Goal: Task Accomplishment & Management: Complete application form

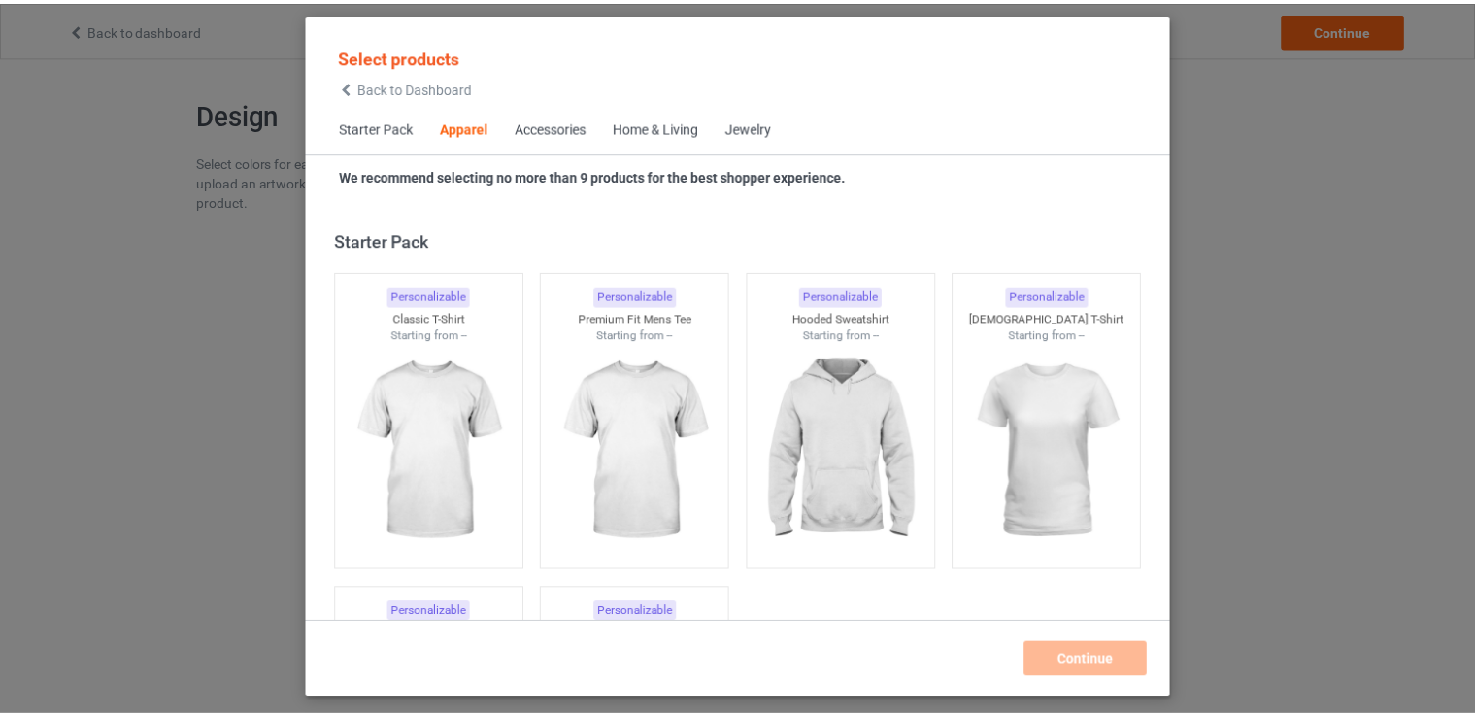
scroll to position [723, 0]
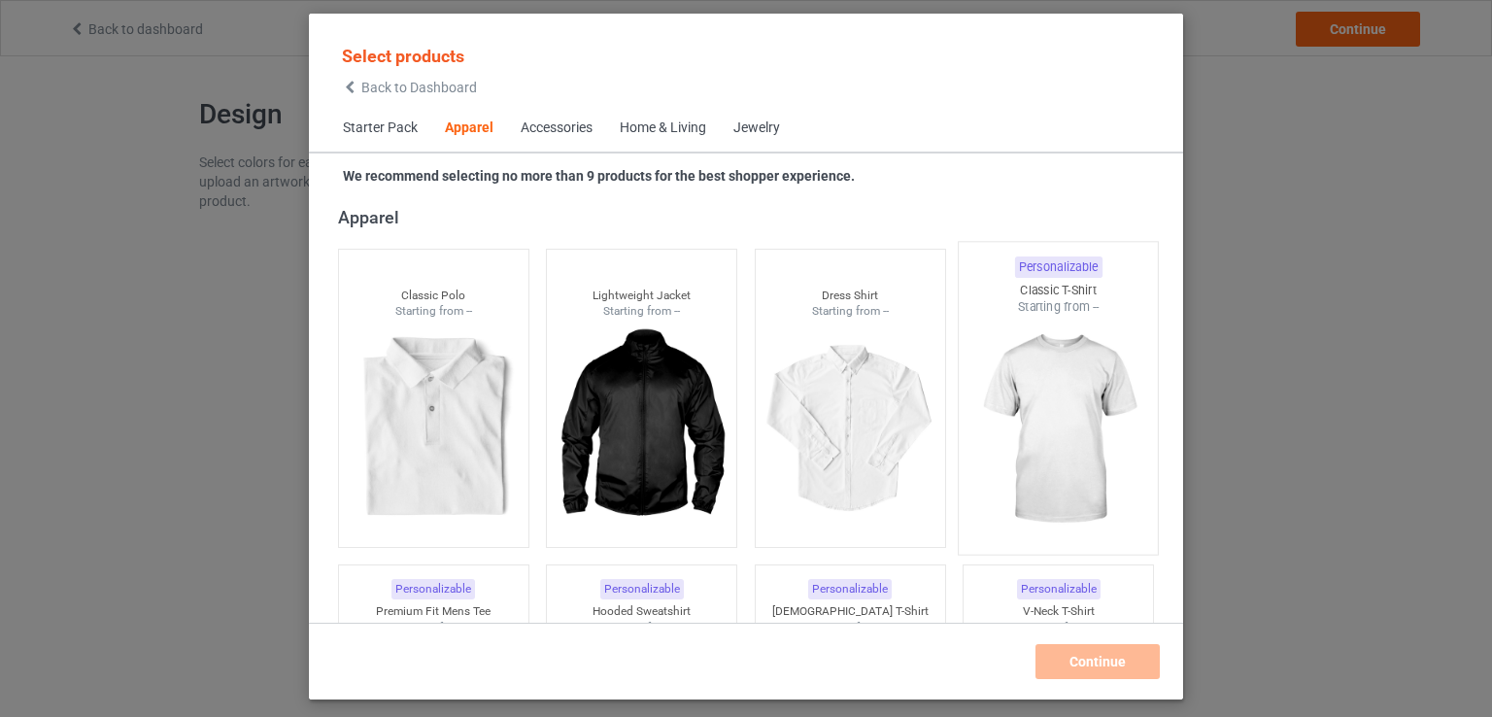
click at [1064, 409] on img at bounding box center [1058, 430] width 183 height 228
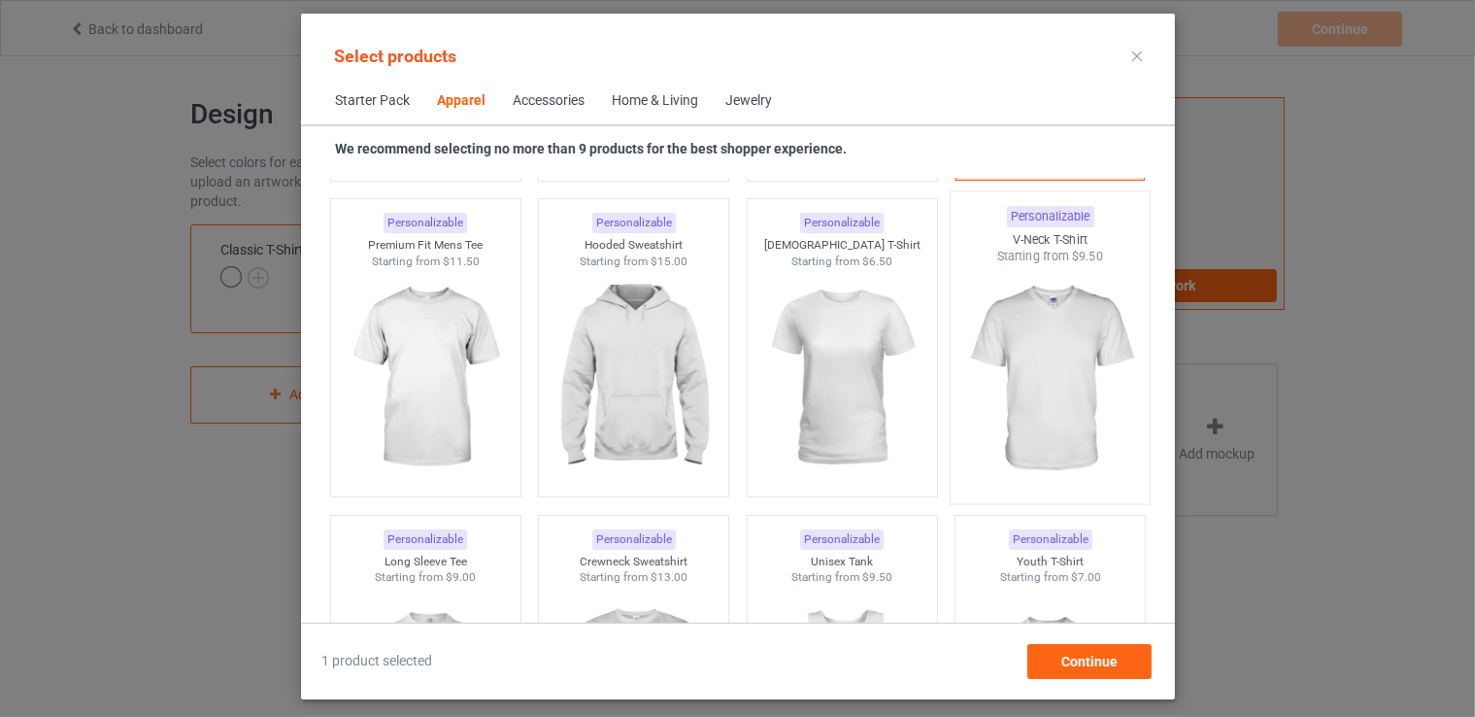
scroll to position [1111, 0]
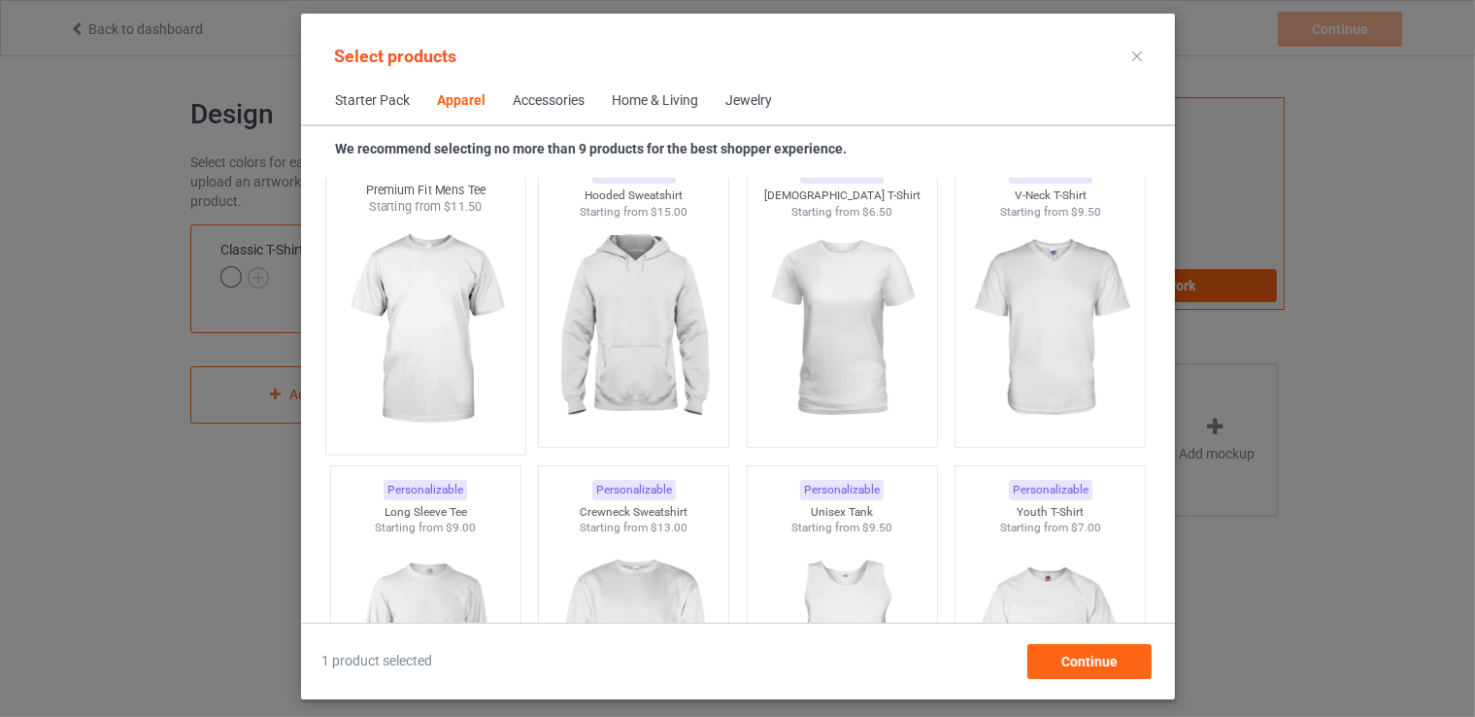
click at [463, 292] on img at bounding box center [425, 330] width 183 height 228
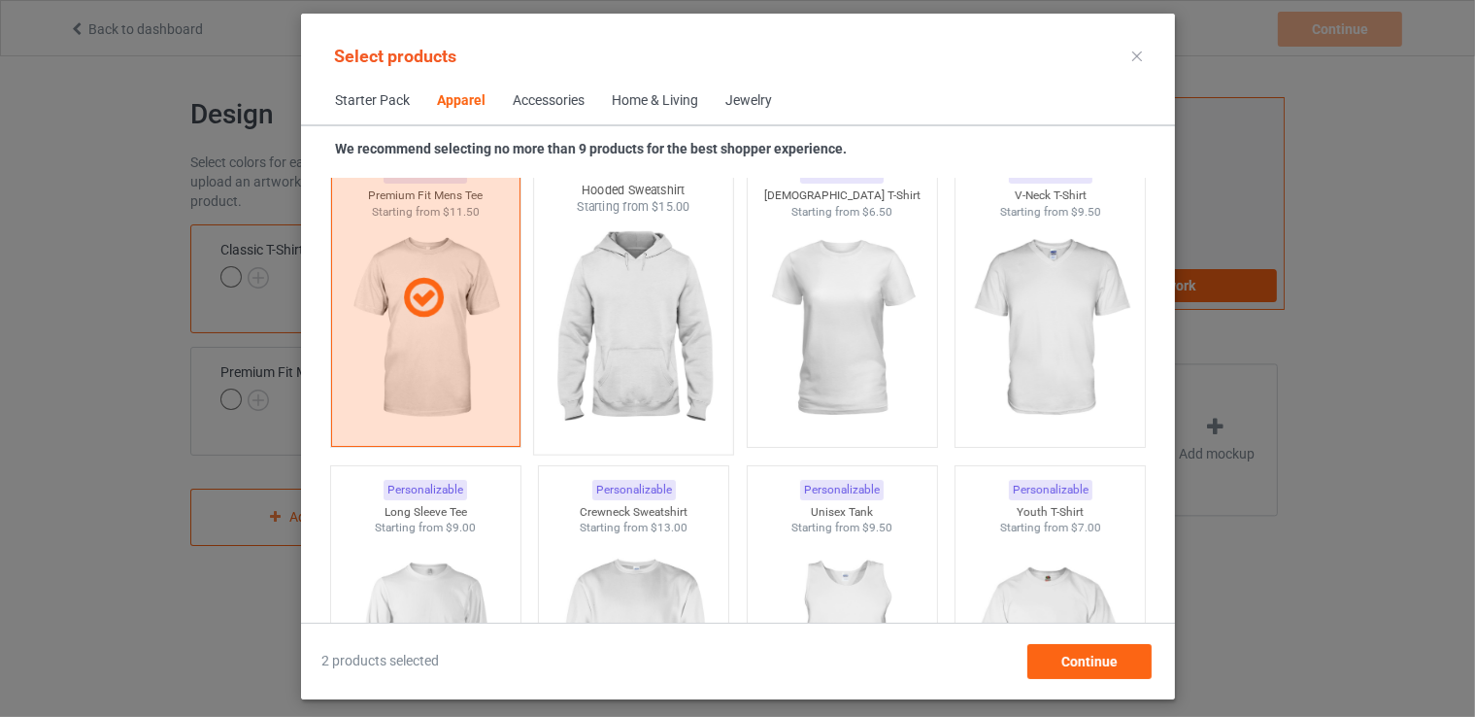
click at [616, 301] on img at bounding box center [633, 330] width 183 height 228
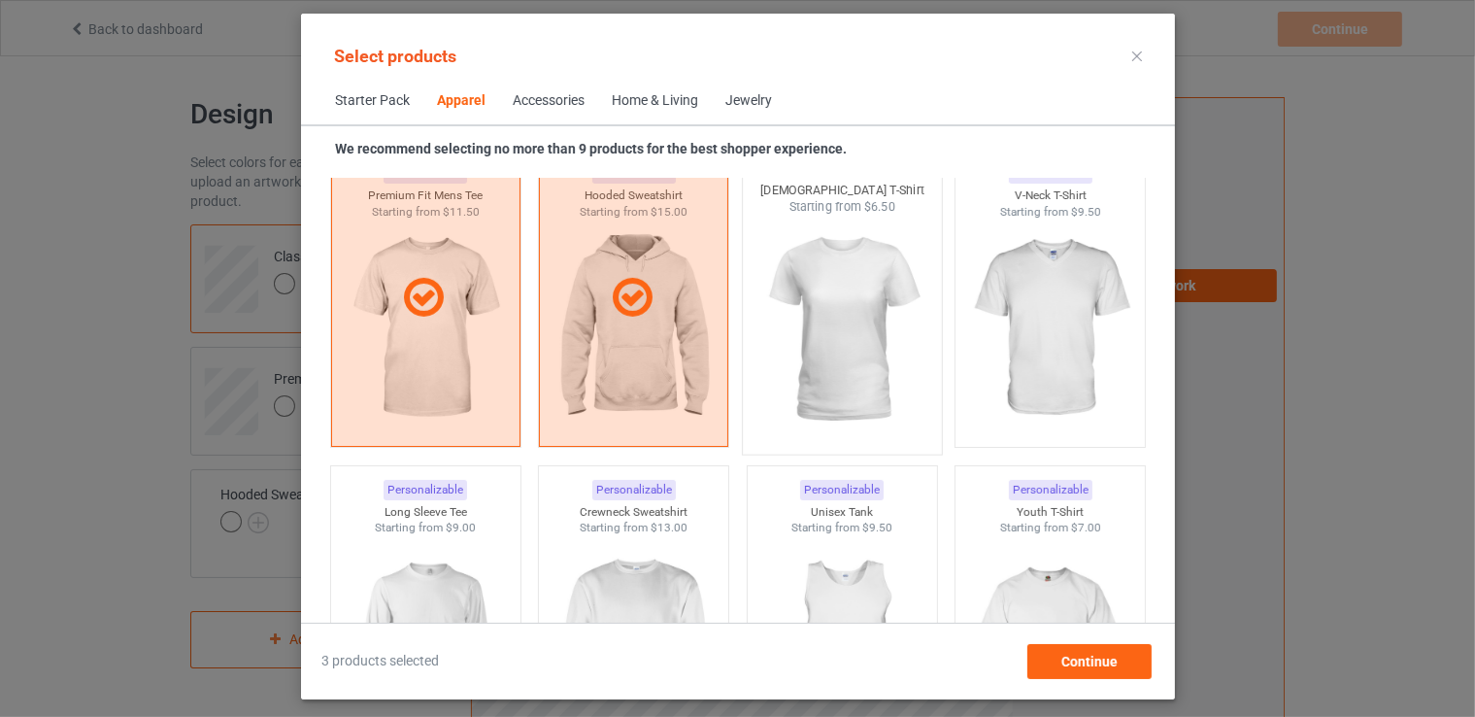
click at [813, 285] on img at bounding box center [842, 330] width 183 height 228
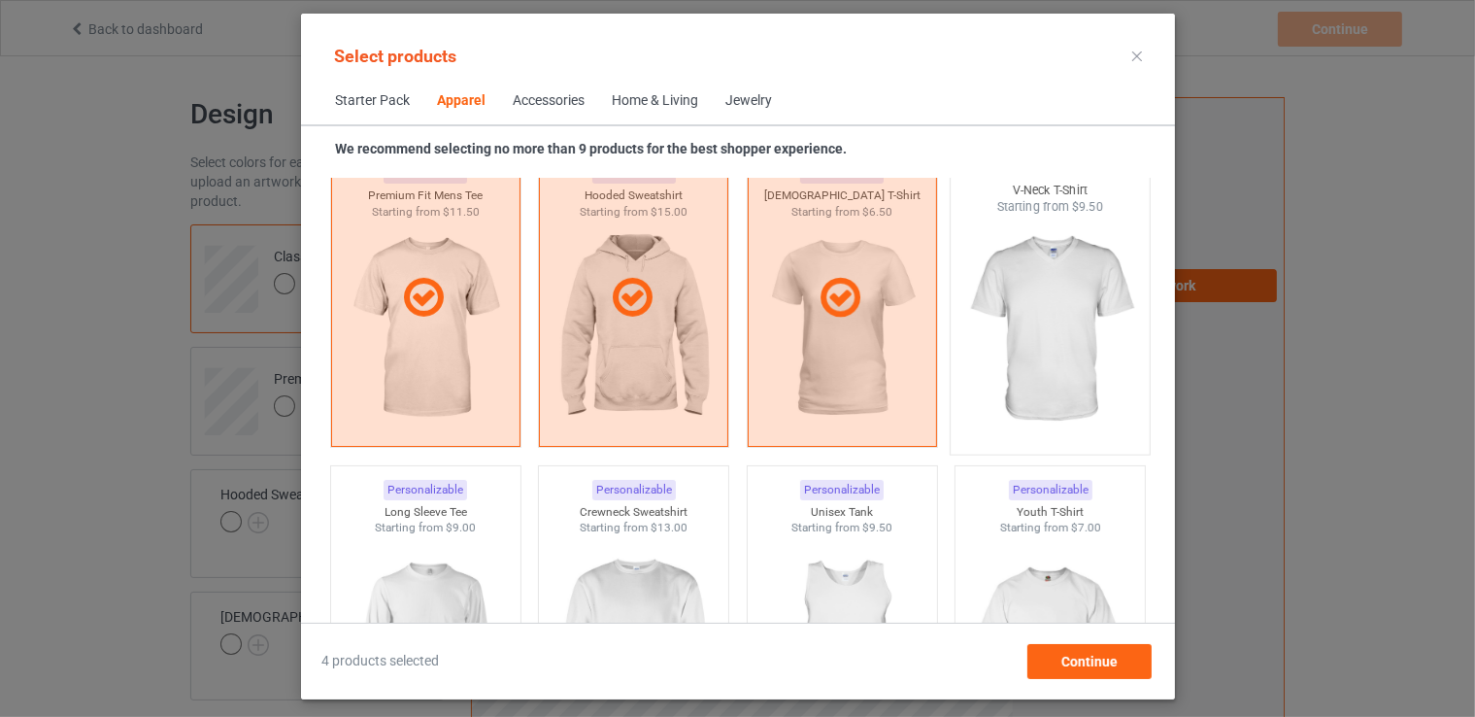
click at [1051, 271] on img at bounding box center [1050, 330] width 183 height 228
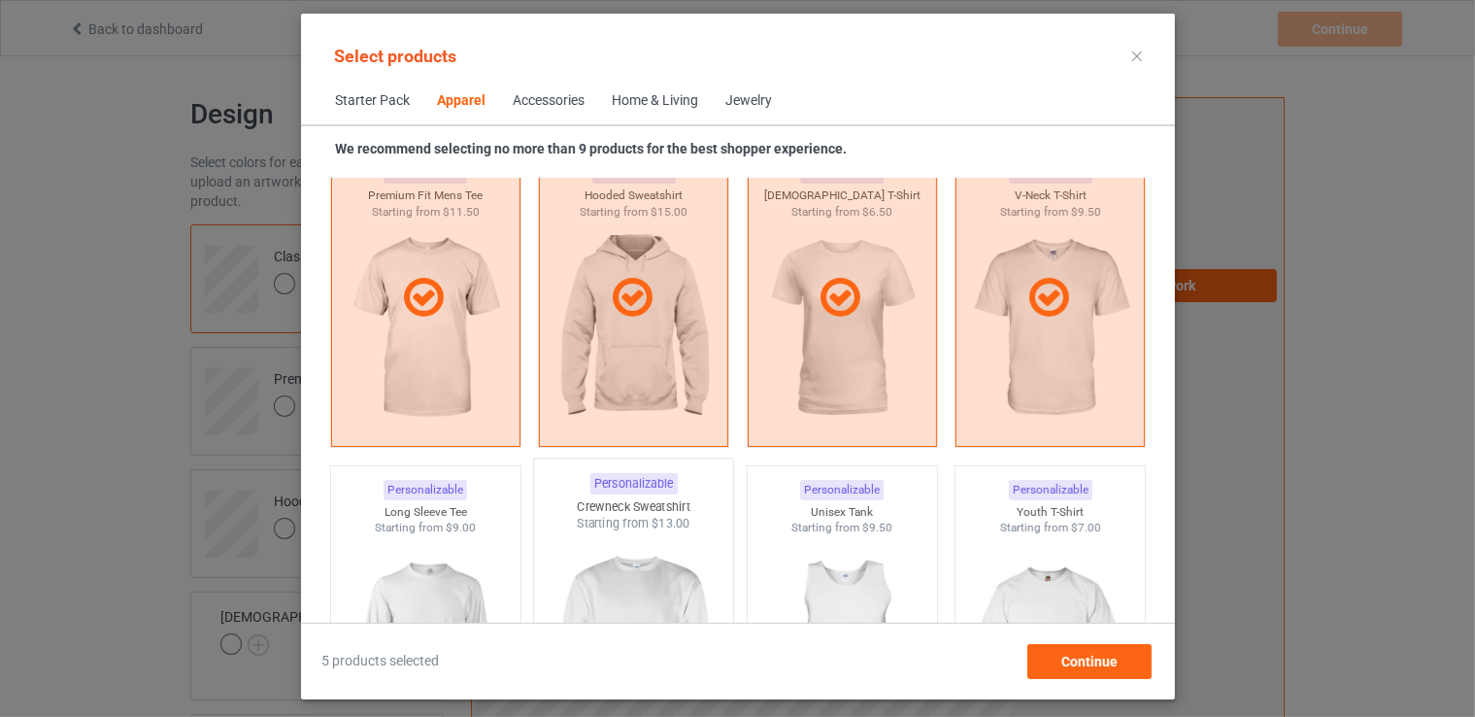
scroll to position [1305, 0]
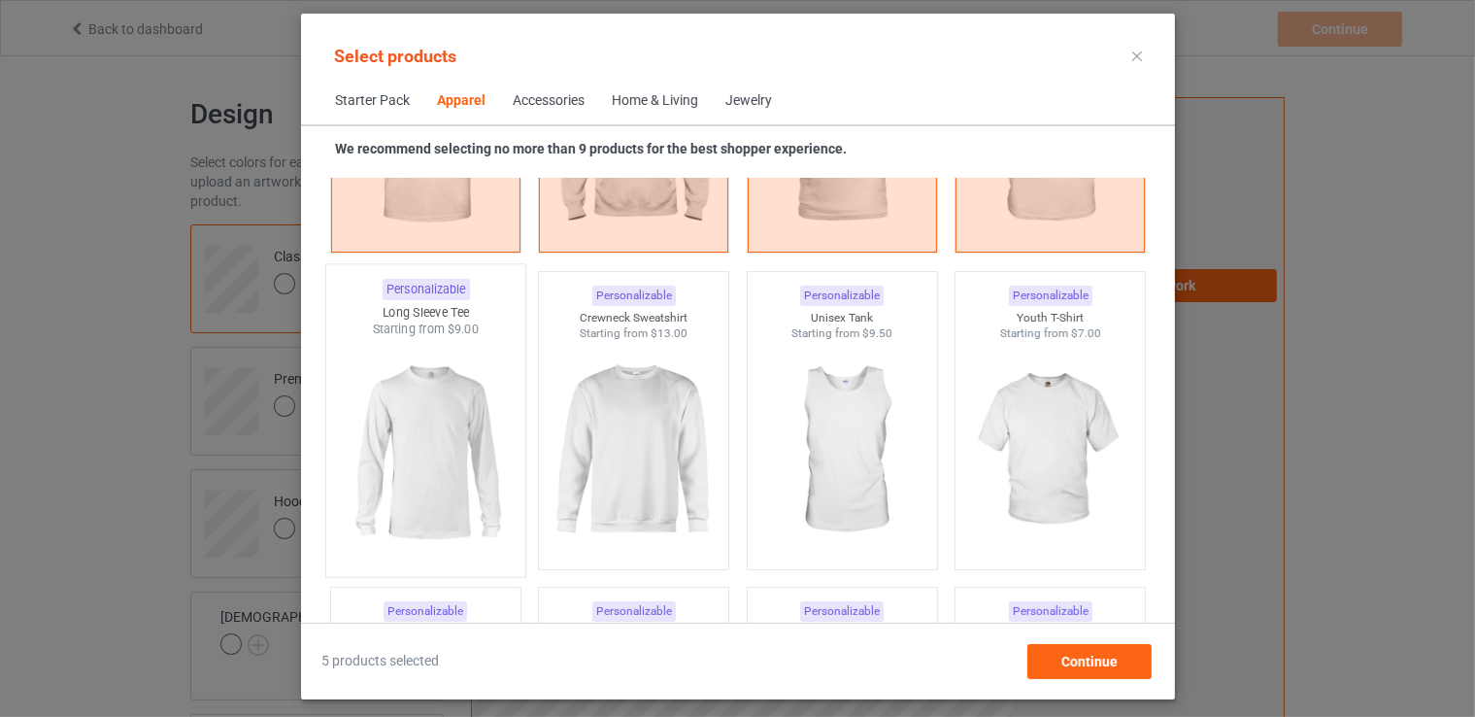
click at [429, 403] on img at bounding box center [425, 452] width 183 height 228
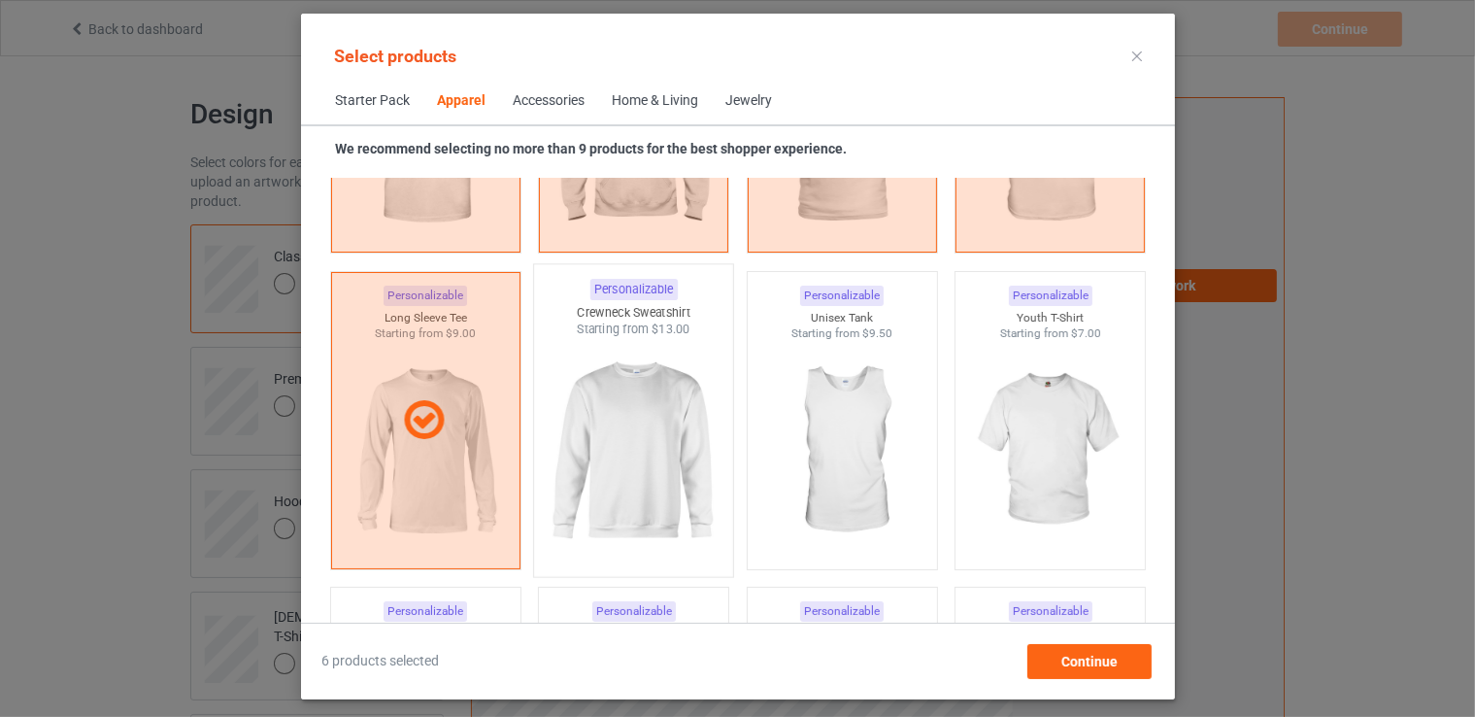
click at [638, 391] on img at bounding box center [633, 452] width 183 height 228
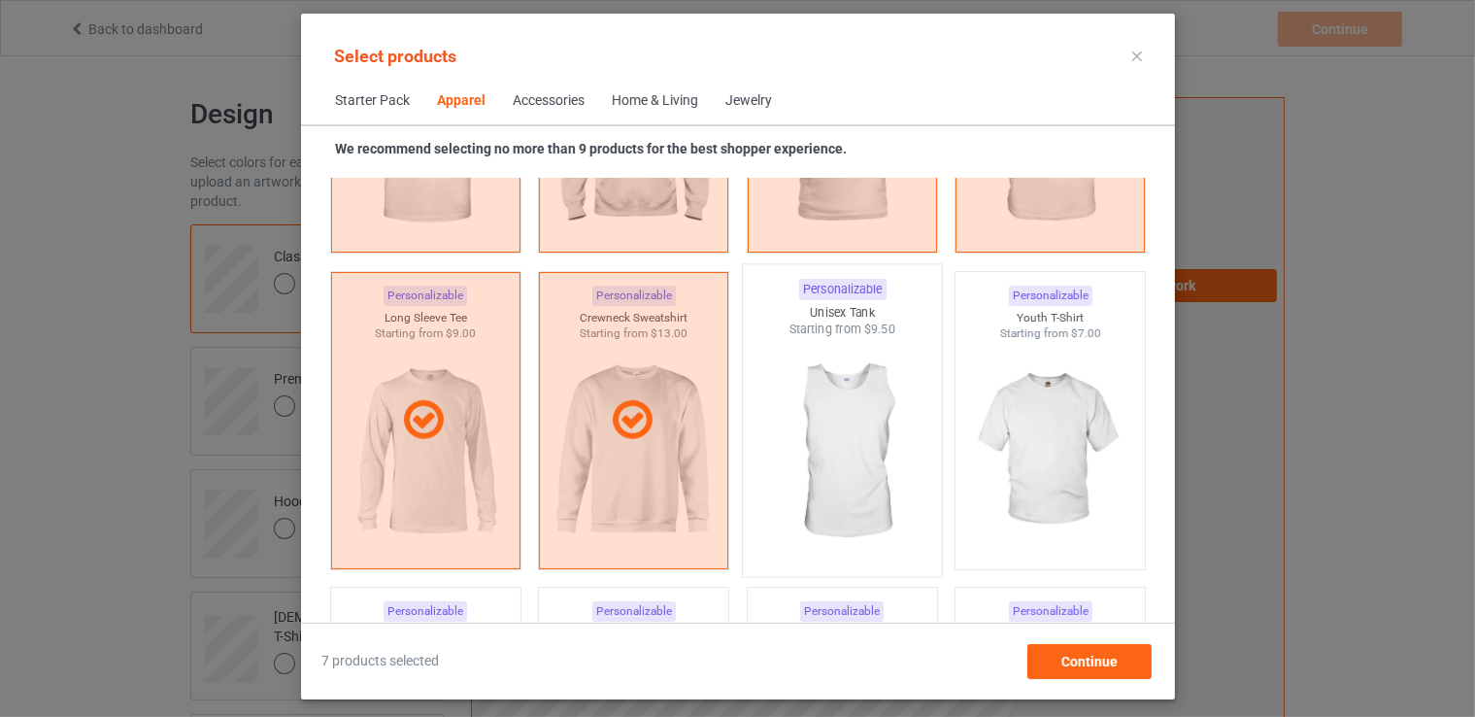
click at [851, 384] on img at bounding box center [842, 452] width 183 height 228
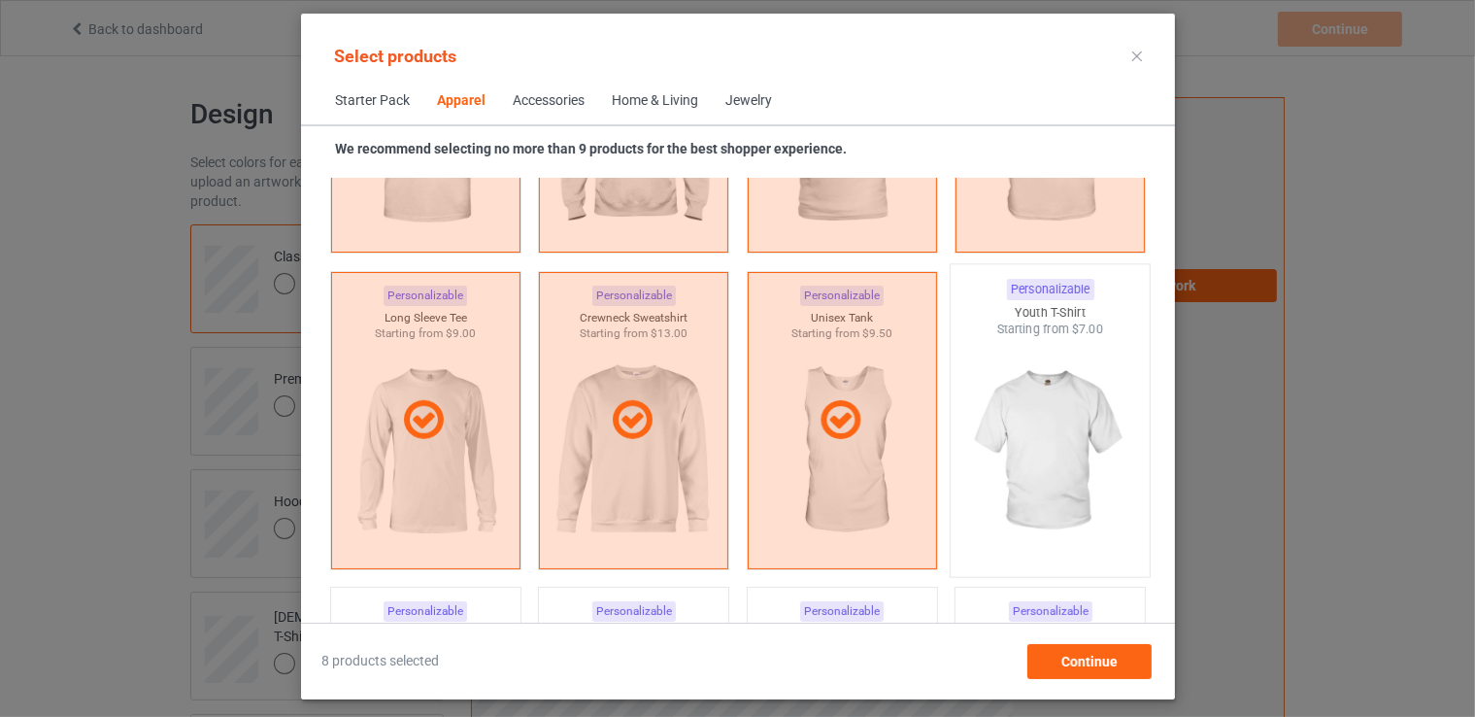
click at [1103, 384] on img at bounding box center [1050, 452] width 183 height 228
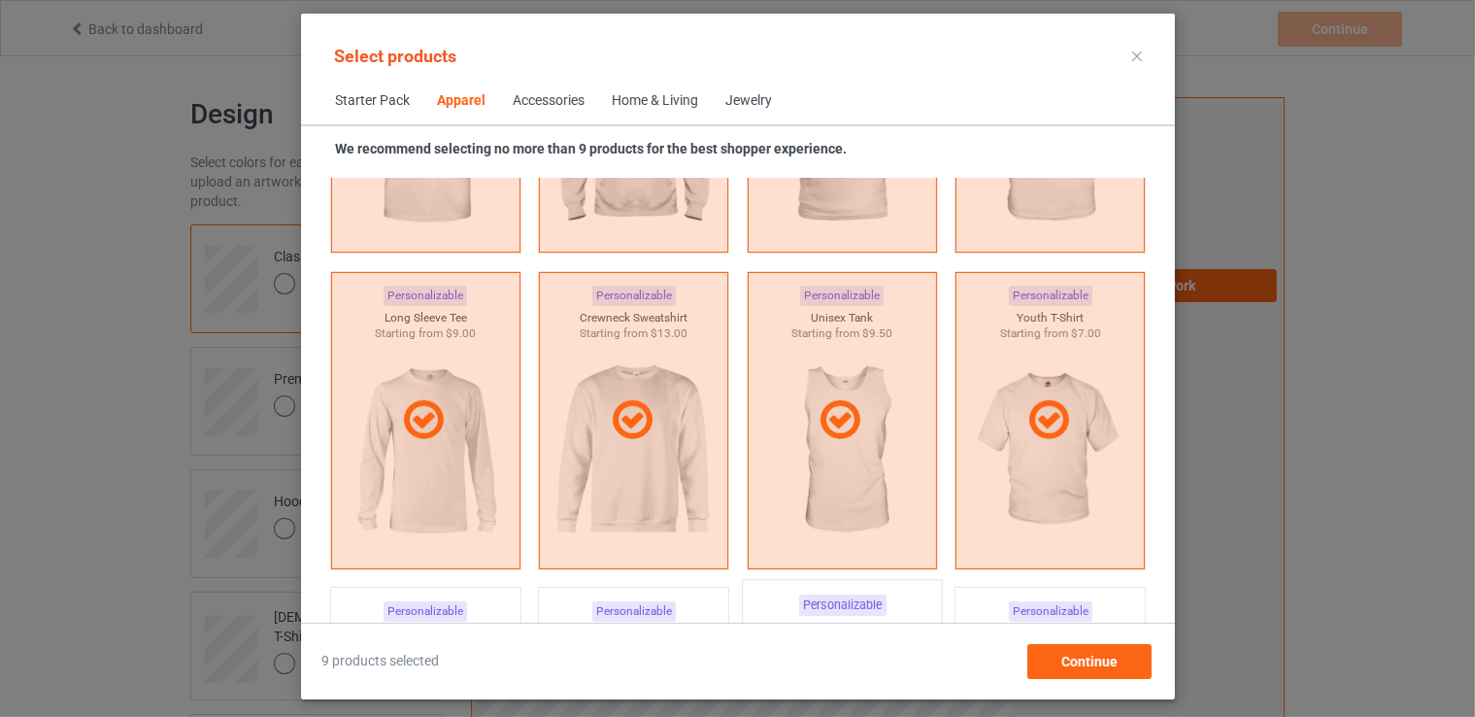
scroll to position [1597, 0]
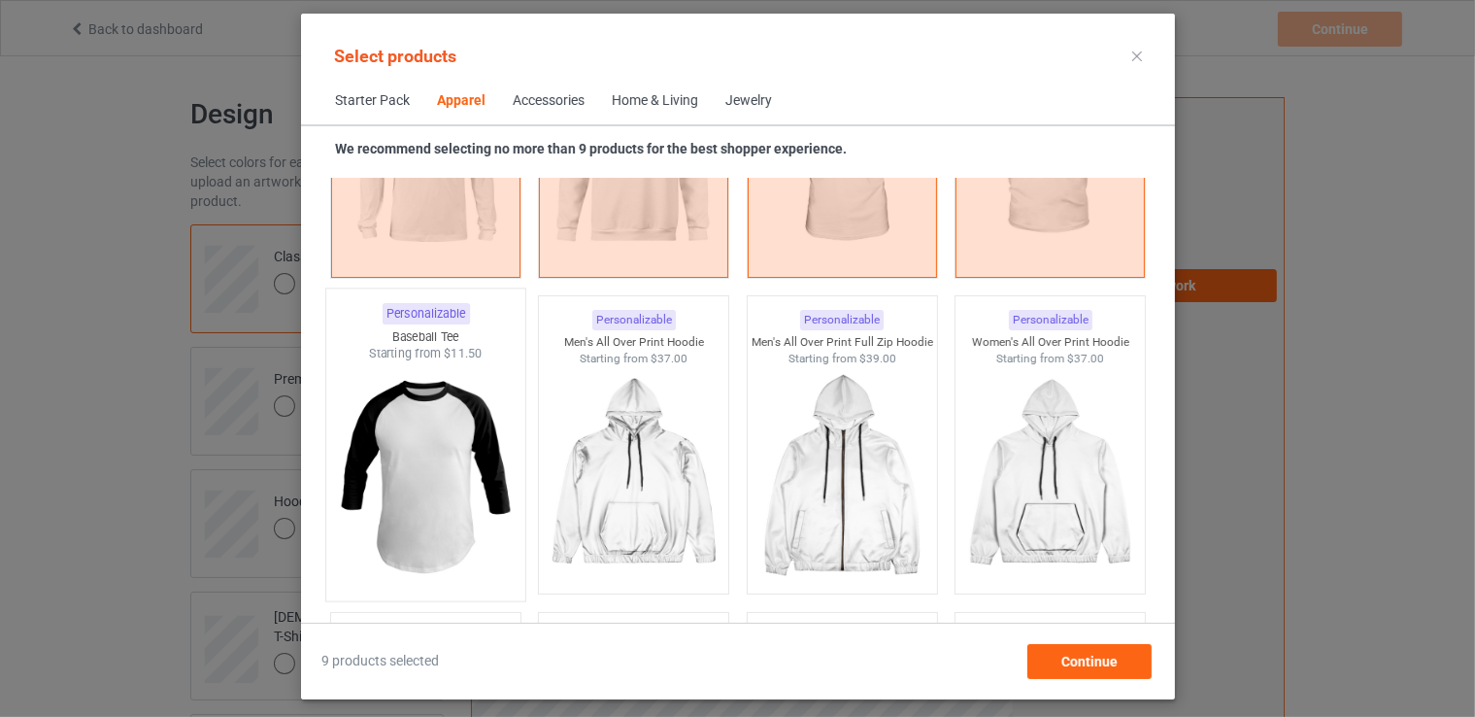
click at [411, 432] on img at bounding box center [425, 476] width 183 height 228
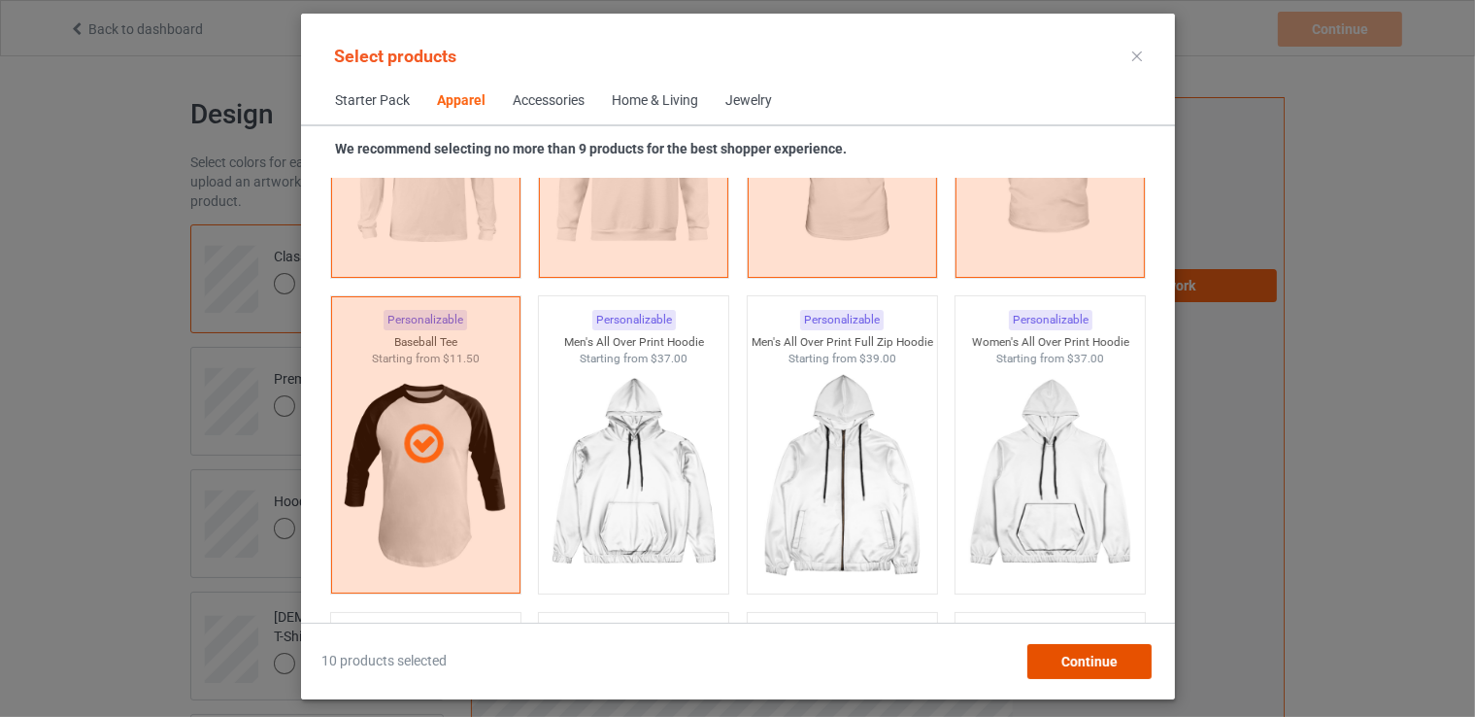
click at [1100, 669] on div "Continue" at bounding box center [1089, 661] width 124 height 35
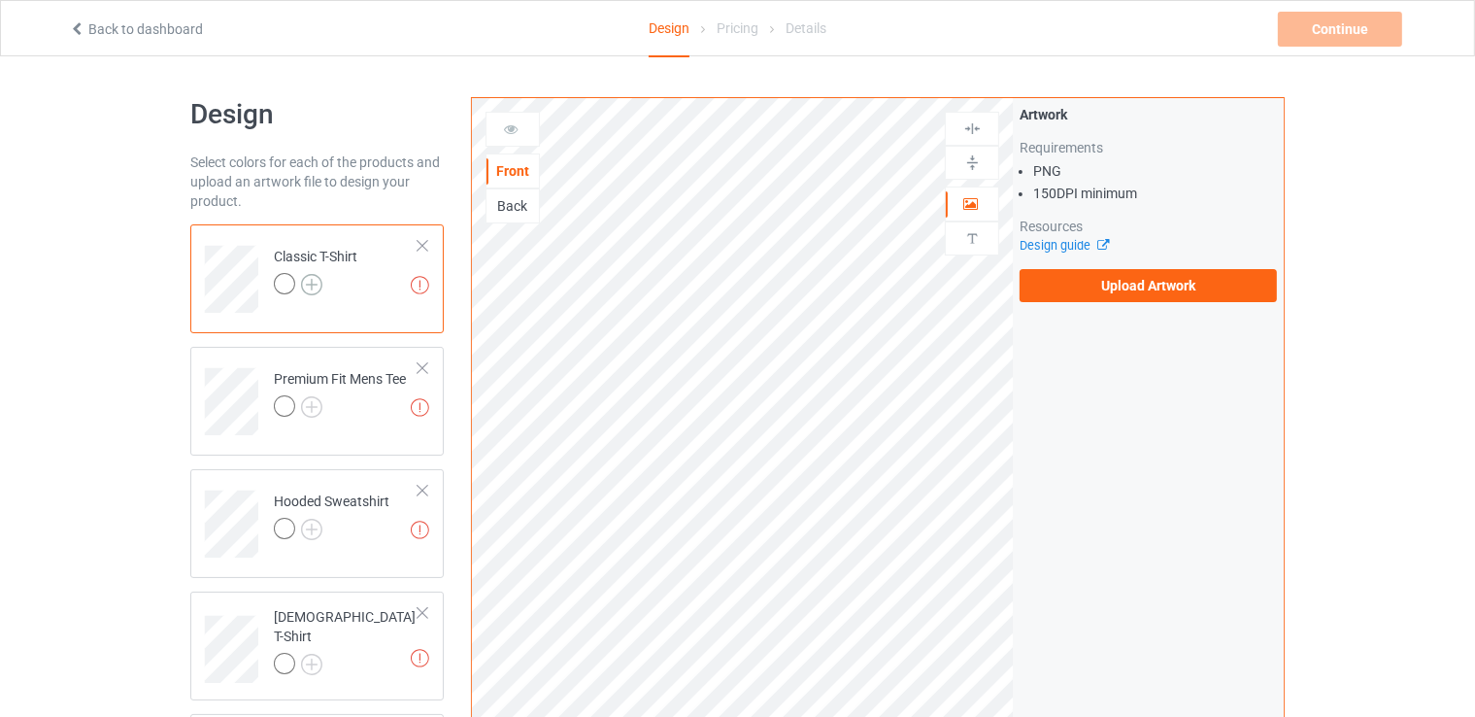
click at [315, 280] on img at bounding box center [311, 284] width 21 height 21
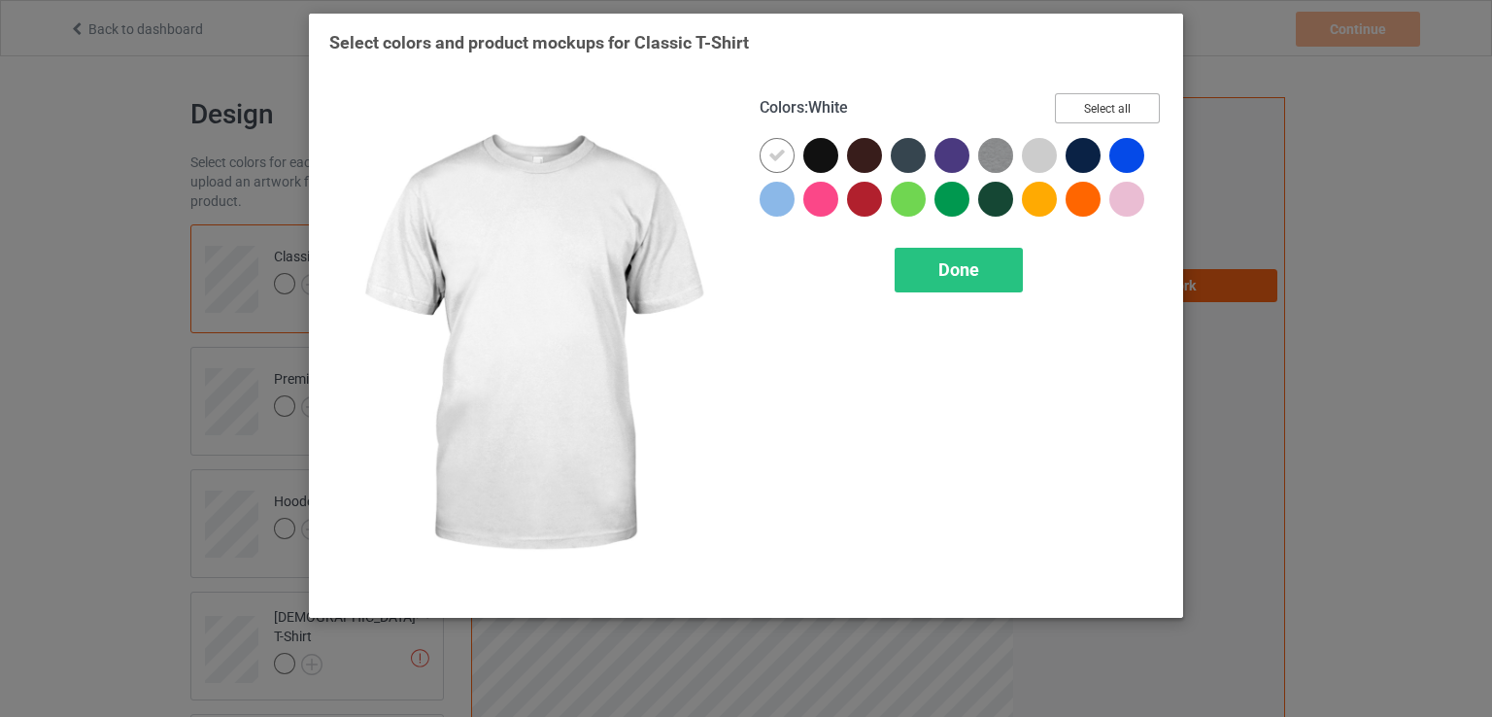
click at [1111, 118] on button "Select all" at bounding box center [1107, 108] width 105 height 30
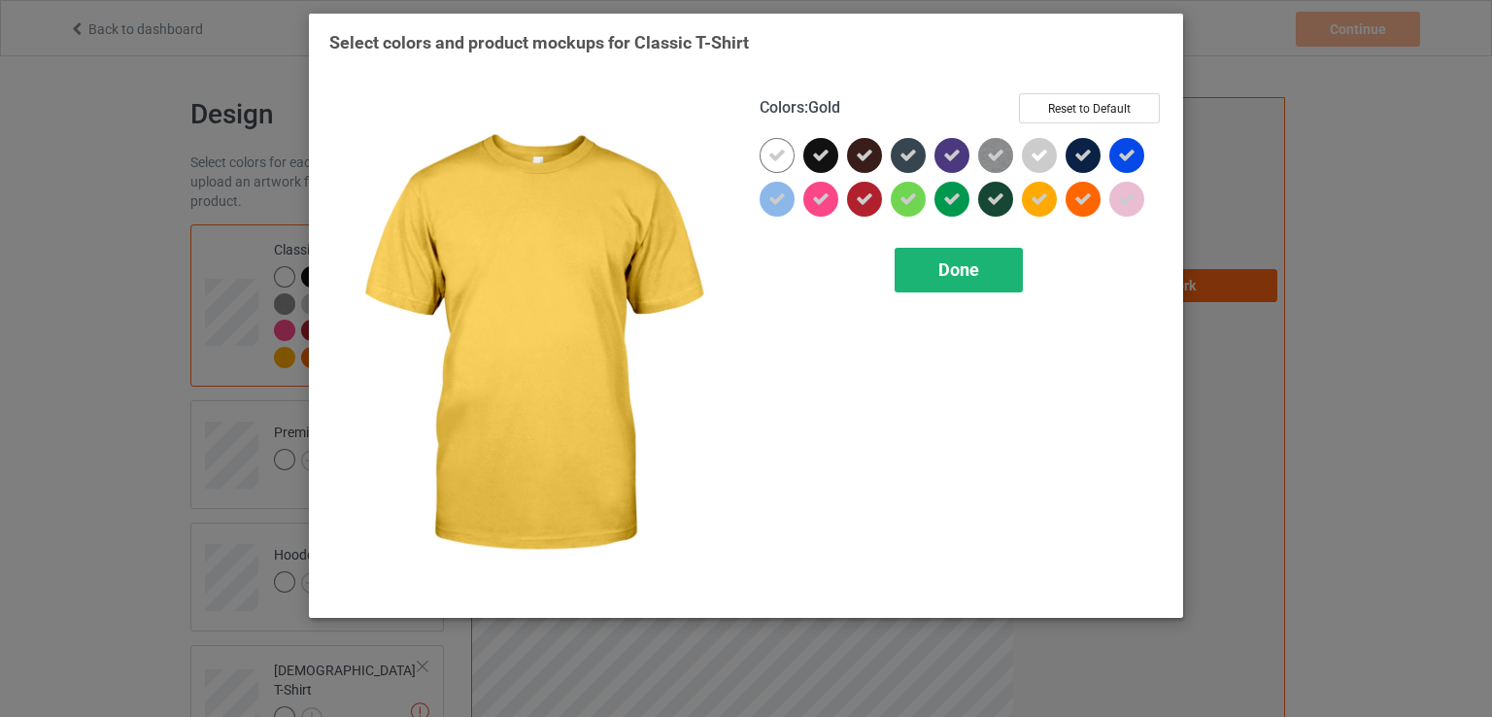
click at [977, 283] on div "Done" at bounding box center [959, 270] width 128 height 45
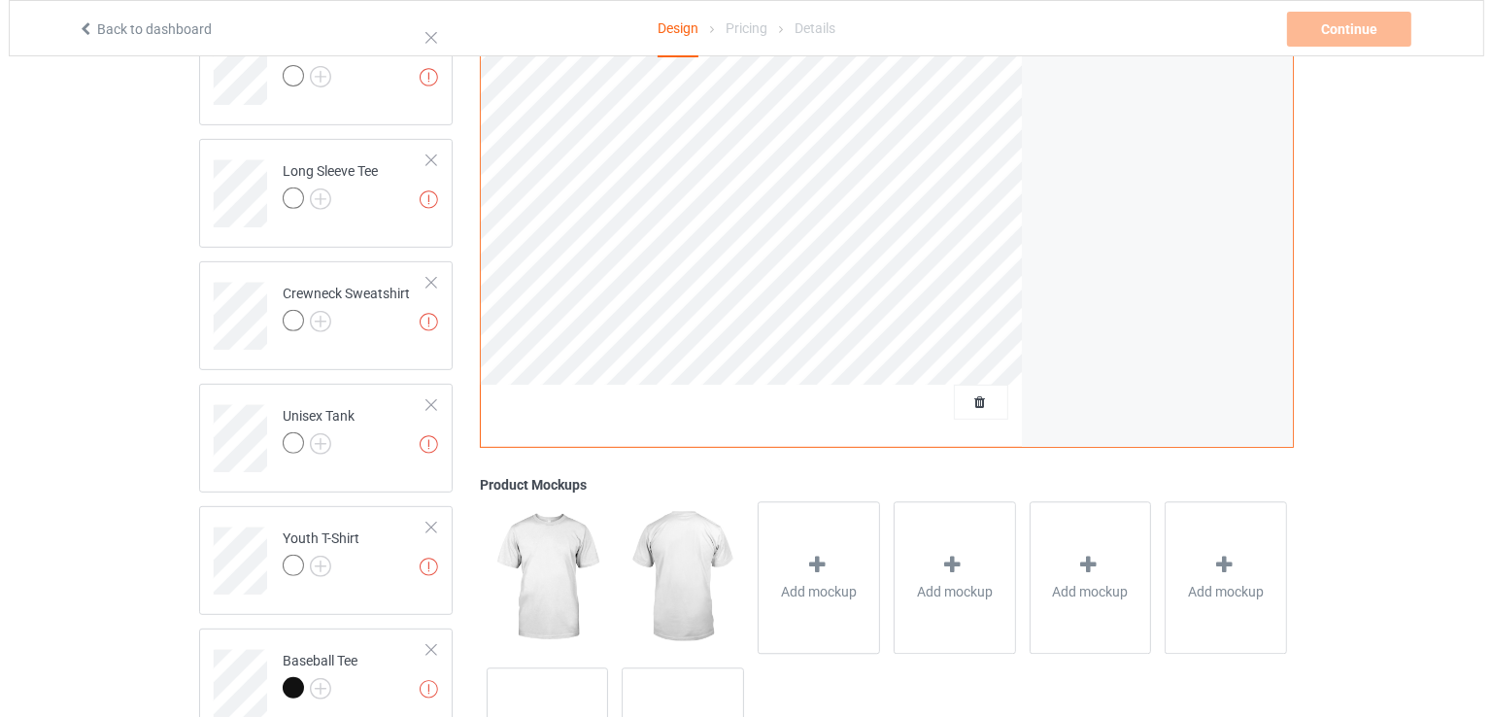
scroll to position [902, 0]
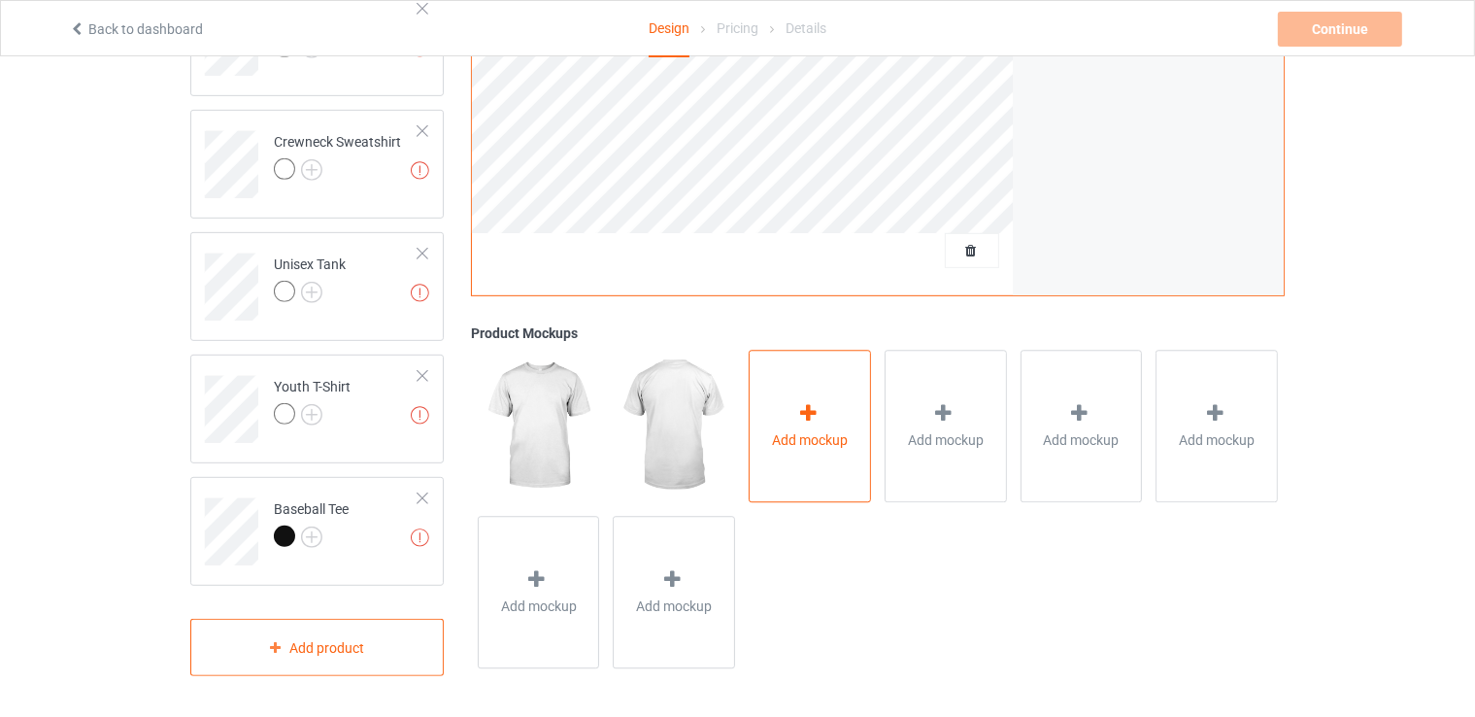
click at [808, 414] on icon at bounding box center [808, 414] width 24 height 20
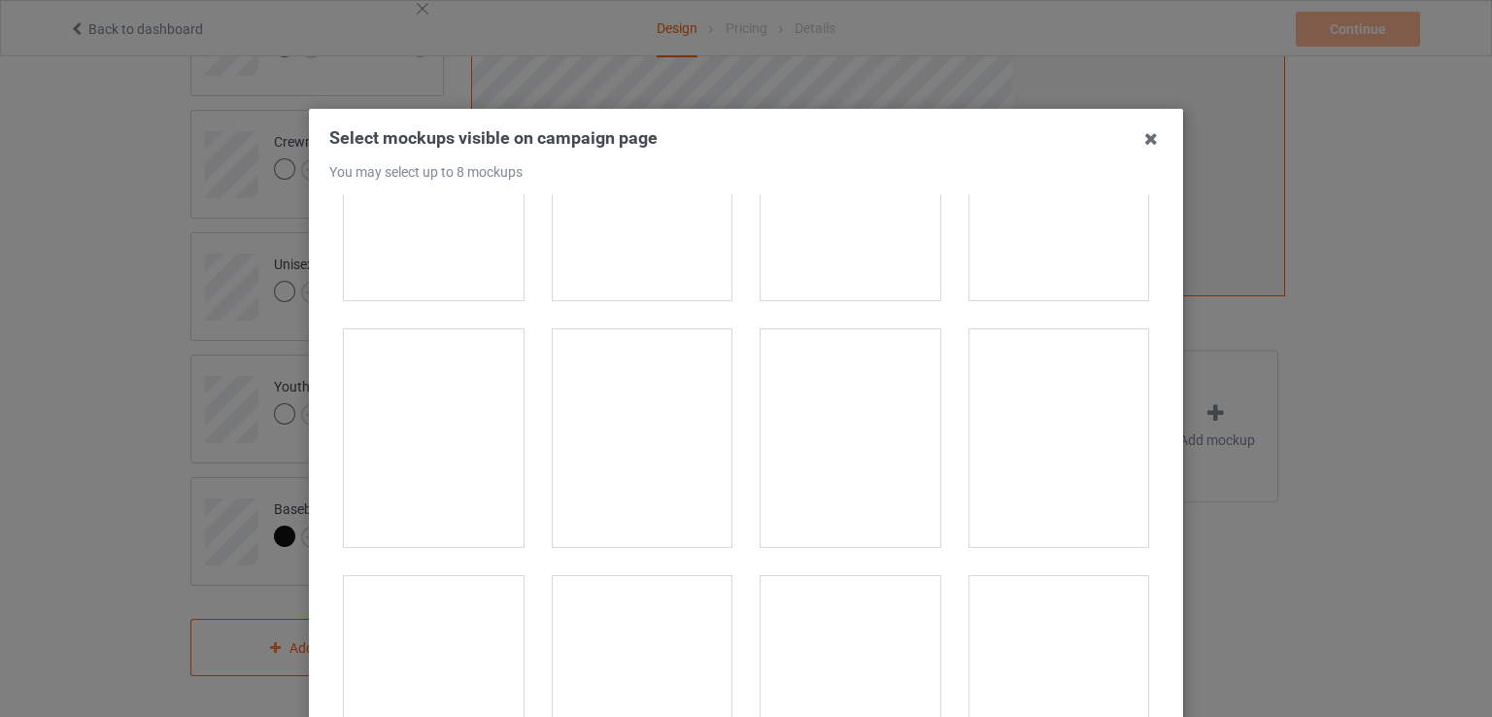
scroll to position [1457, 0]
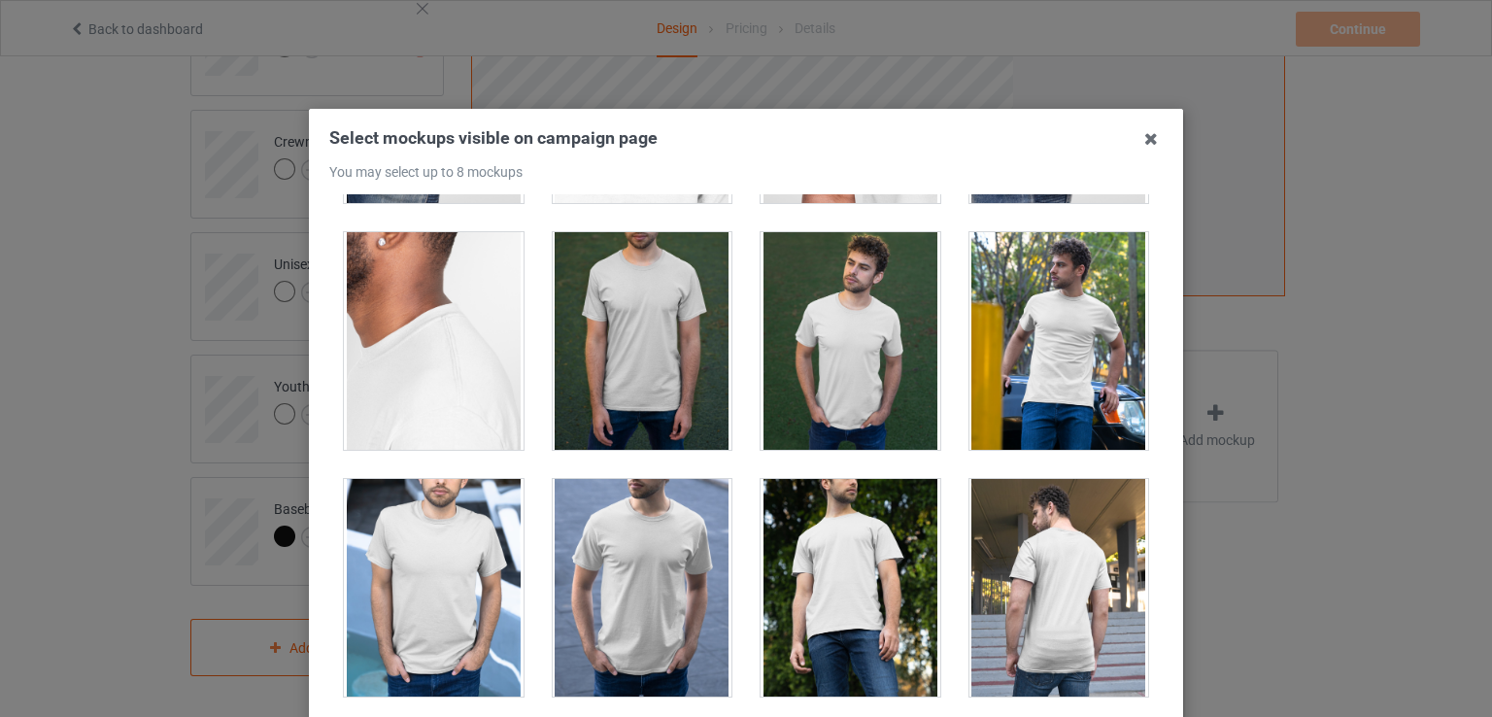
click at [1022, 370] on div at bounding box center [1059, 341] width 180 height 218
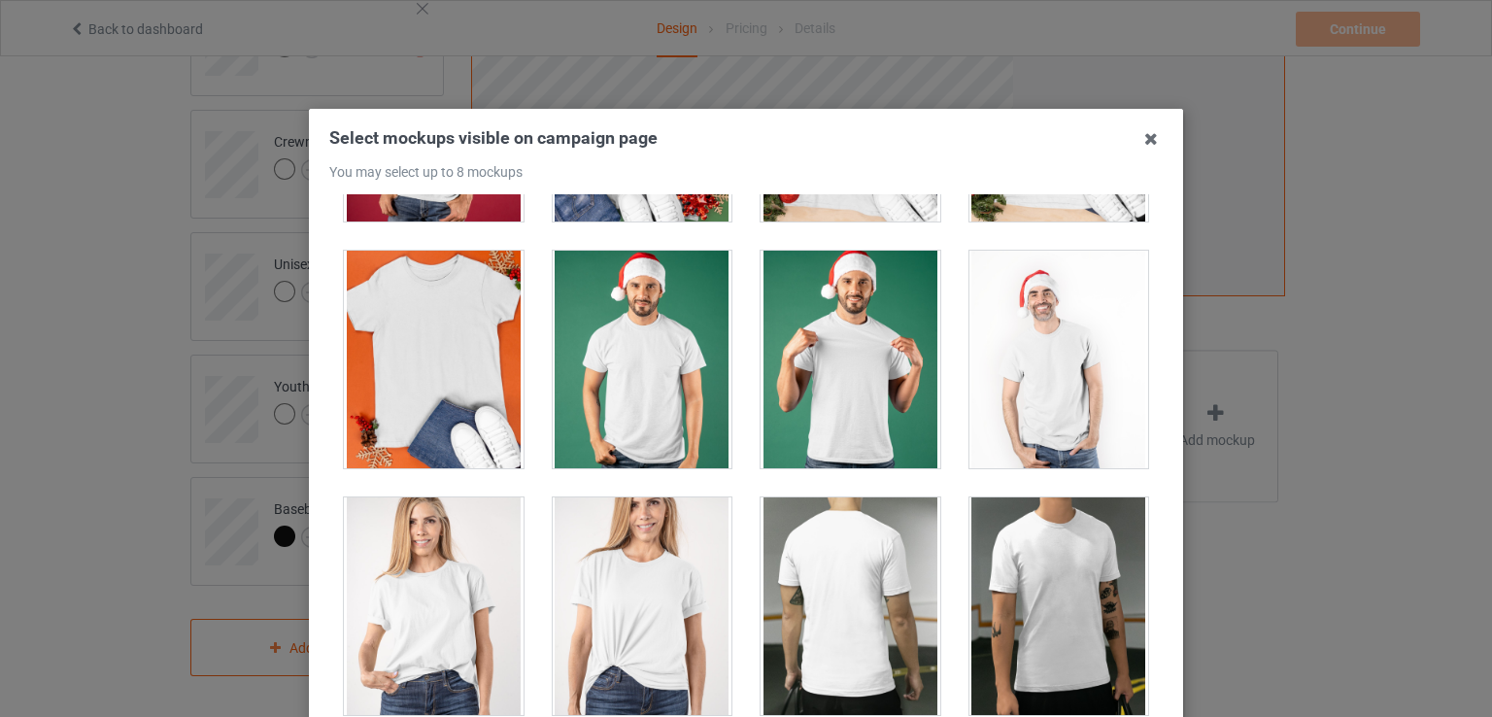
scroll to position [3011, 0]
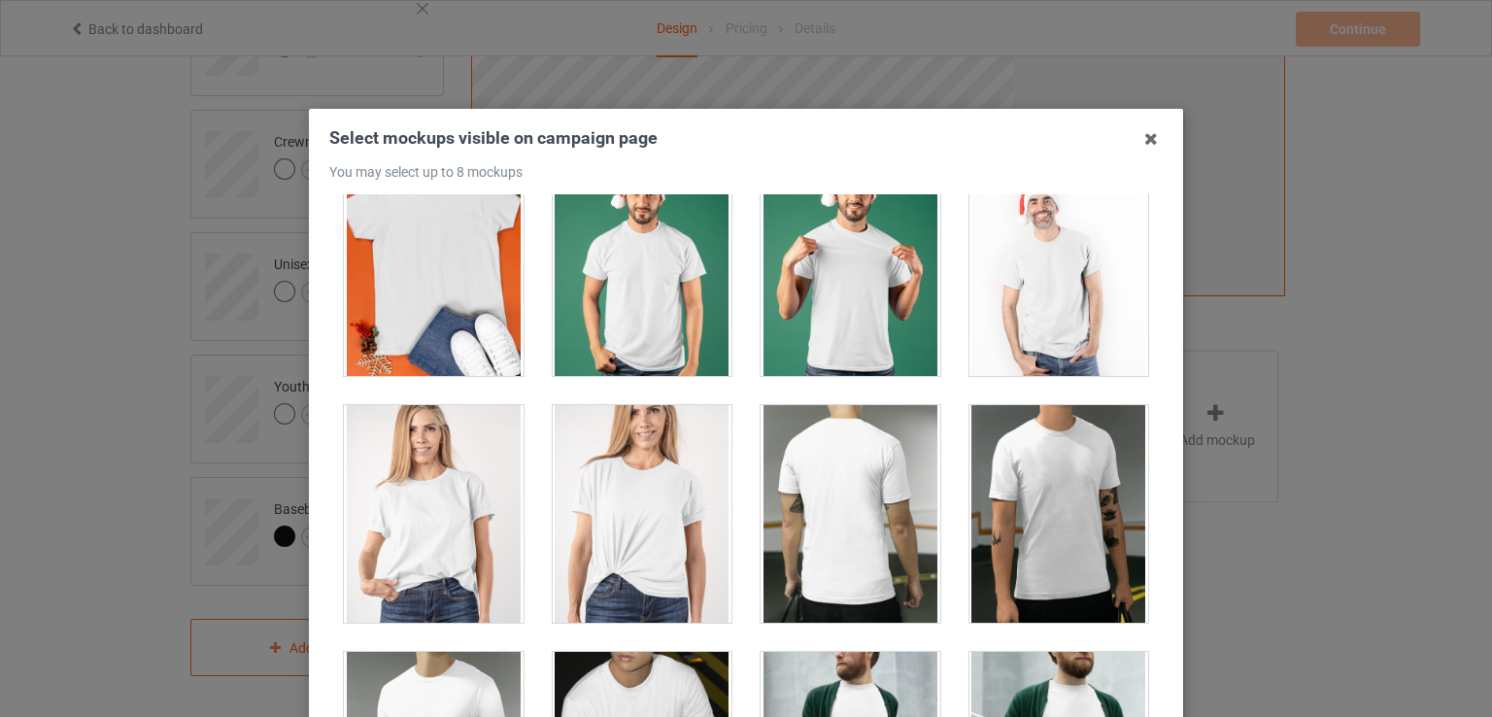
click at [817, 284] on div at bounding box center [851, 267] width 180 height 218
click at [427, 476] on div at bounding box center [434, 514] width 180 height 218
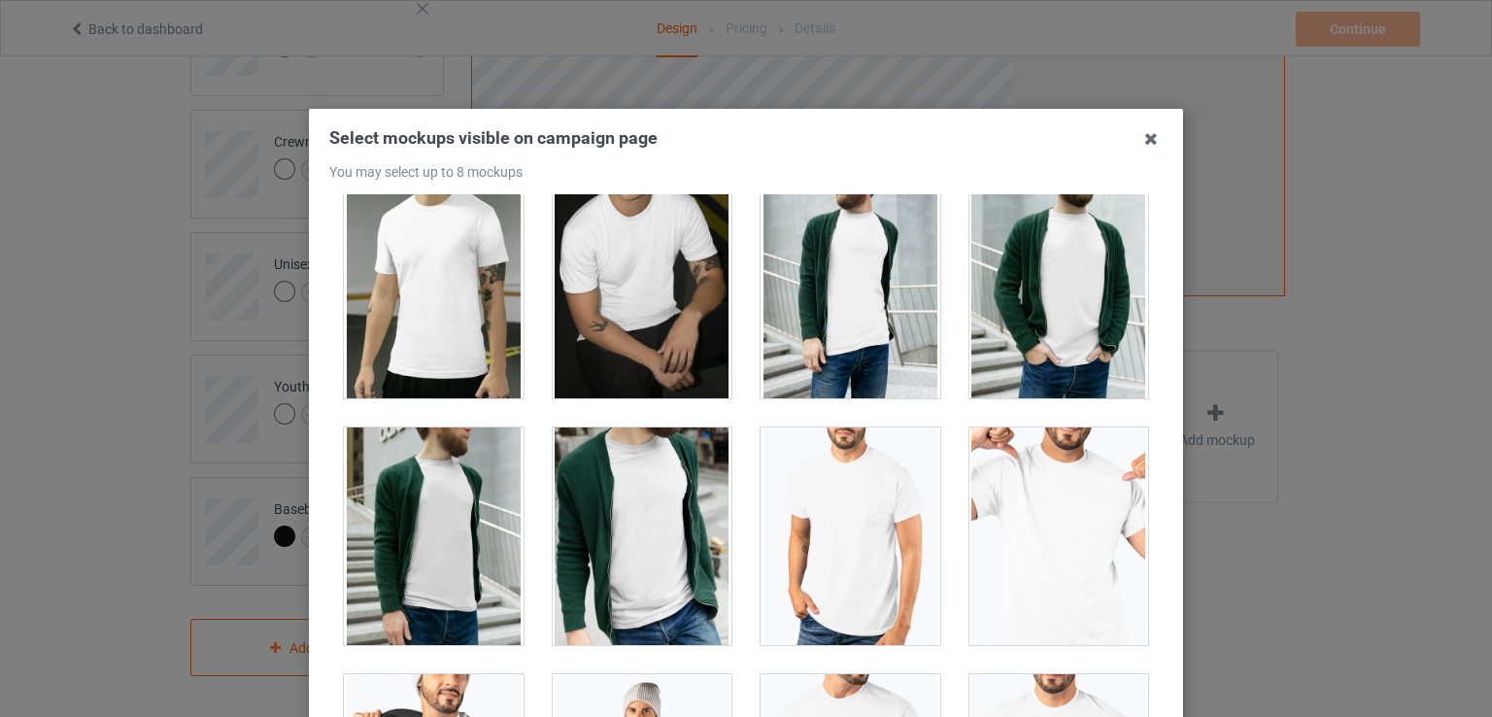
scroll to position [3691, 0]
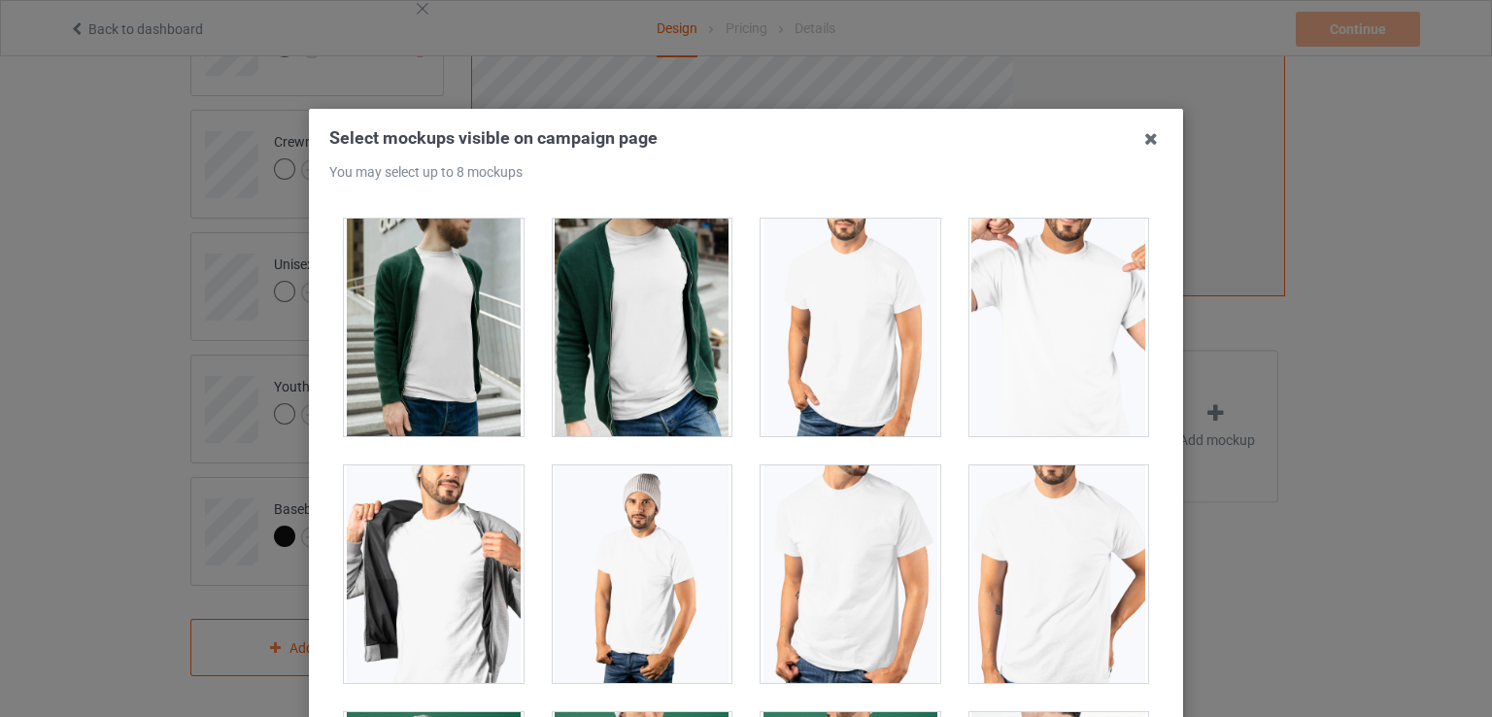
click at [1046, 362] on div at bounding box center [1059, 328] width 180 height 218
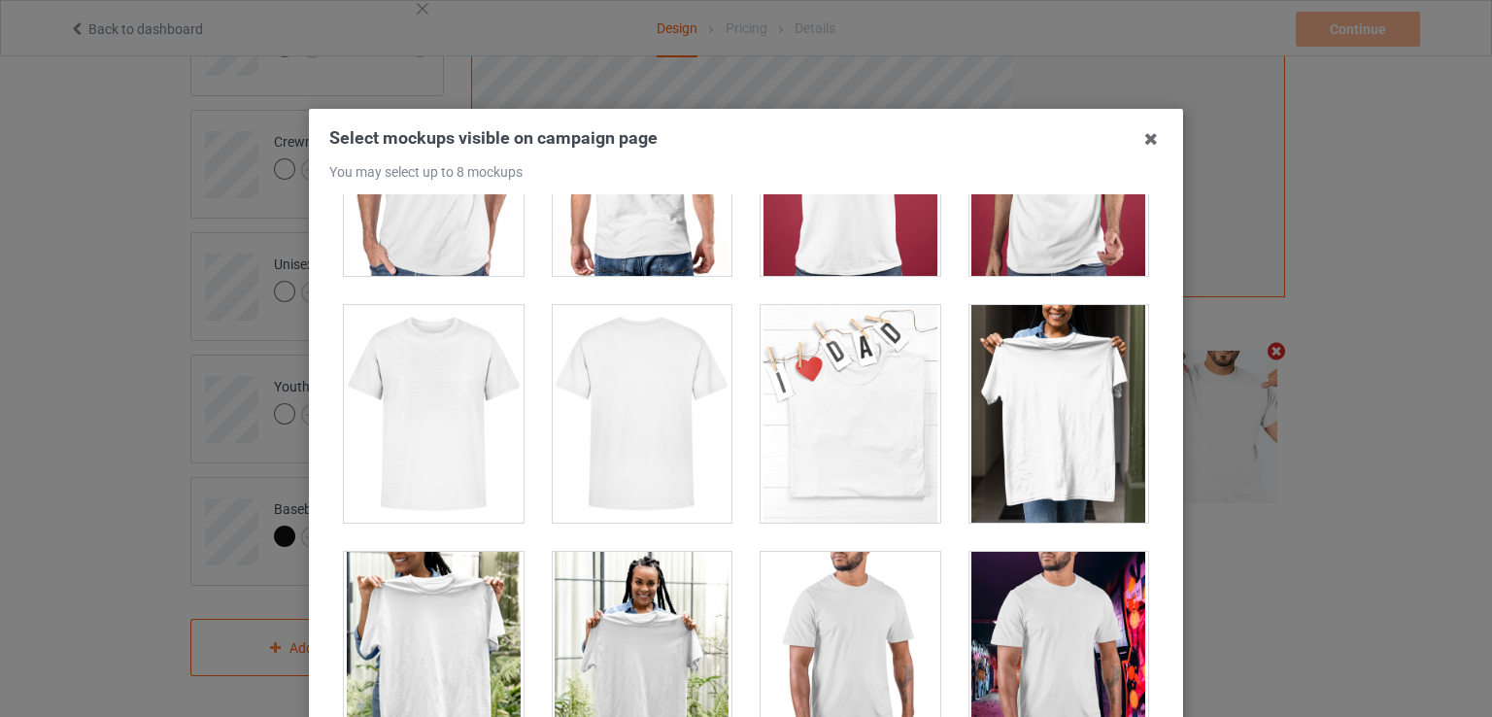
scroll to position [8742, 0]
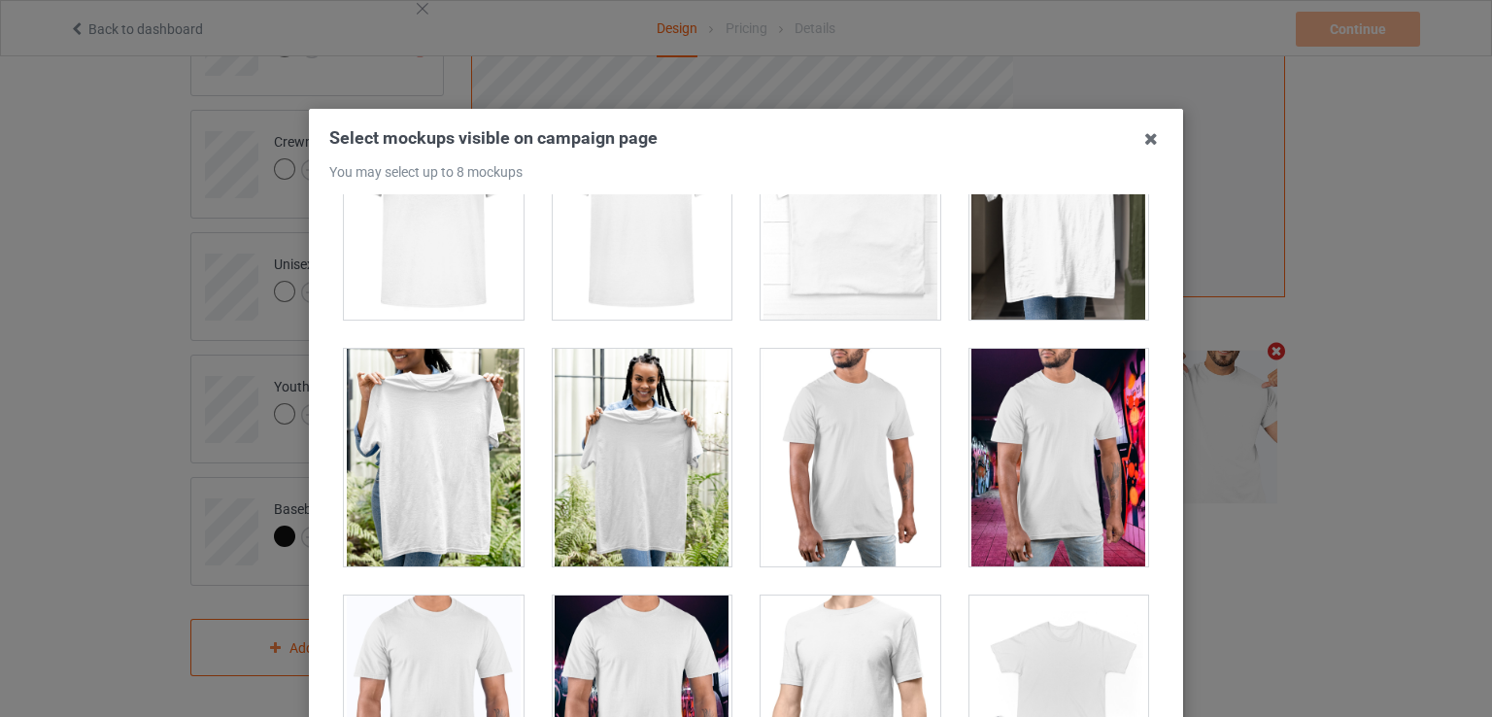
click at [688, 450] on div at bounding box center [643, 458] width 180 height 218
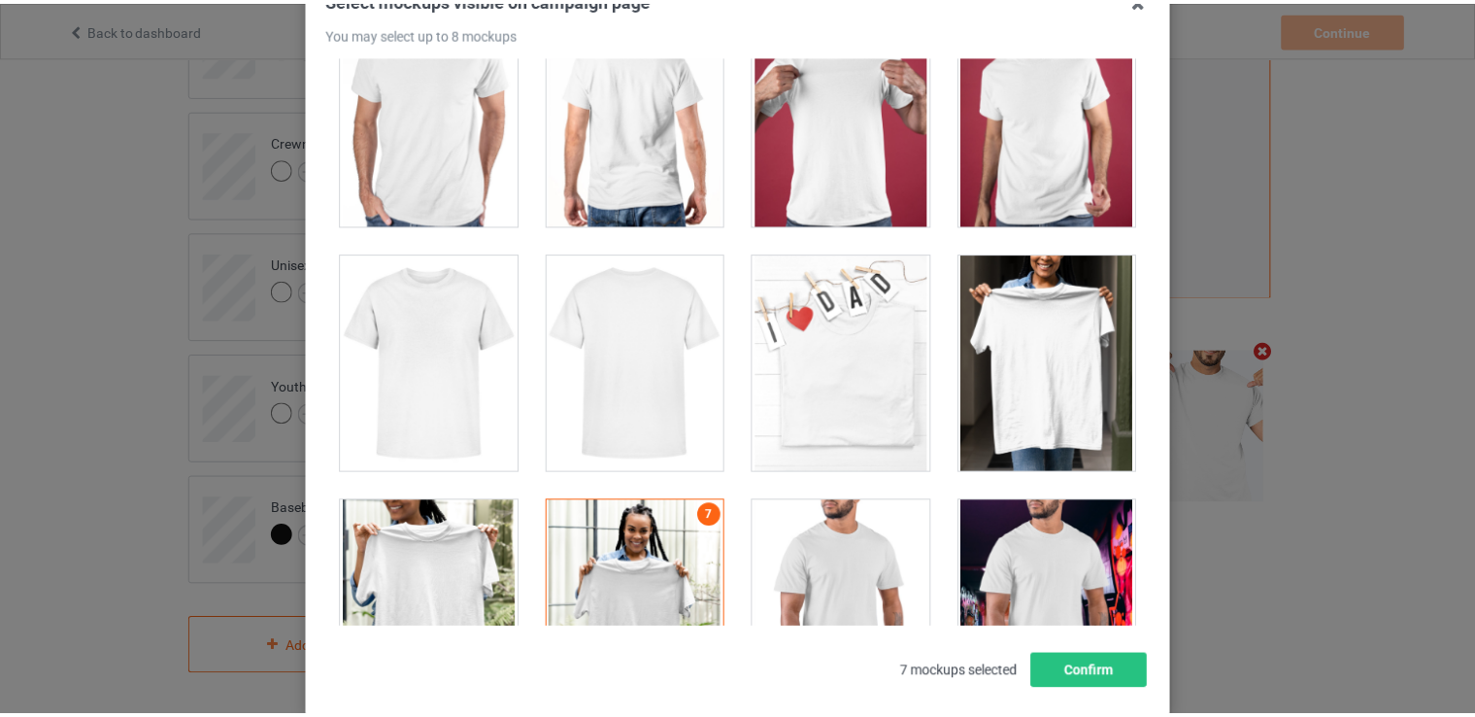
scroll to position [249, 0]
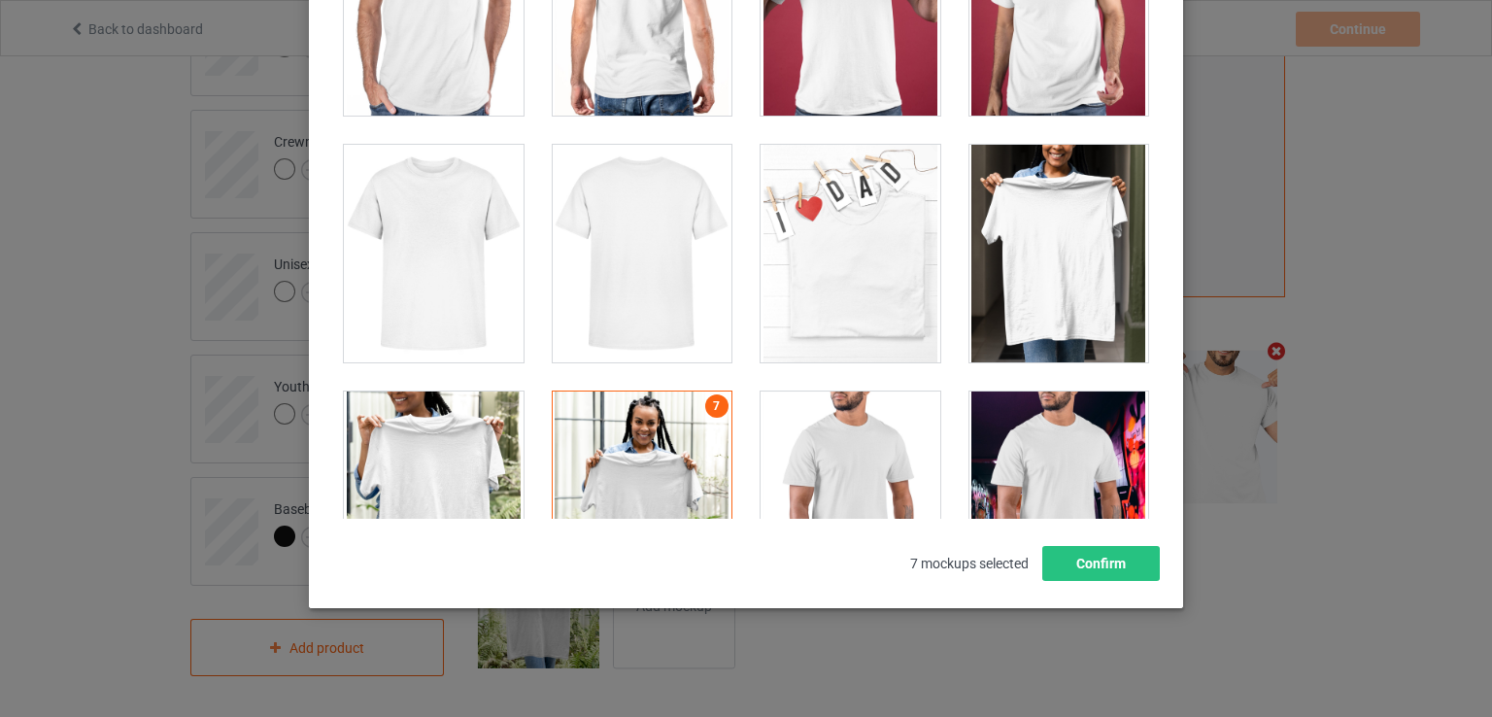
click at [1120, 582] on div "Select mockups visible on campaign page You may select up to 8 mockups 1 2 3 4 …" at bounding box center [746, 234] width 874 height 748
click at [1108, 573] on button "Confirm" at bounding box center [1101, 563] width 118 height 35
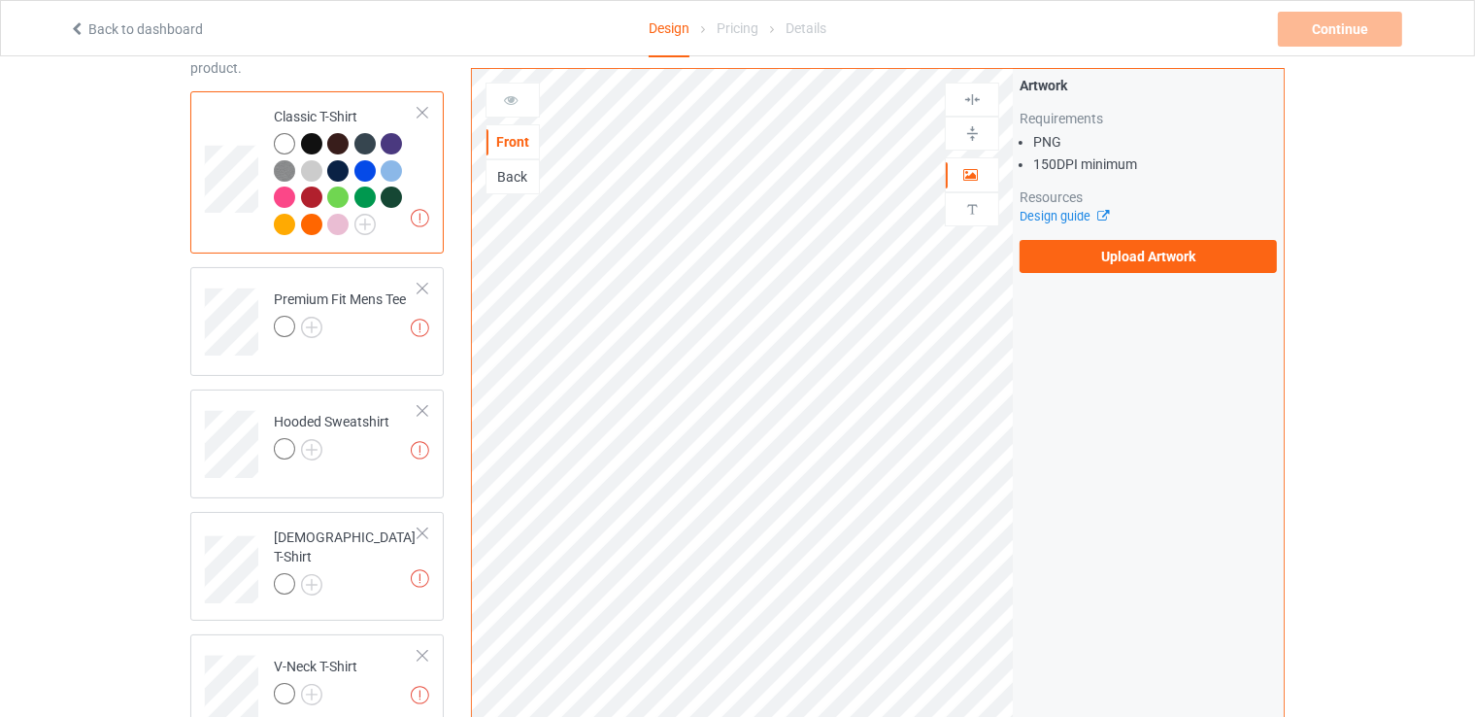
scroll to position [0, 0]
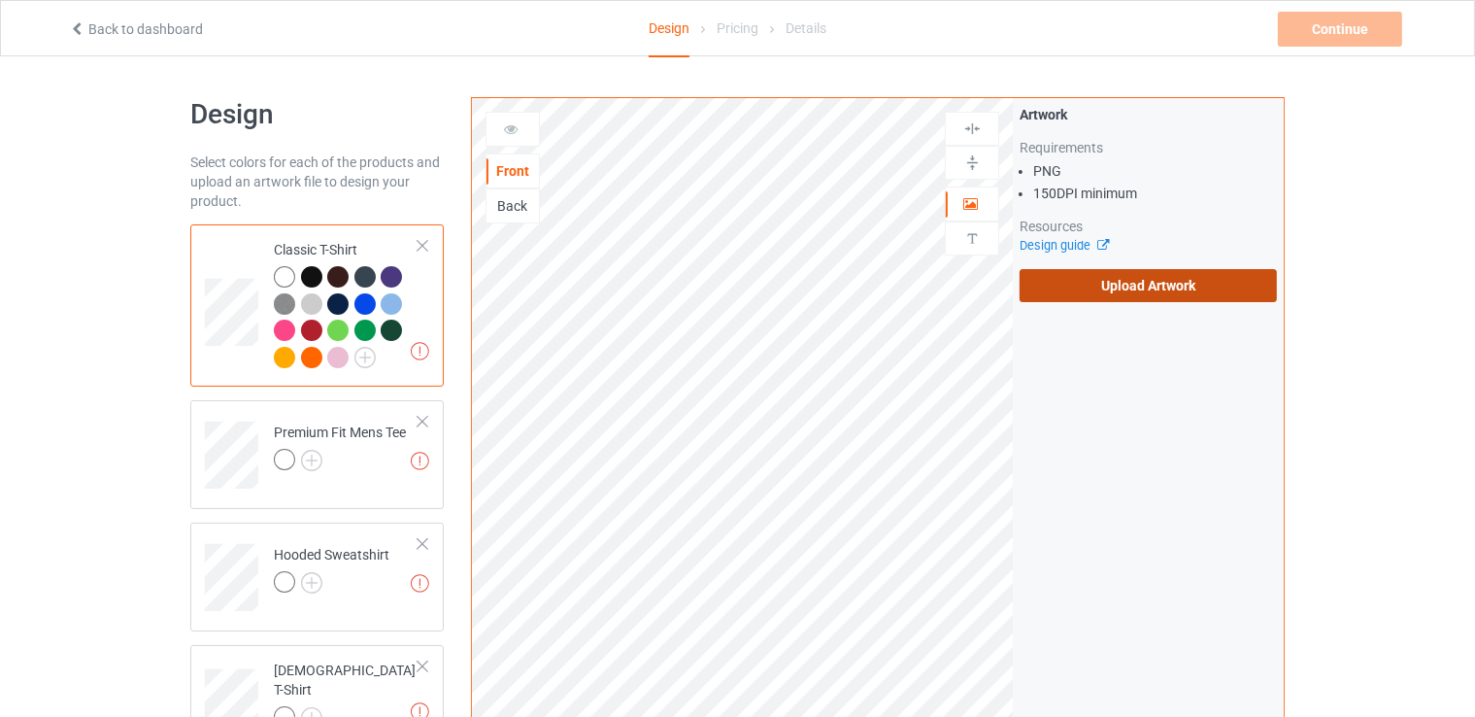
click at [1088, 290] on label "Upload Artwork" at bounding box center [1148, 285] width 257 height 33
click at [0, 0] on input "Upload Artwork" at bounding box center [0, 0] width 0 height 0
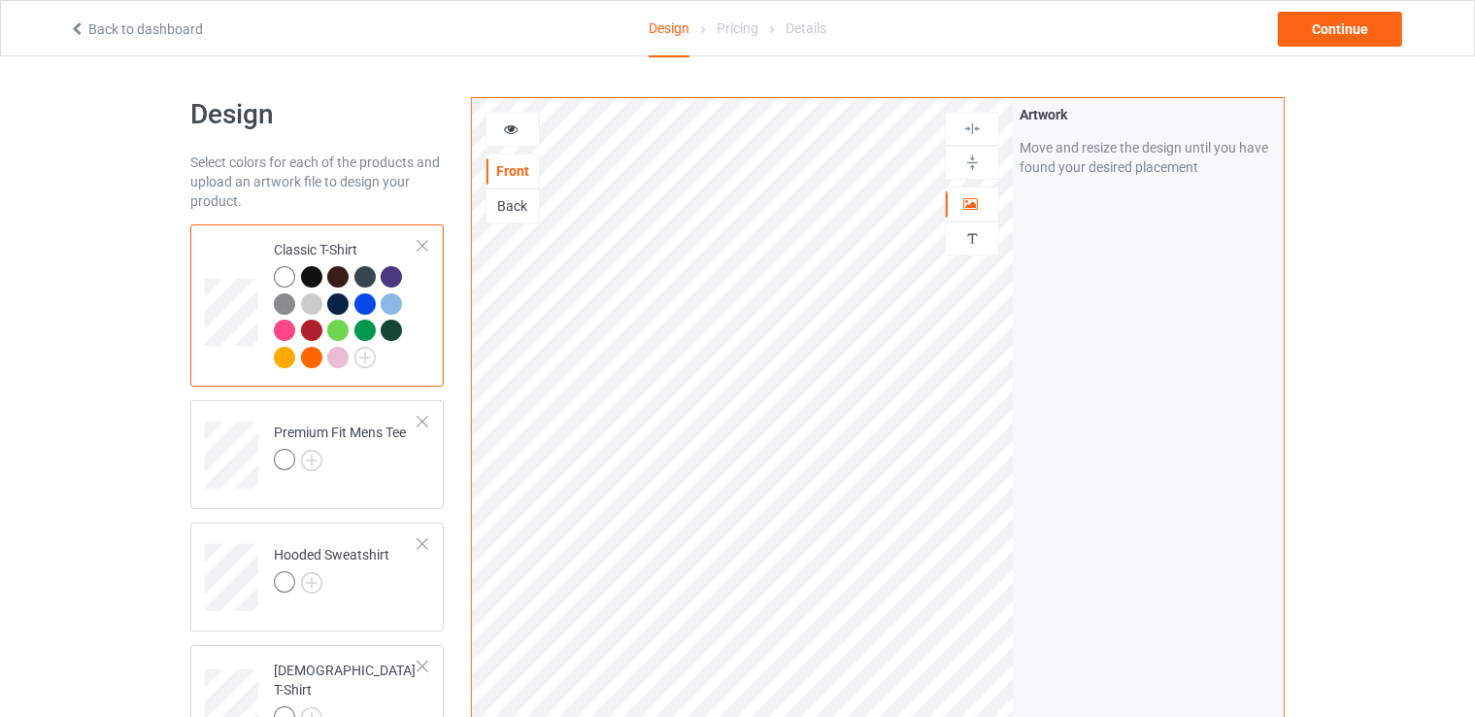
click at [306, 273] on div at bounding box center [311, 276] width 21 height 21
click at [315, 271] on div at bounding box center [311, 276] width 21 height 21
click at [509, 136] on div at bounding box center [513, 128] width 52 height 19
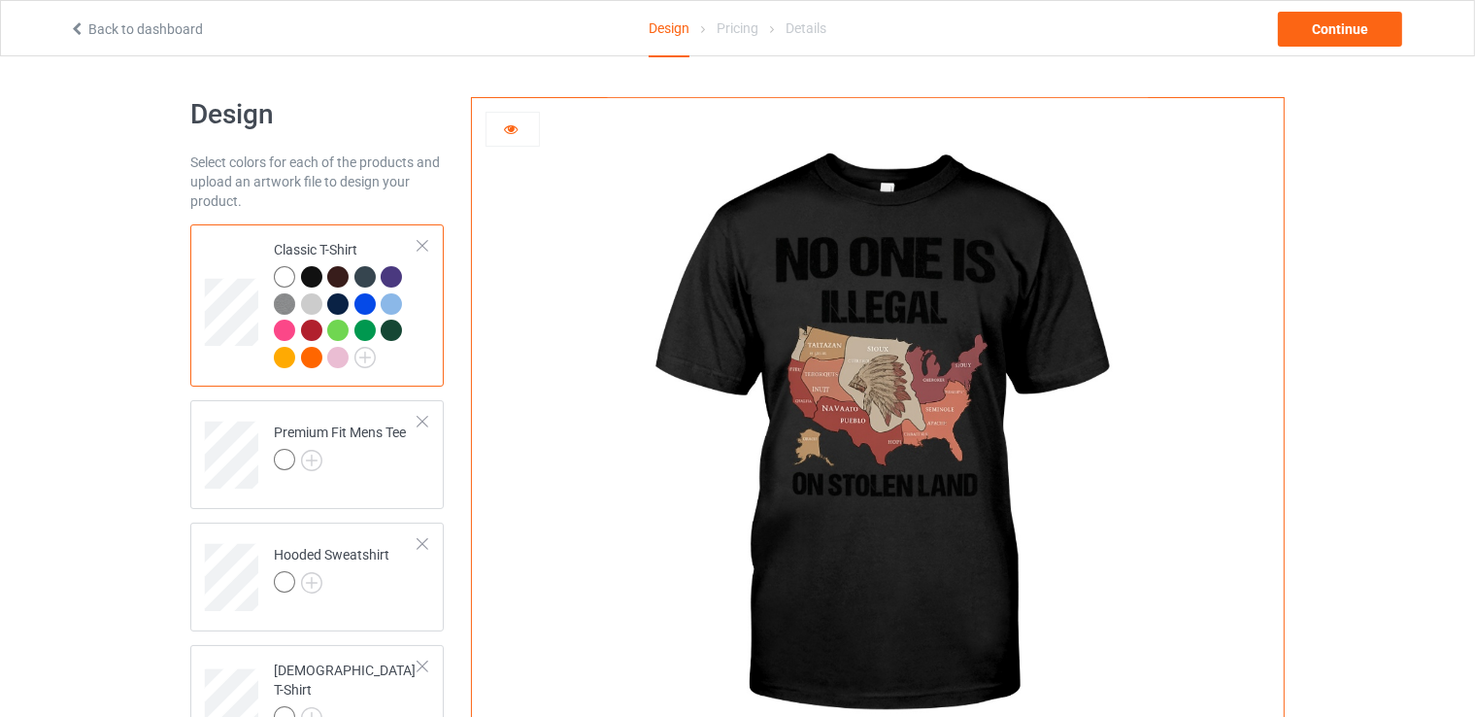
click at [280, 269] on div at bounding box center [284, 276] width 21 height 21
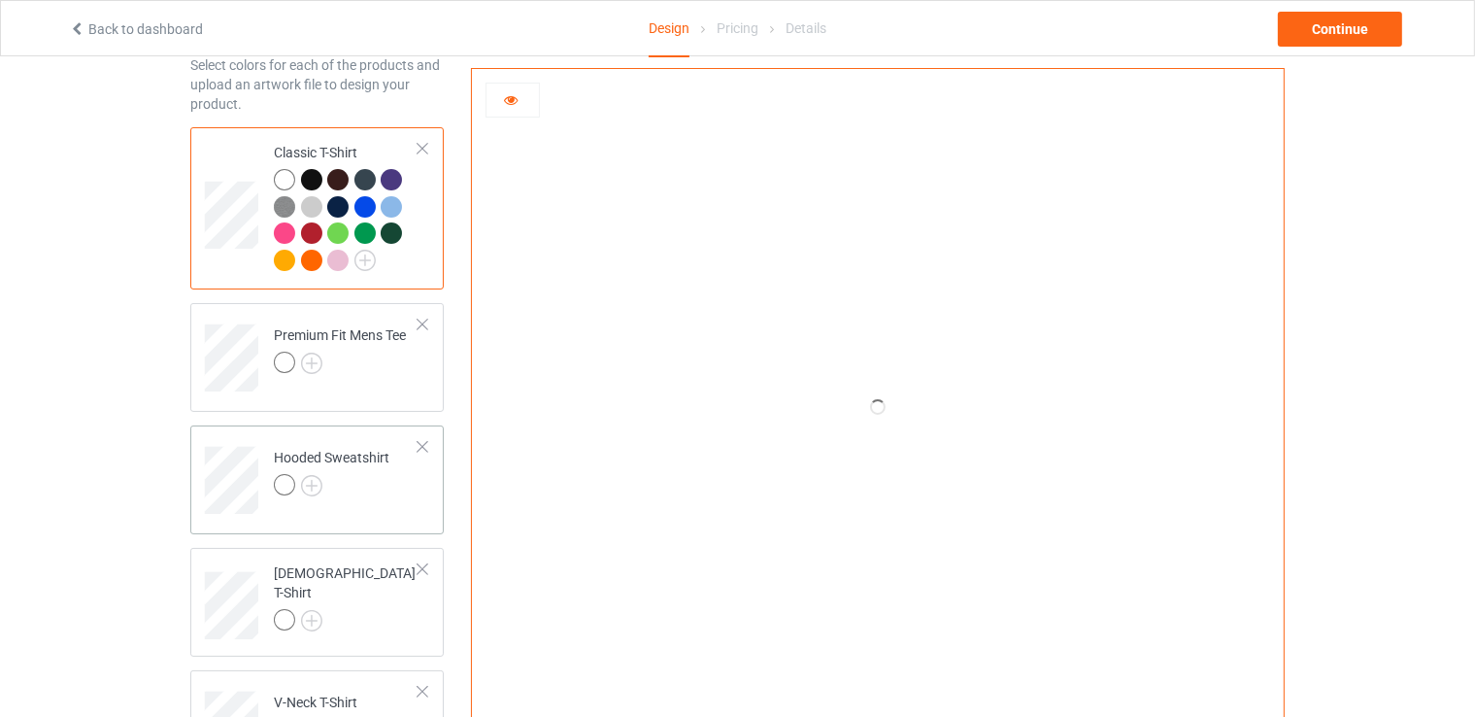
scroll to position [194, 0]
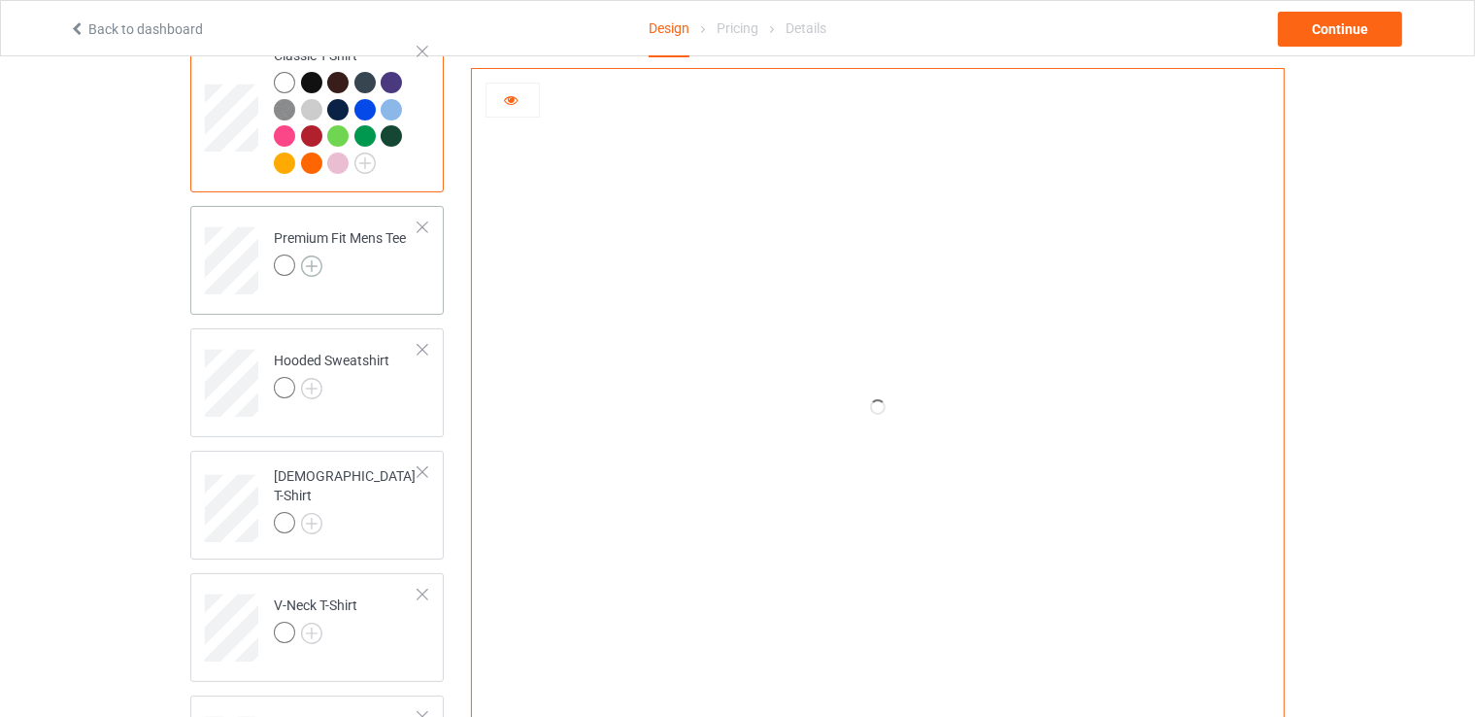
click at [316, 265] on img at bounding box center [311, 265] width 21 height 21
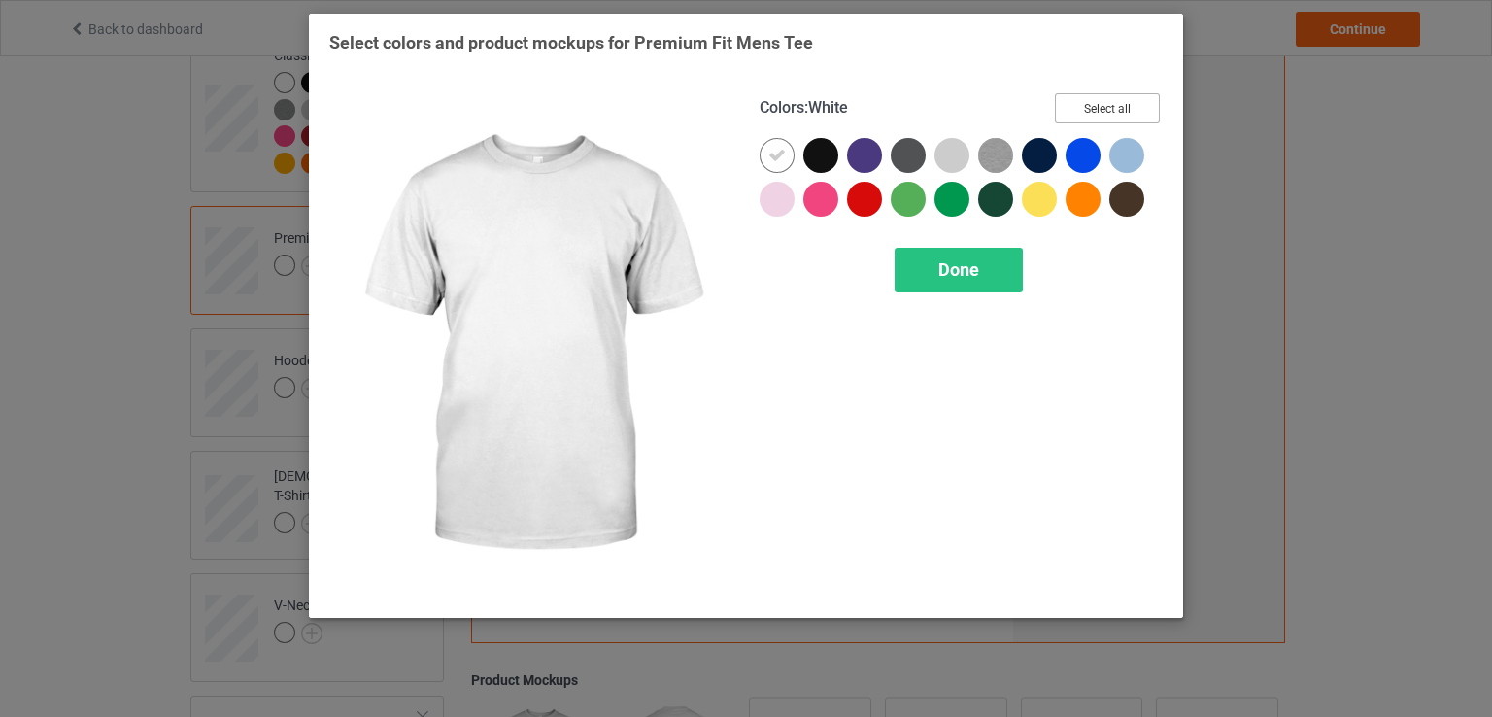
click at [1091, 106] on button "Select all" at bounding box center [1107, 108] width 105 height 30
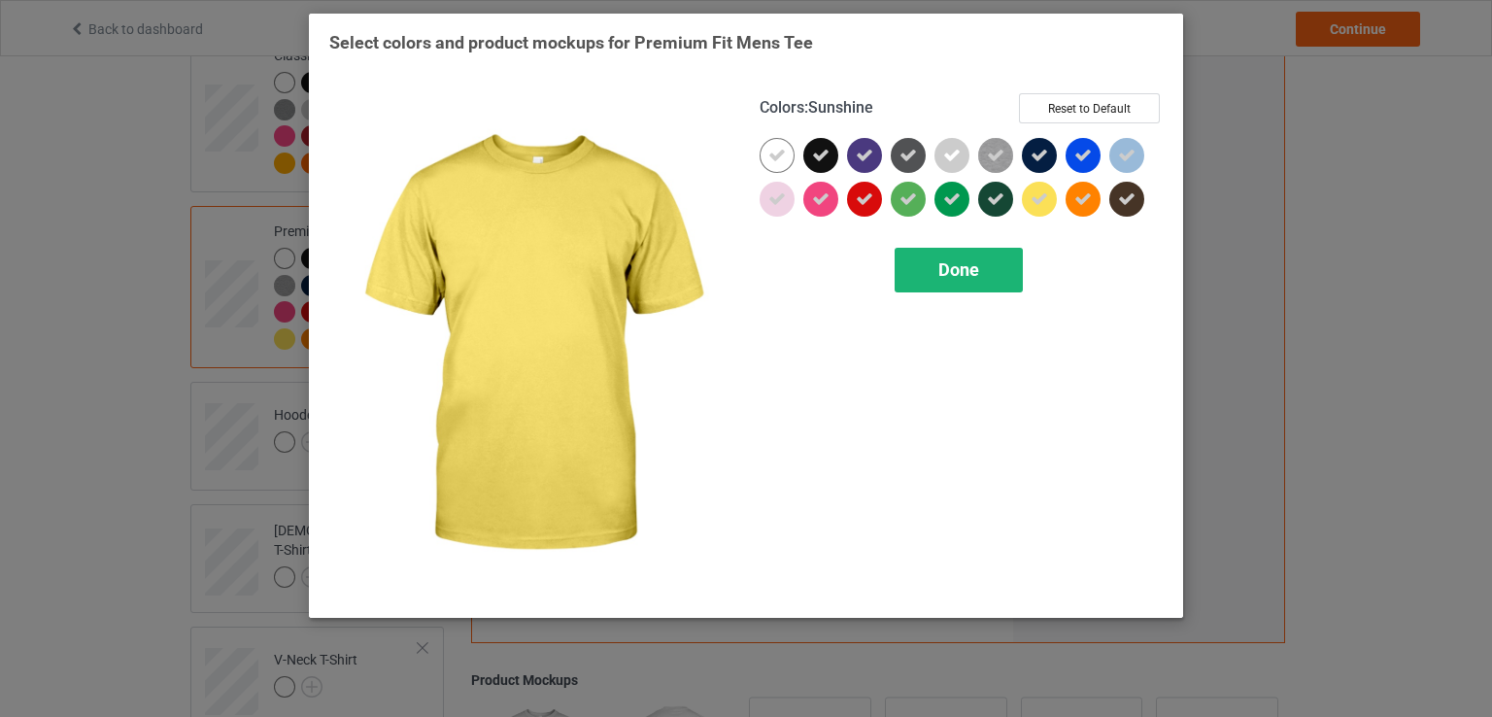
click at [946, 271] on span "Done" at bounding box center [958, 269] width 41 height 20
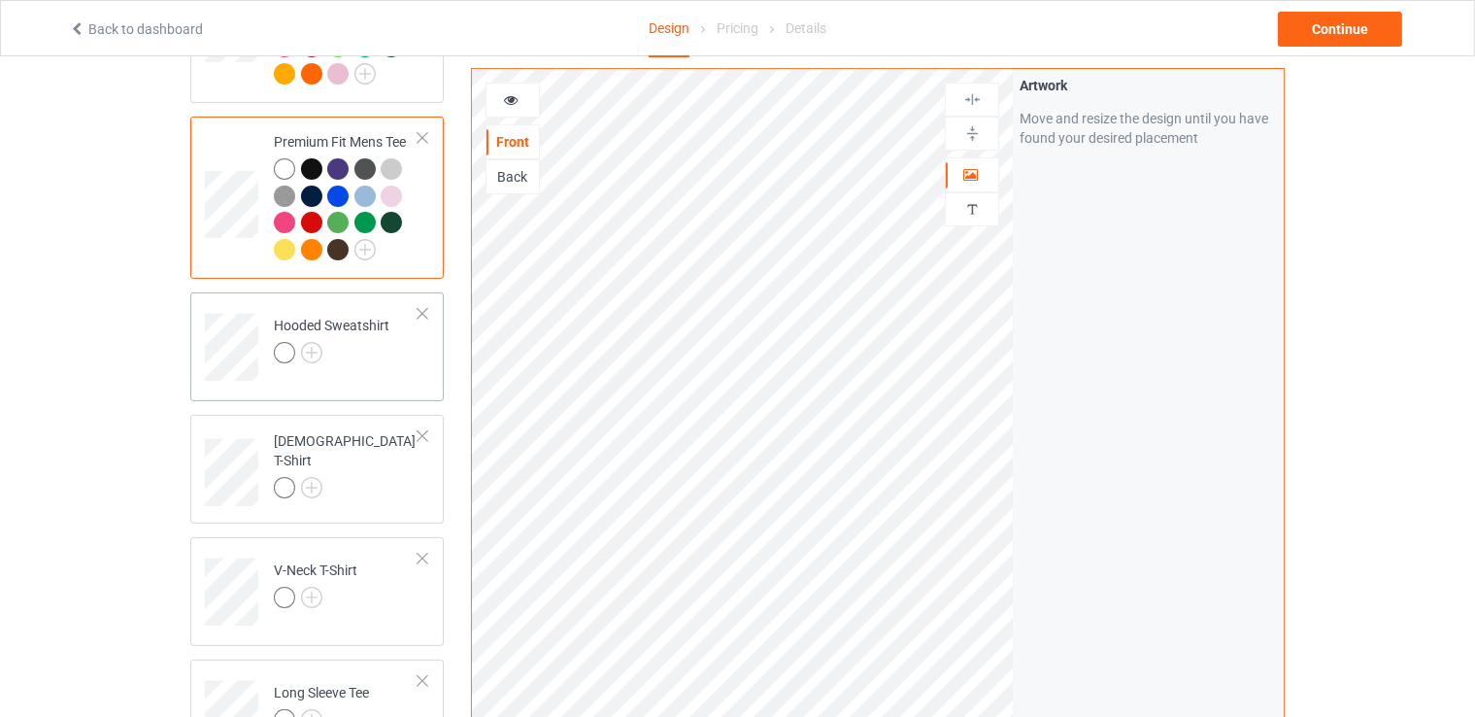
scroll to position [389, 0]
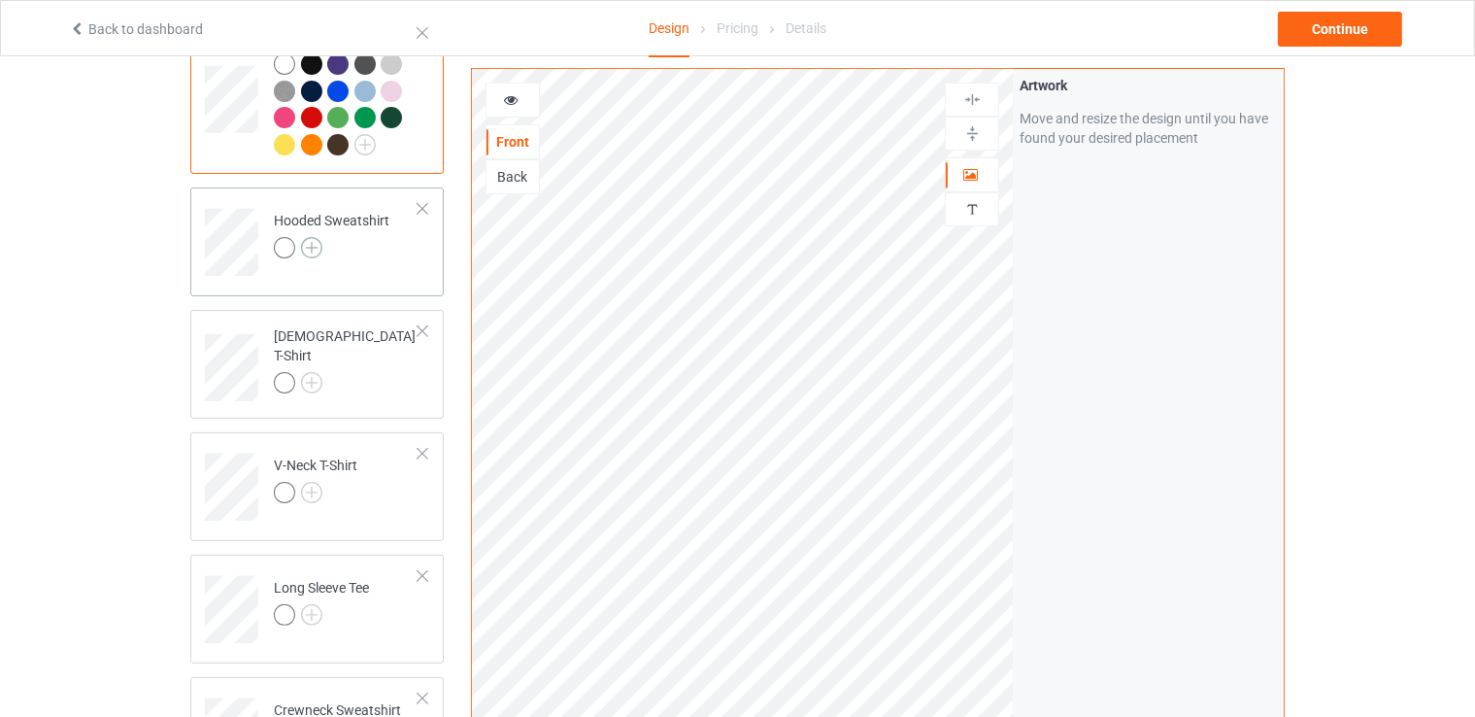
click at [307, 244] on img at bounding box center [311, 247] width 21 height 21
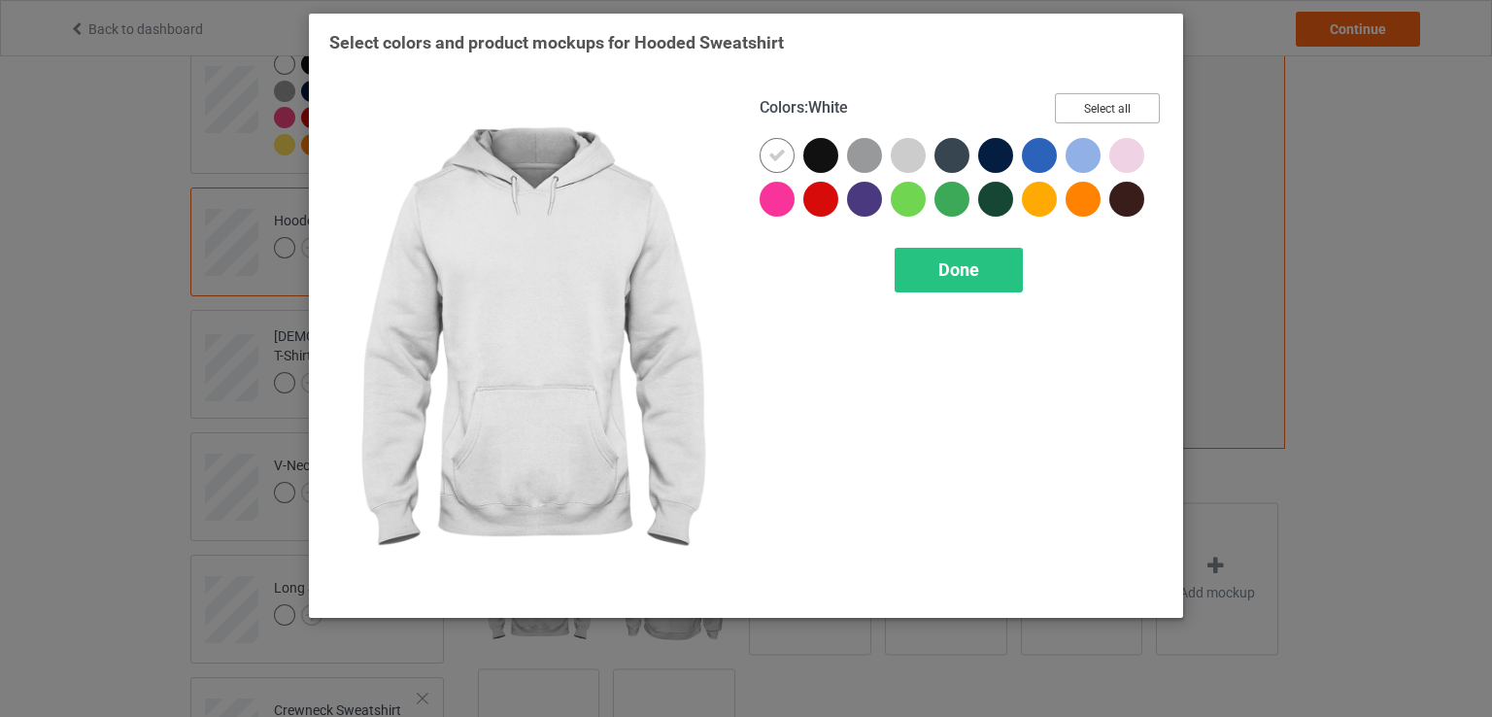
click at [1113, 112] on button "Select all" at bounding box center [1107, 108] width 105 height 30
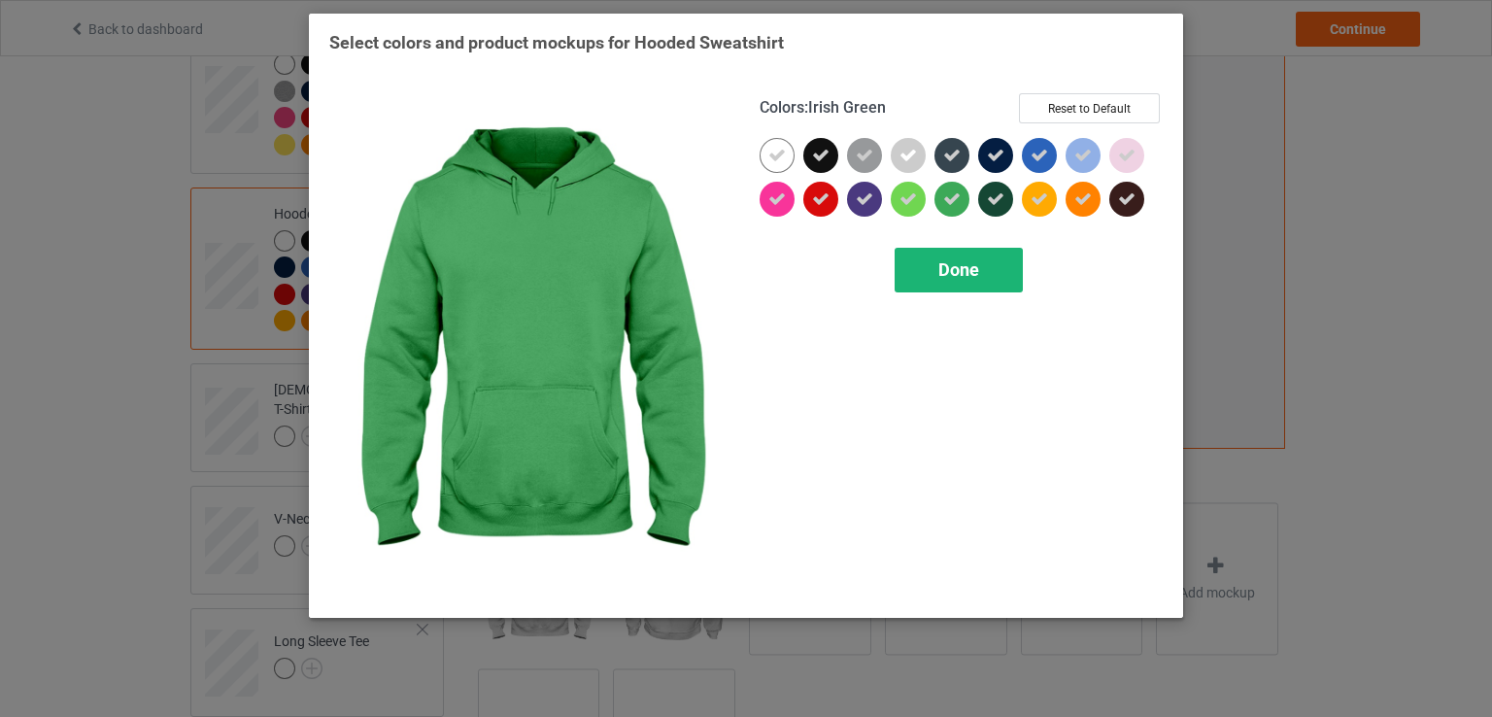
click at [936, 273] on div "Done" at bounding box center [959, 270] width 128 height 45
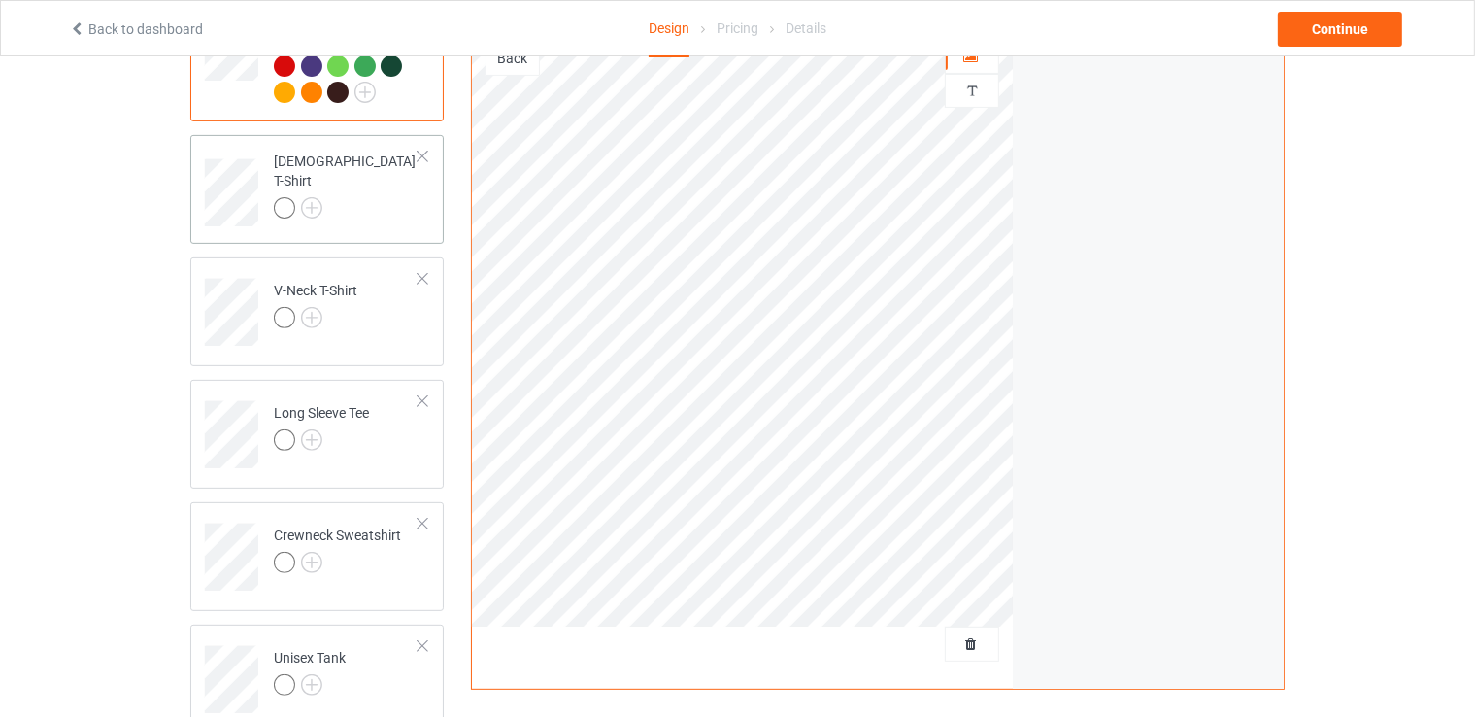
scroll to position [583, 0]
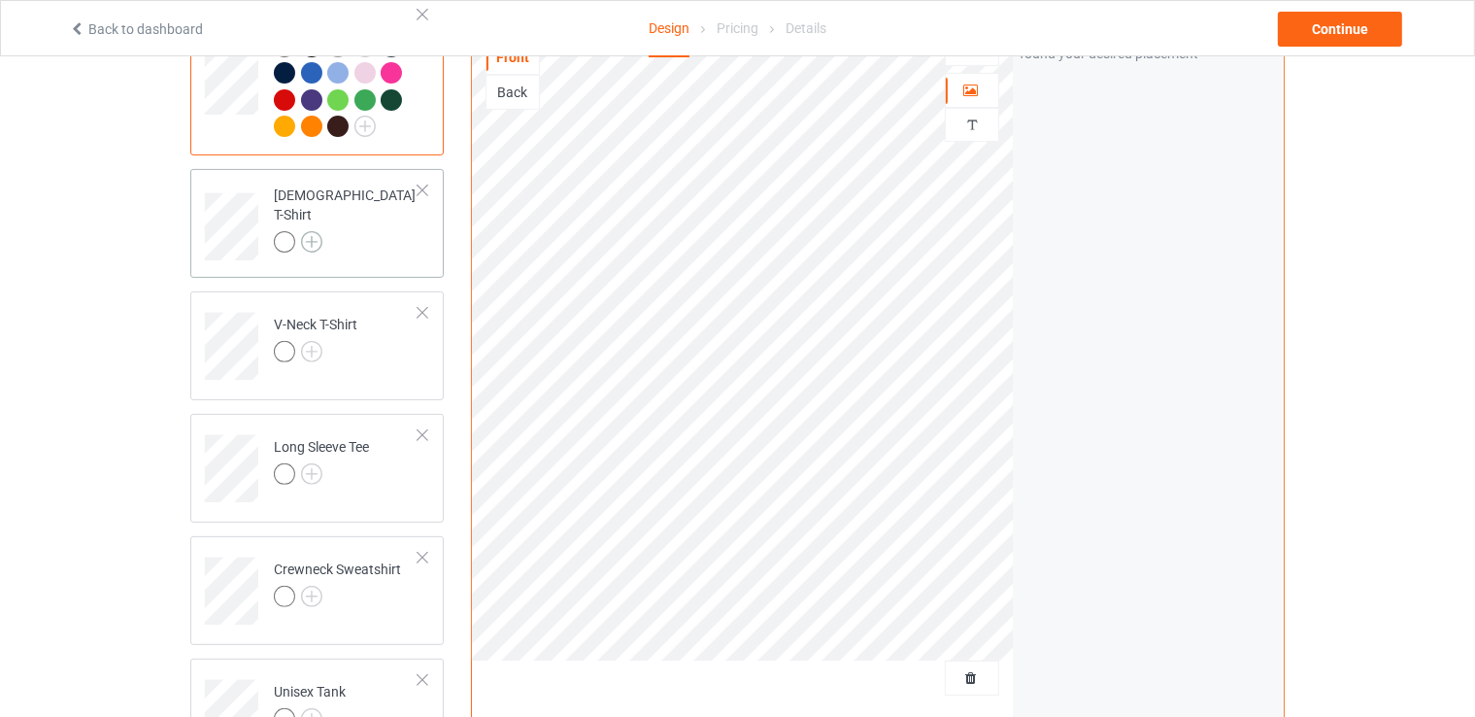
click at [315, 231] on img at bounding box center [311, 241] width 21 height 21
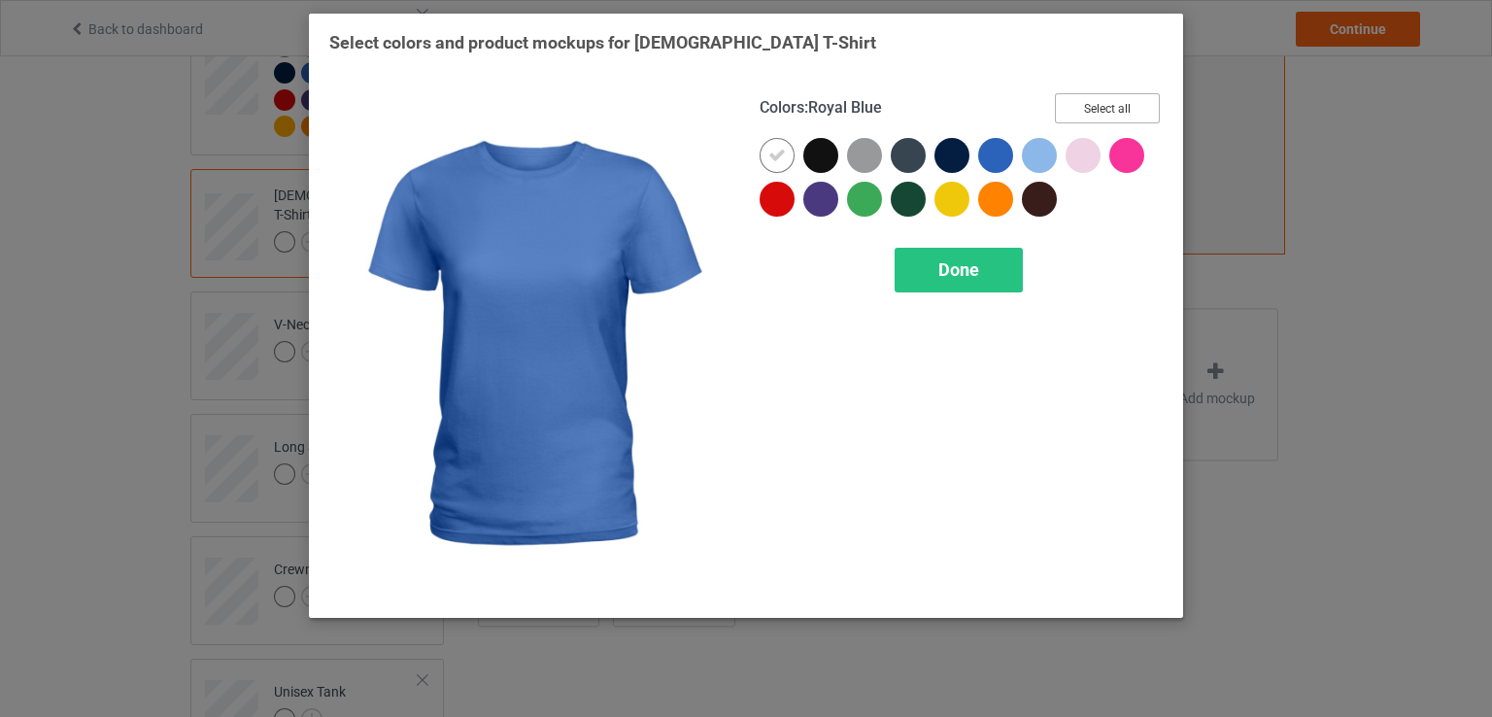
click at [1100, 107] on button "Select all" at bounding box center [1107, 108] width 105 height 30
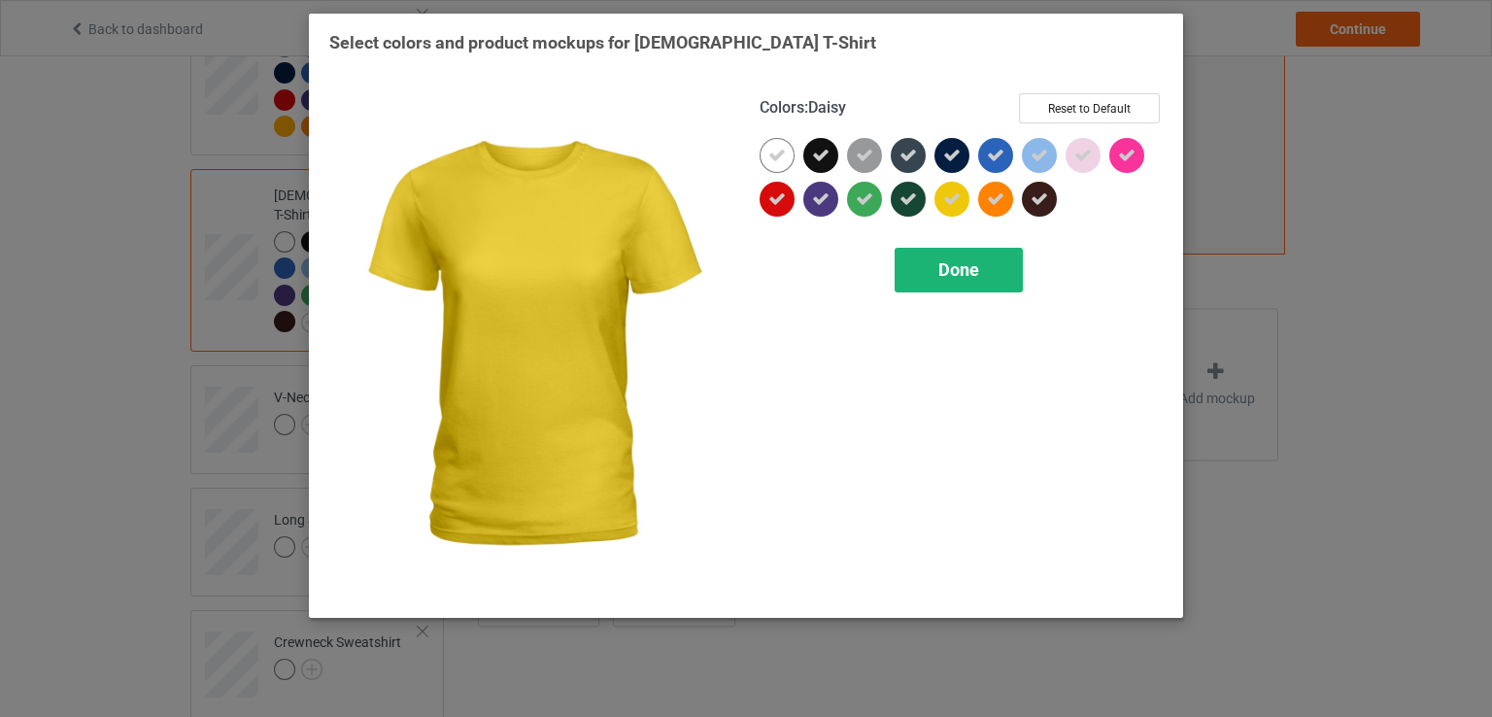
click at [930, 258] on div "Done" at bounding box center [959, 270] width 128 height 45
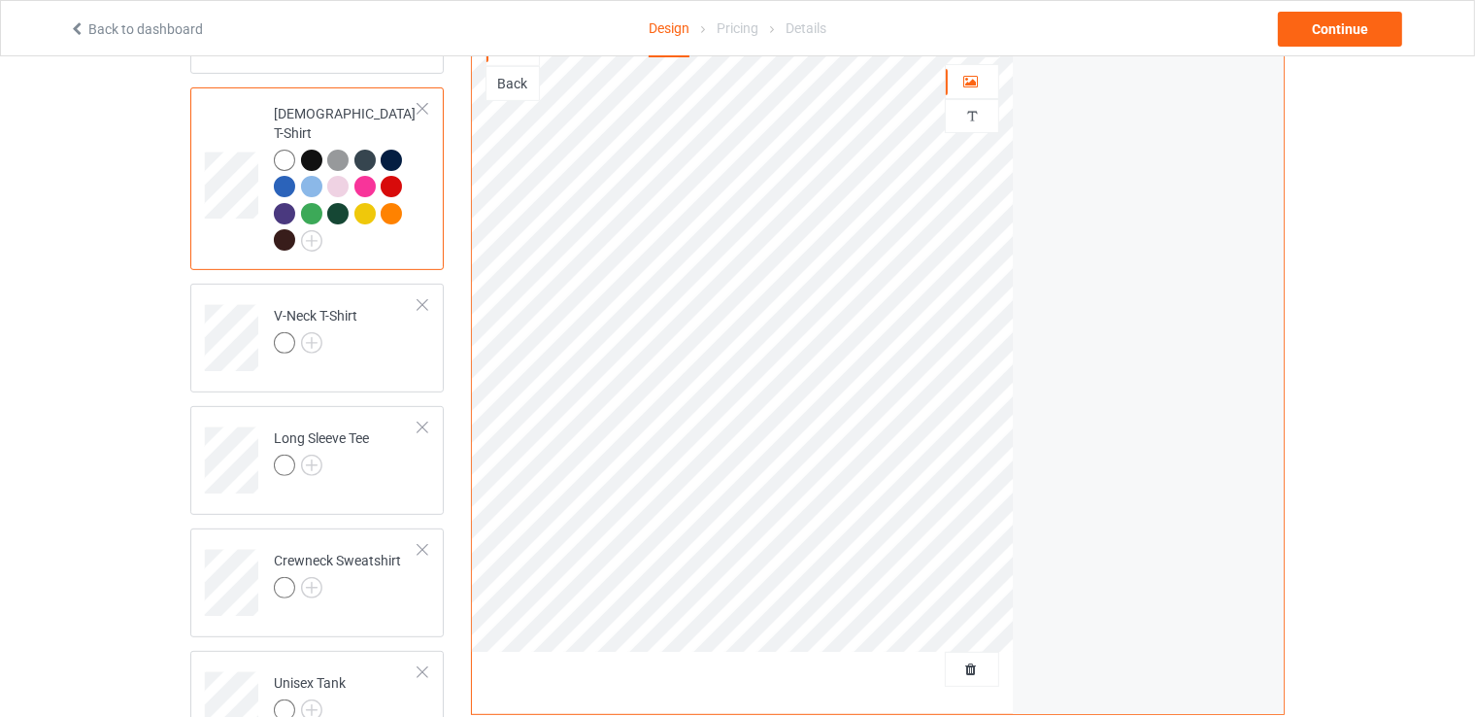
scroll to position [777, 0]
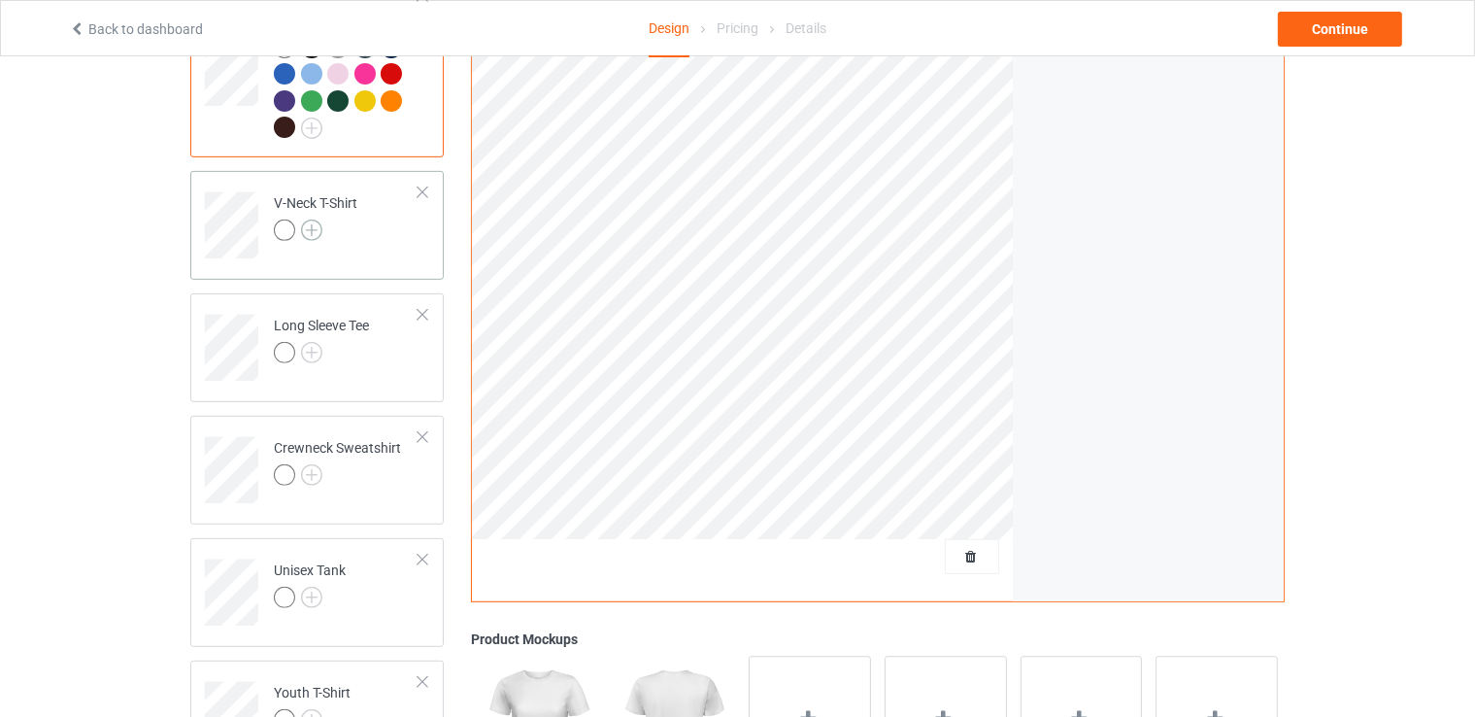
click at [309, 220] on img at bounding box center [311, 230] width 21 height 21
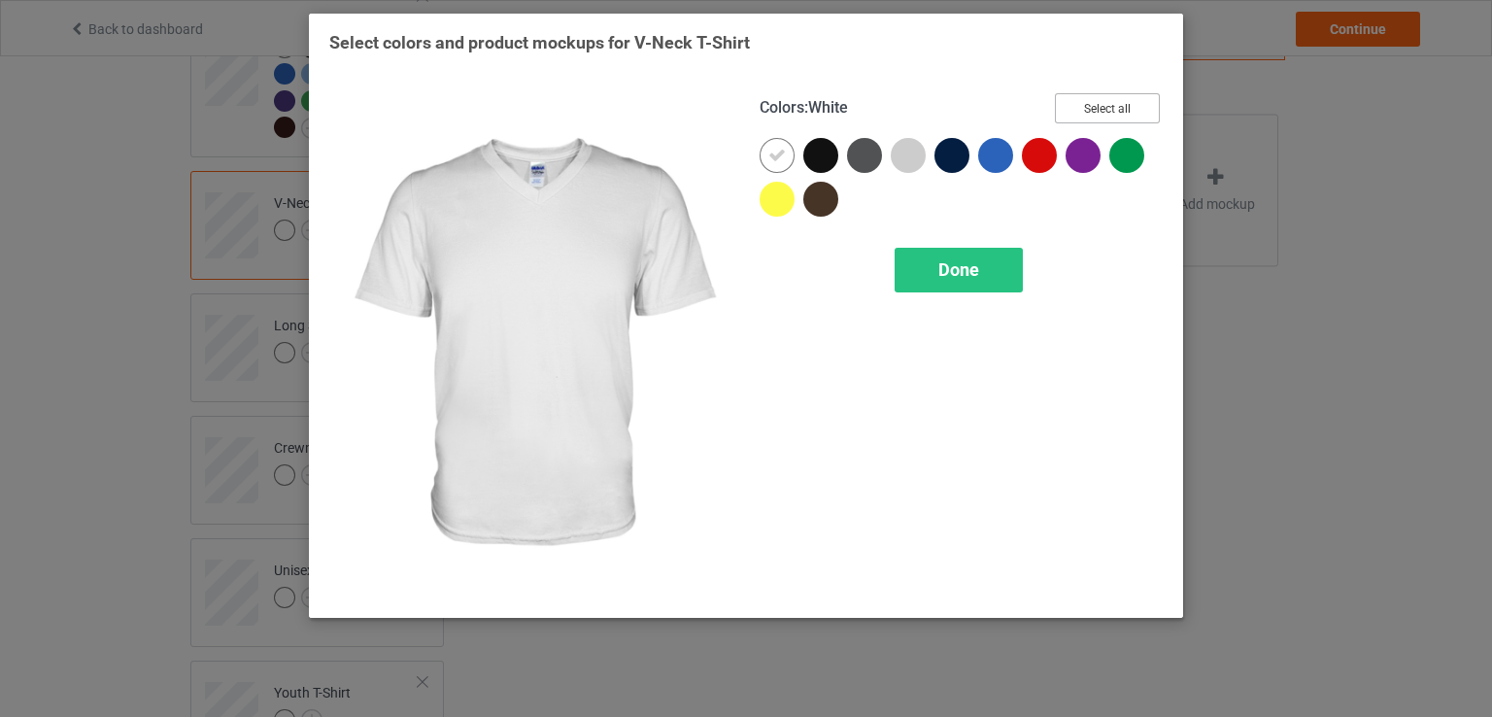
click at [1111, 101] on button "Select all" at bounding box center [1107, 108] width 105 height 30
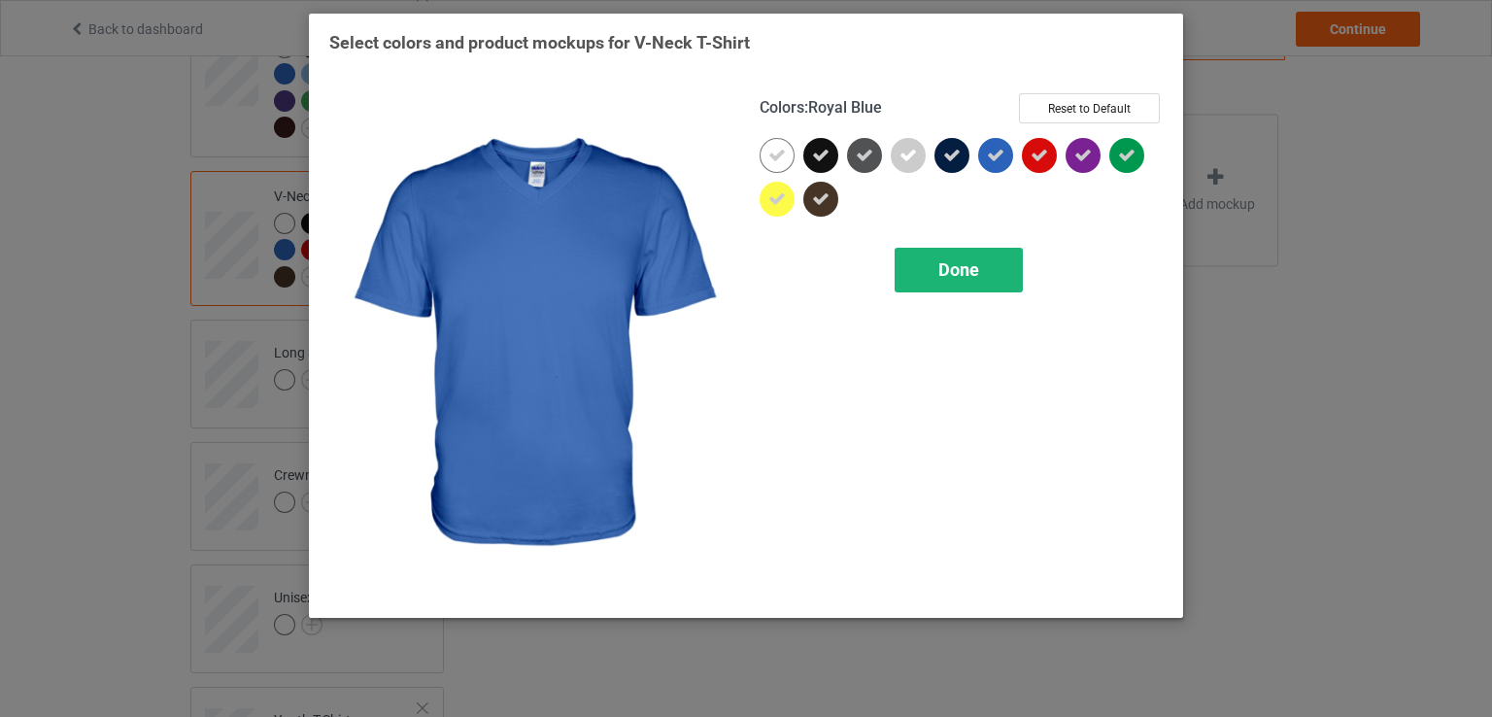
click at [955, 277] on span "Done" at bounding box center [958, 269] width 41 height 20
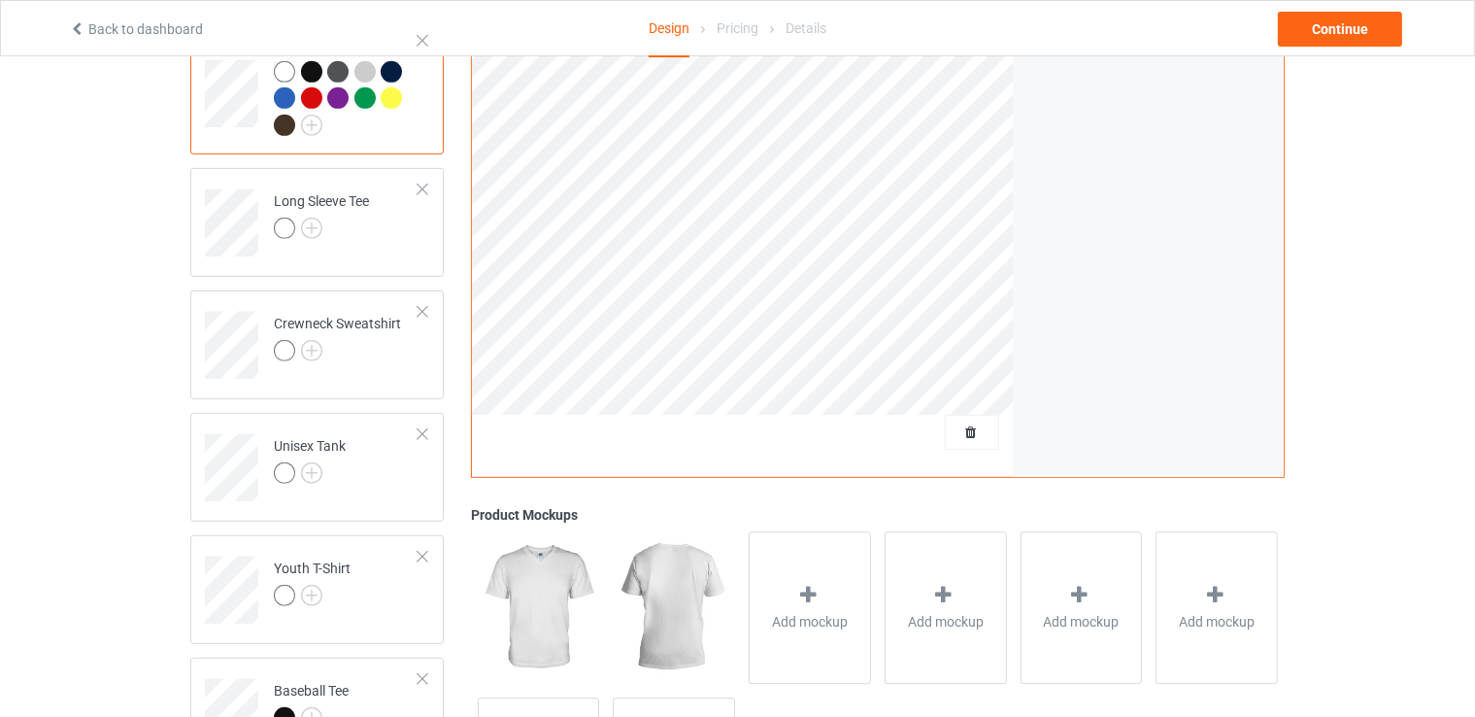
scroll to position [971, 0]
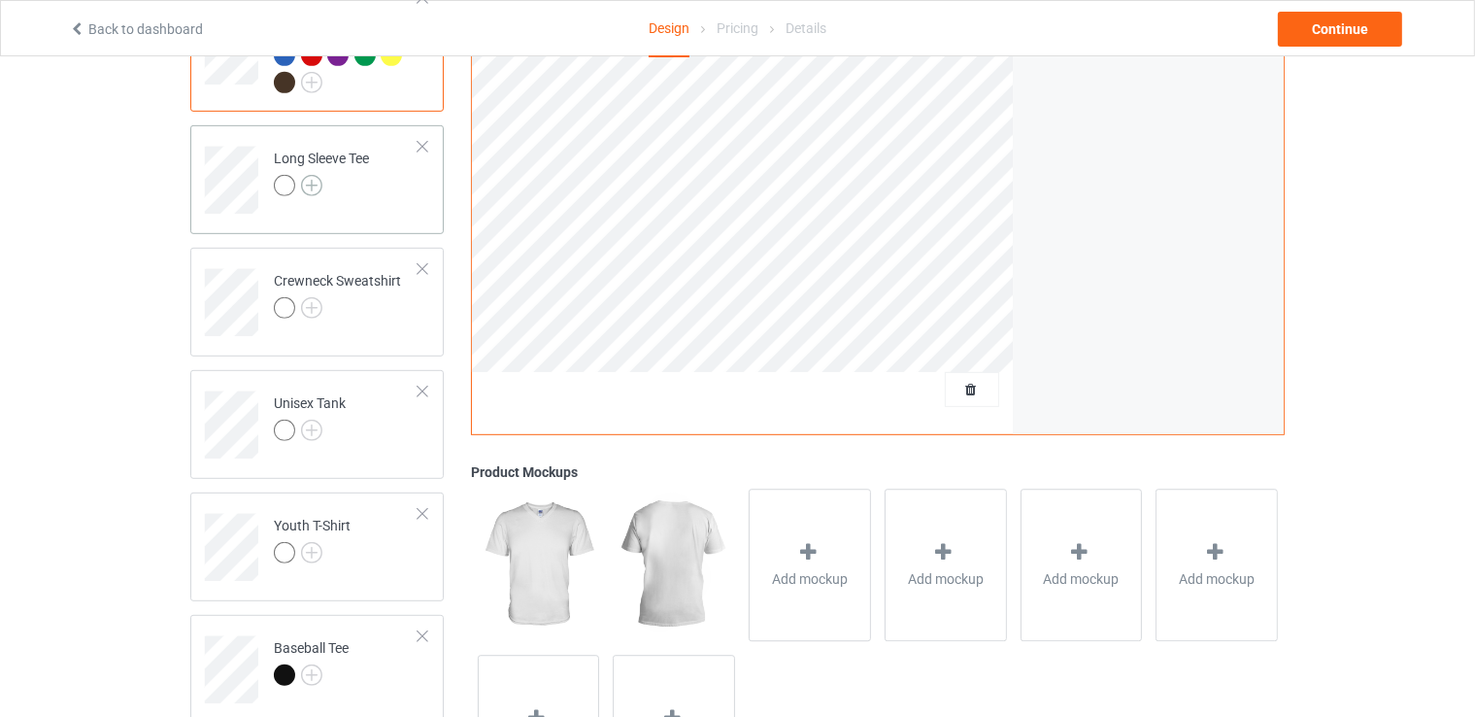
click at [316, 175] on img at bounding box center [311, 185] width 21 height 21
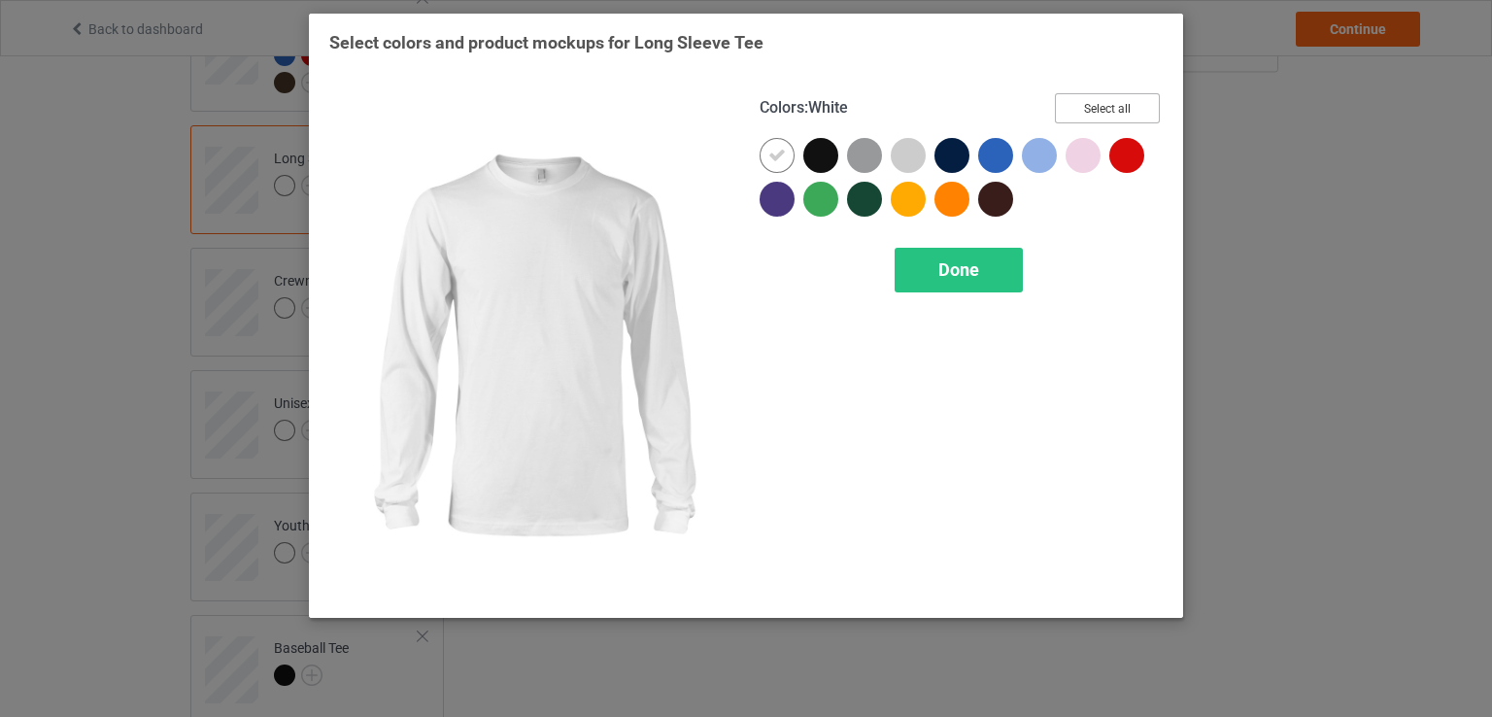
click at [1107, 110] on button "Select all" at bounding box center [1107, 108] width 105 height 30
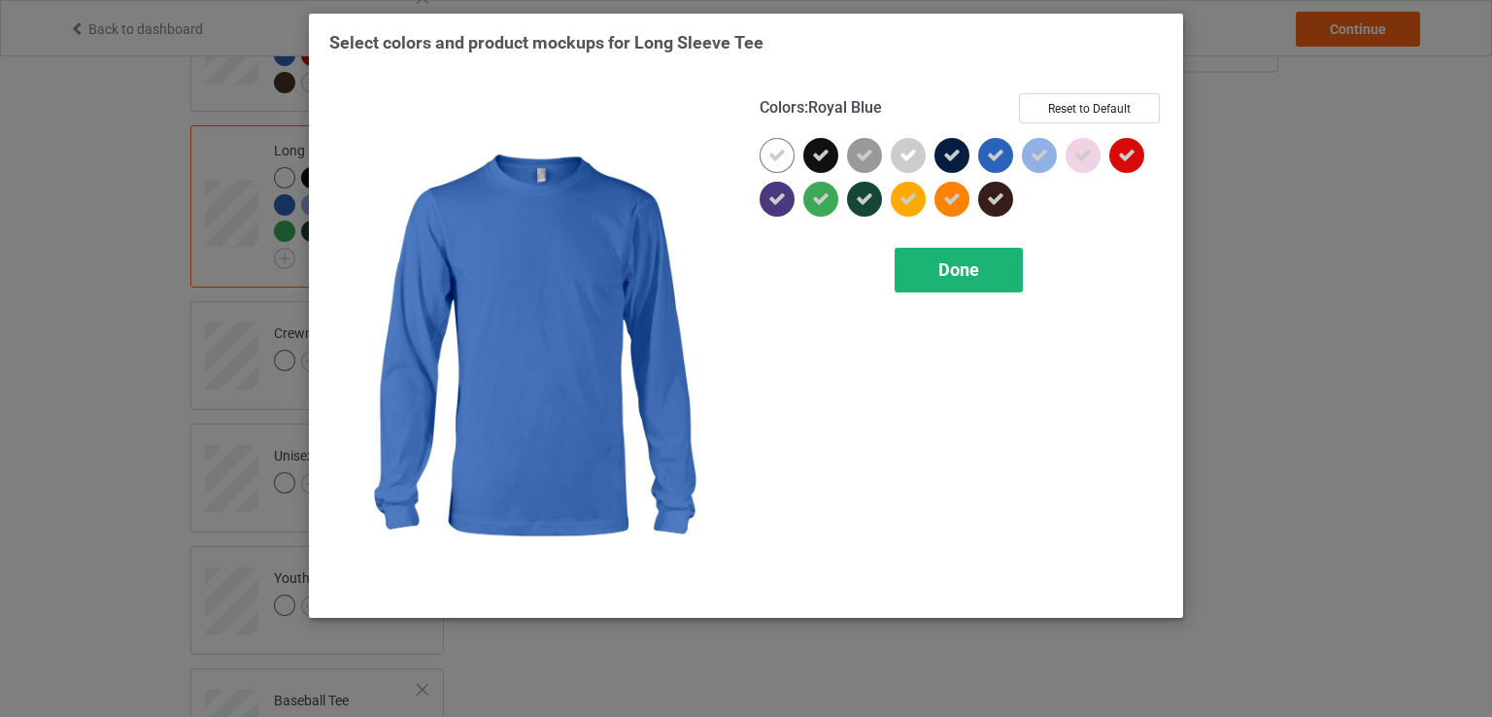
click at [949, 260] on span "Done" at bounding box center [958, 269] width 41 height 20
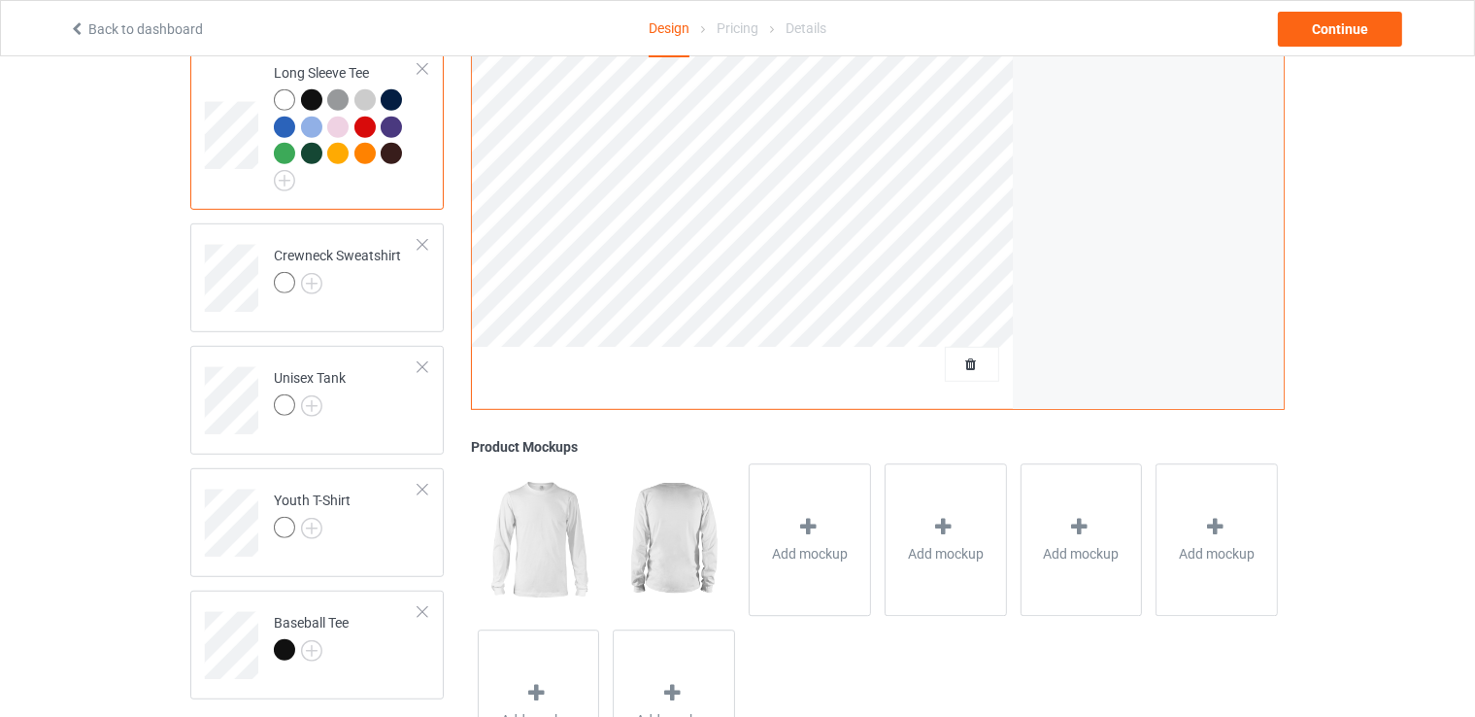
scroll to position [1144, 0]
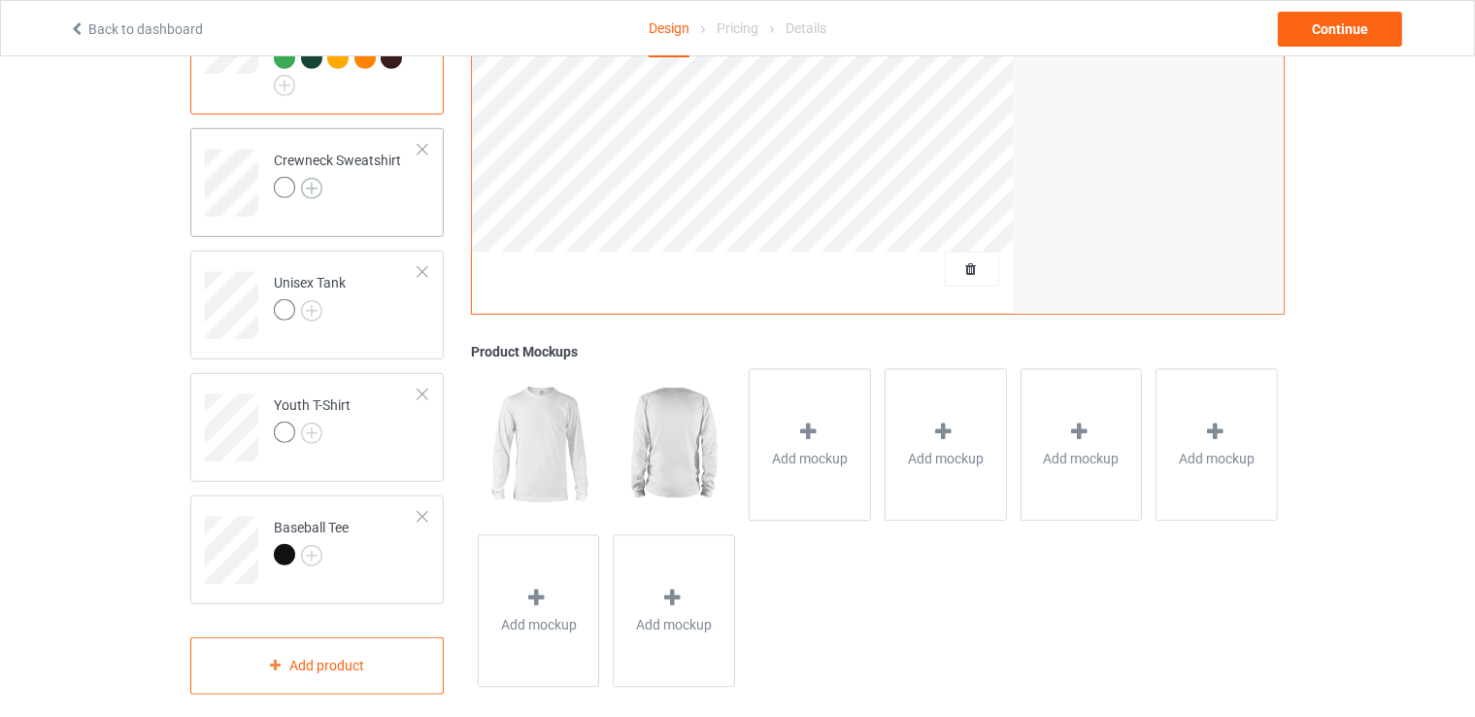
click at [309, 178] on img at bounding box center [311, 188] width 21 height 21
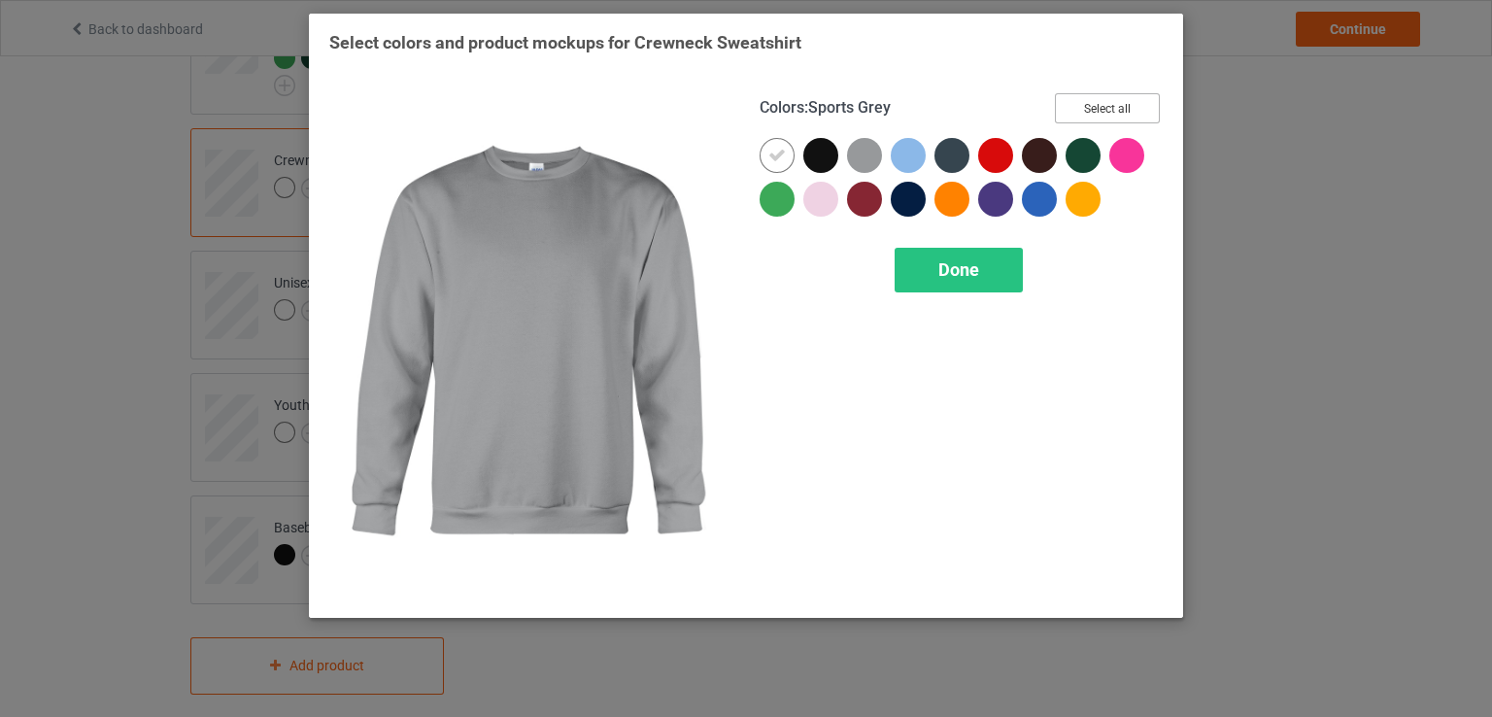
click at [1095, 118] on button "Select all" at bounding box center [1107, 108] width 105 height 30
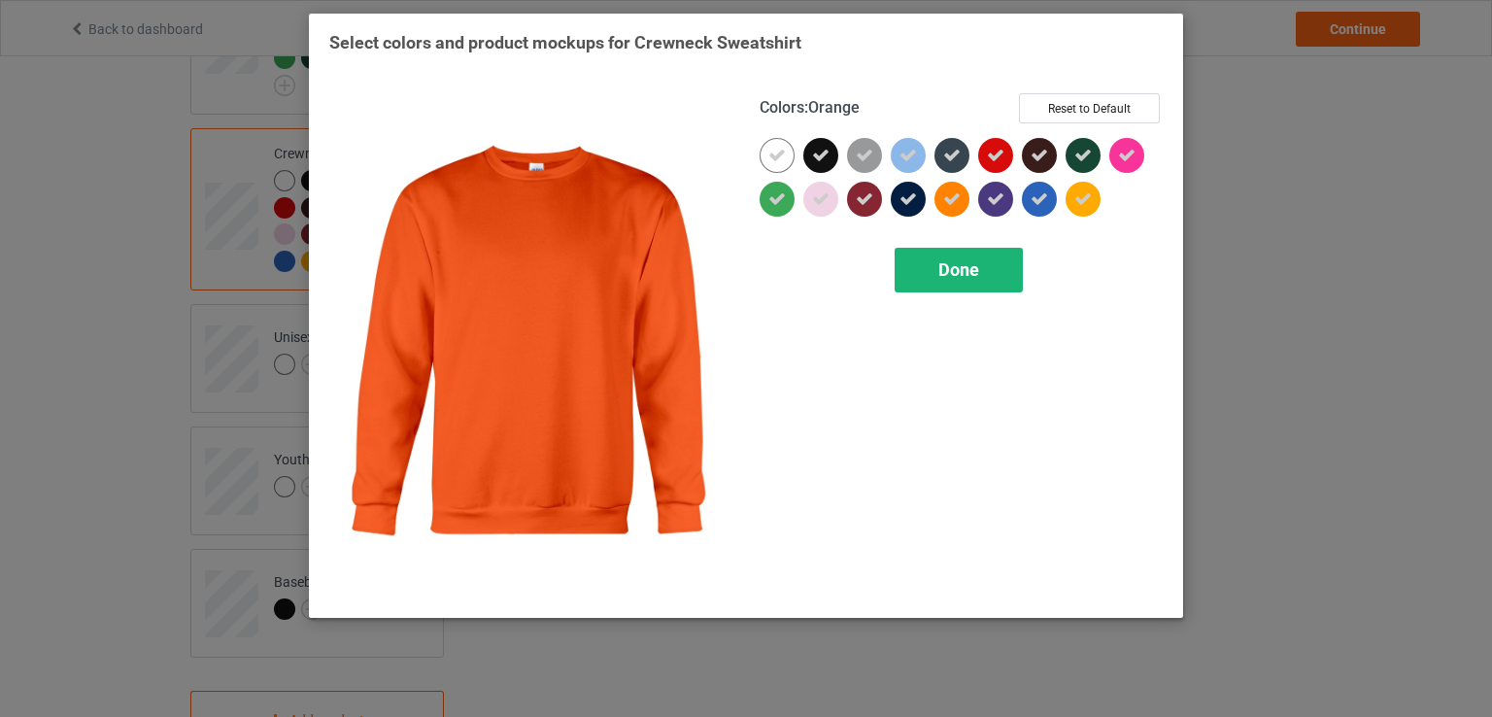
click at [935, 273] on div "Done" at bounding box center [959, 270] width 128 height 45
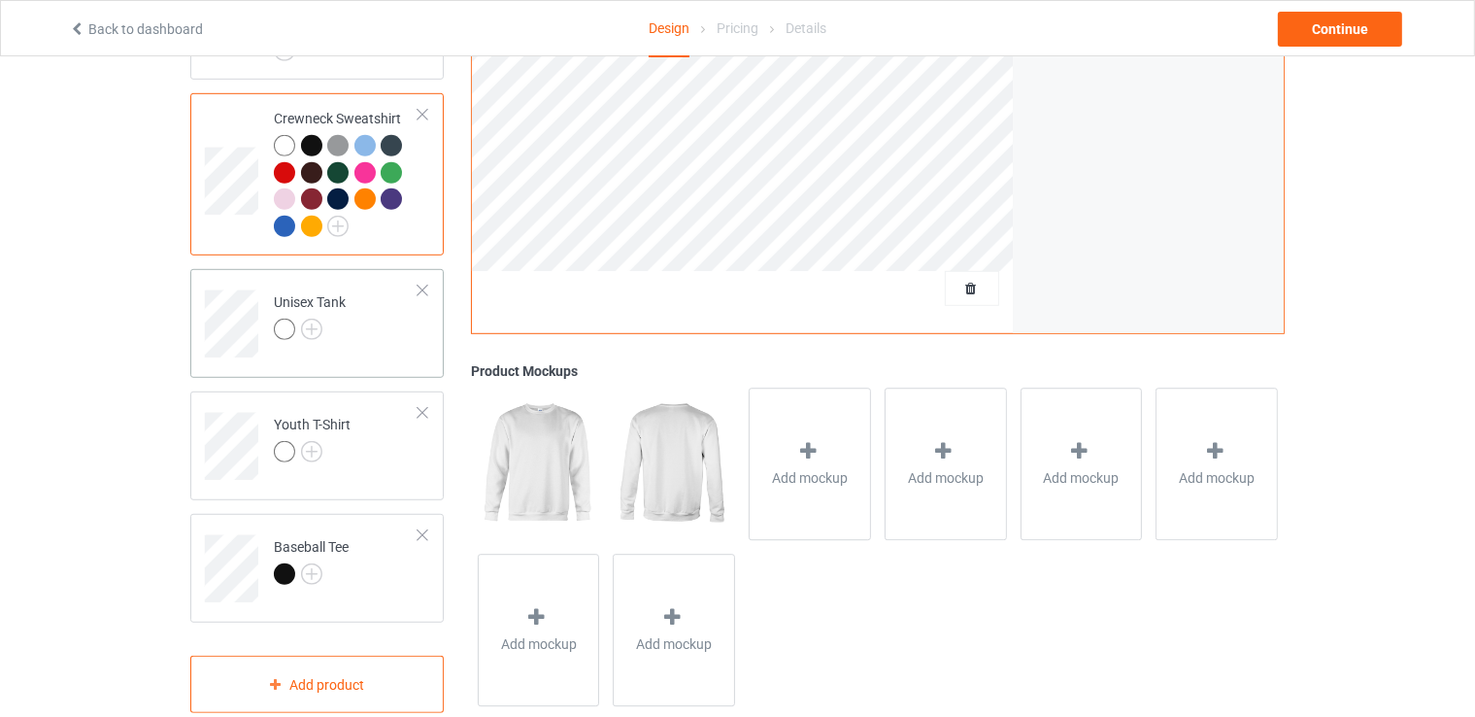
scroll to position [1198, 0]
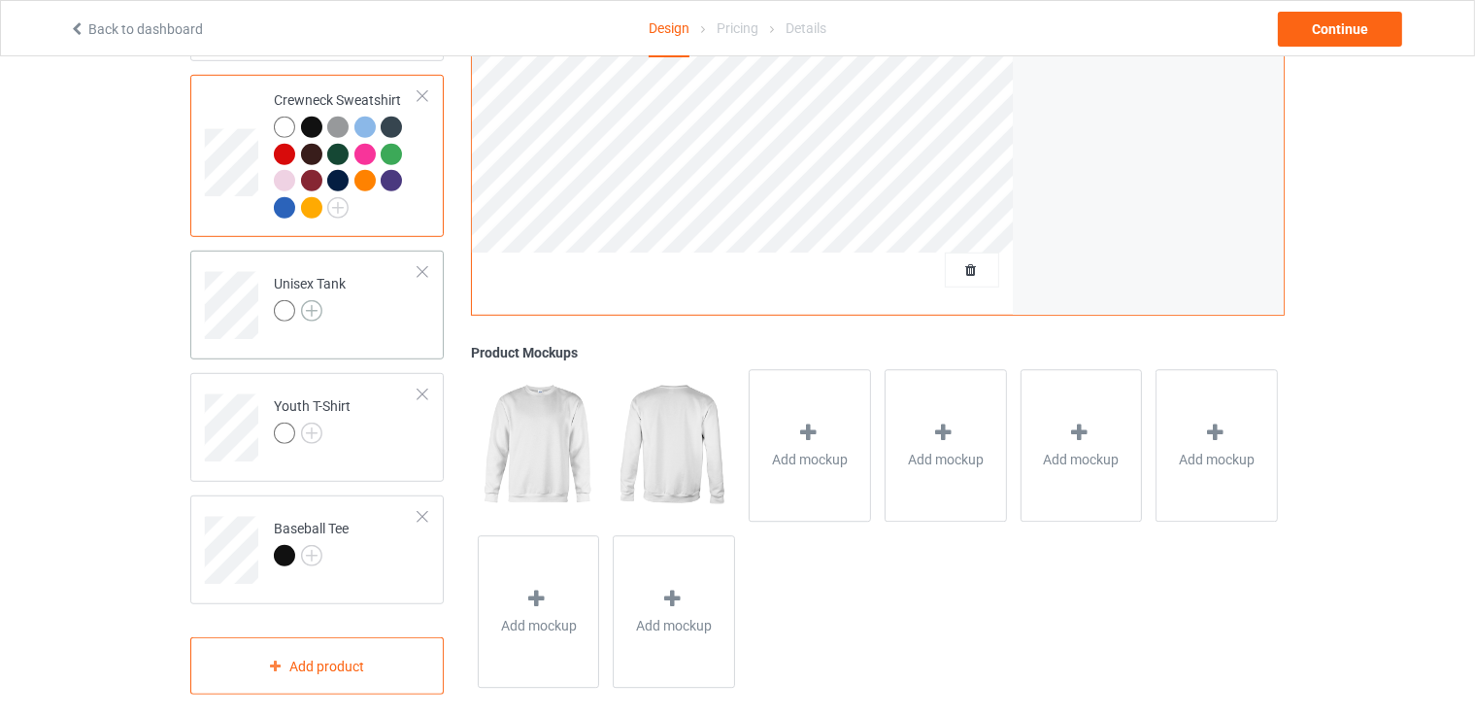
click at [315, 300] on img at bounding box center [311, 310] width 21 height 21
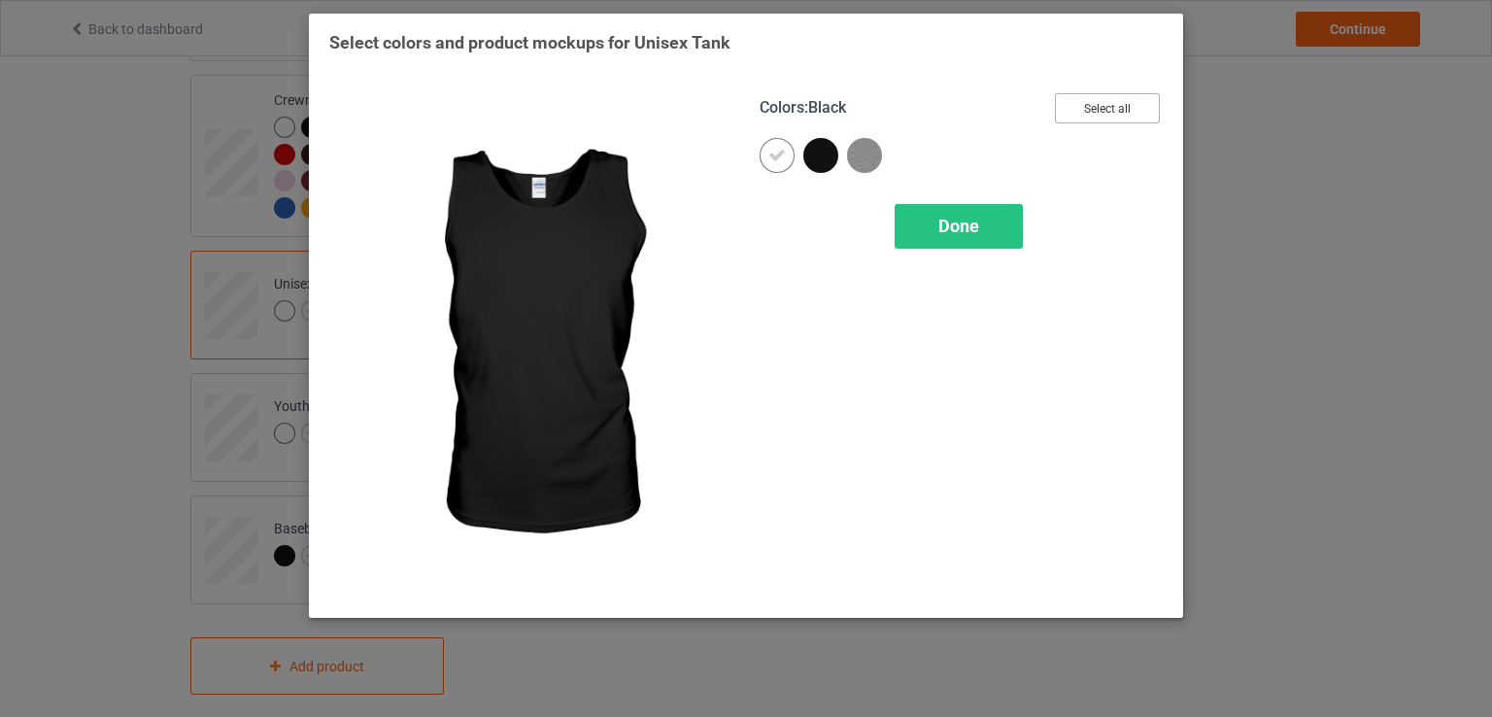
click at [1105, 109] on button "Select all" at bounding box center [1107, 108] width 105 height 30
click at [936, 226] on div "Done" at bounding box center [959, 226] width 128 height 45
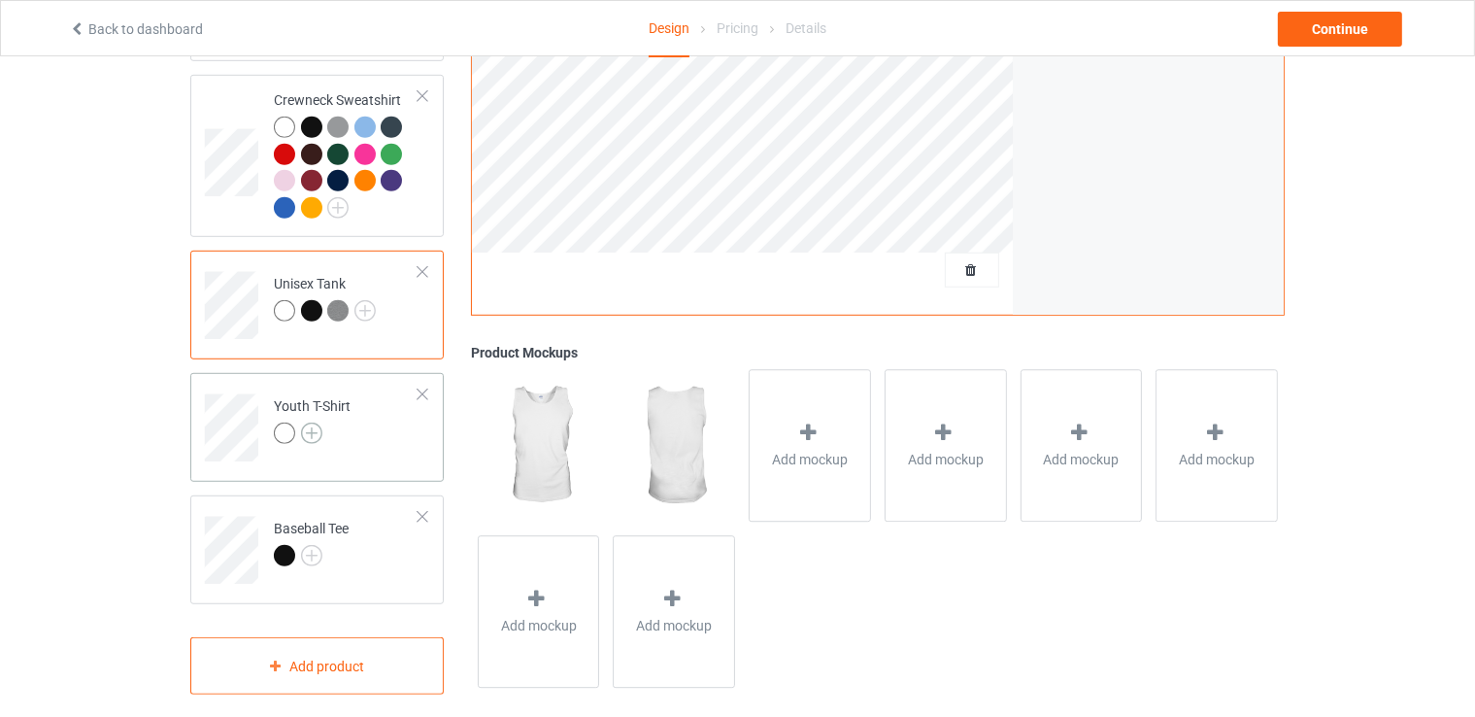
click at [307, 423] on img at bounding box center [311, 433] width 21 height 21
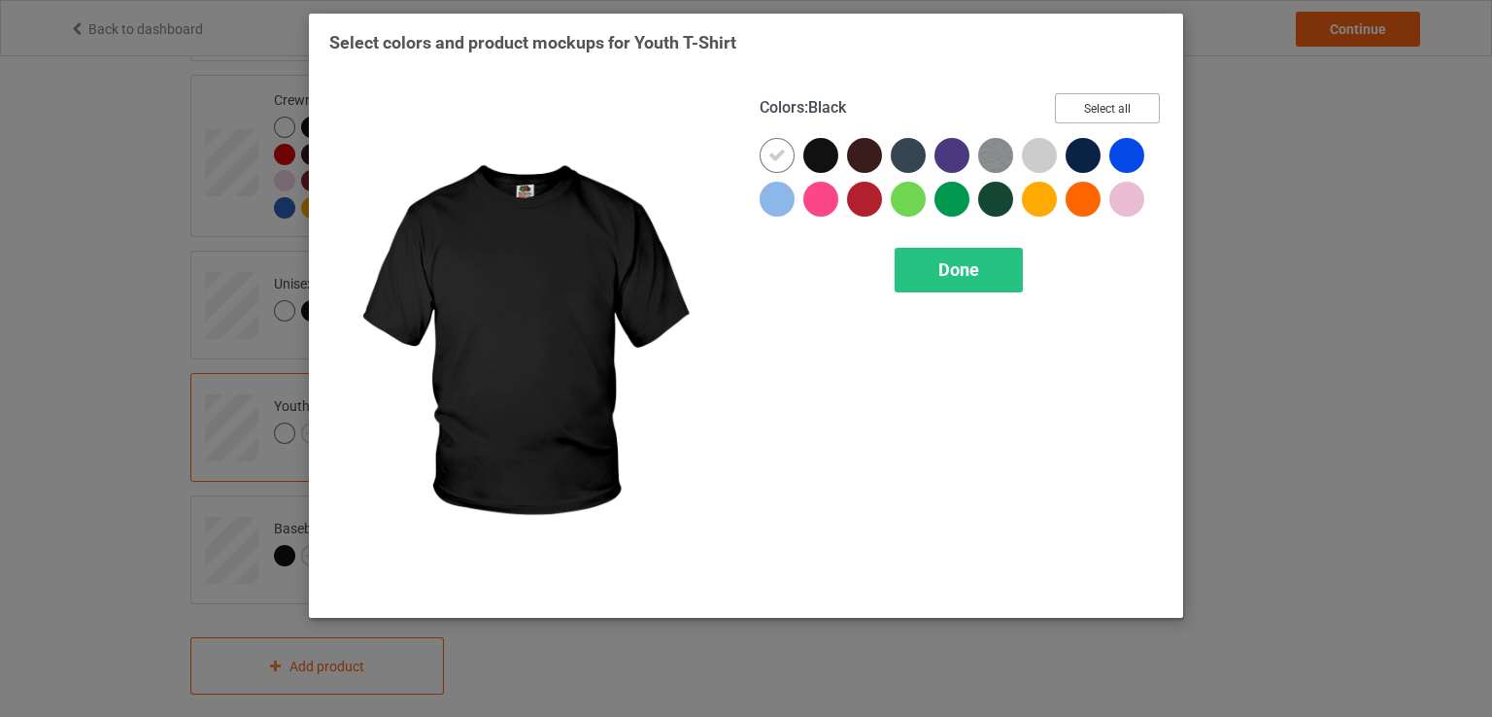
click at [1092, 104] on button "Select all" at bounding box center [1107, 108] width 105 height 30
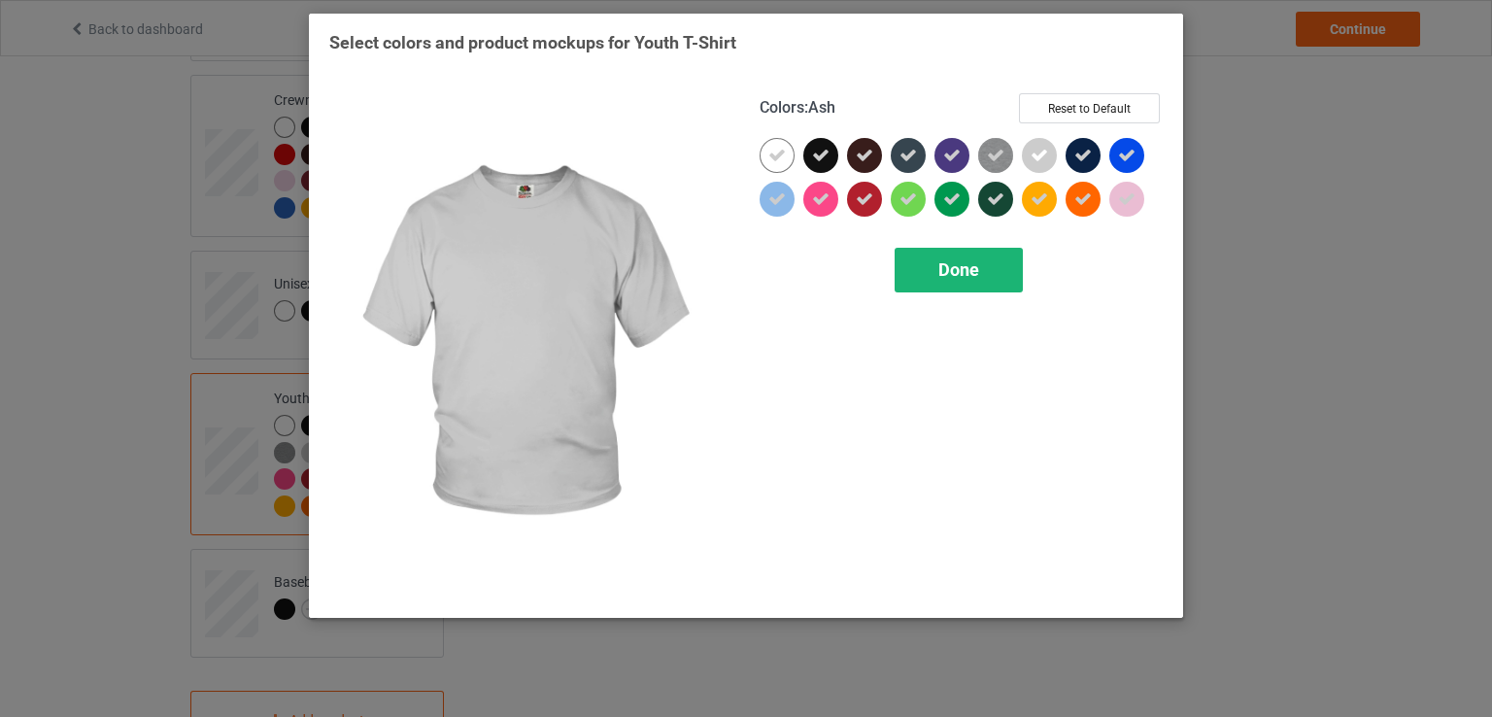
click at [941, 270] on span "Done" at bounding box center [958, 269] width 41 height 20
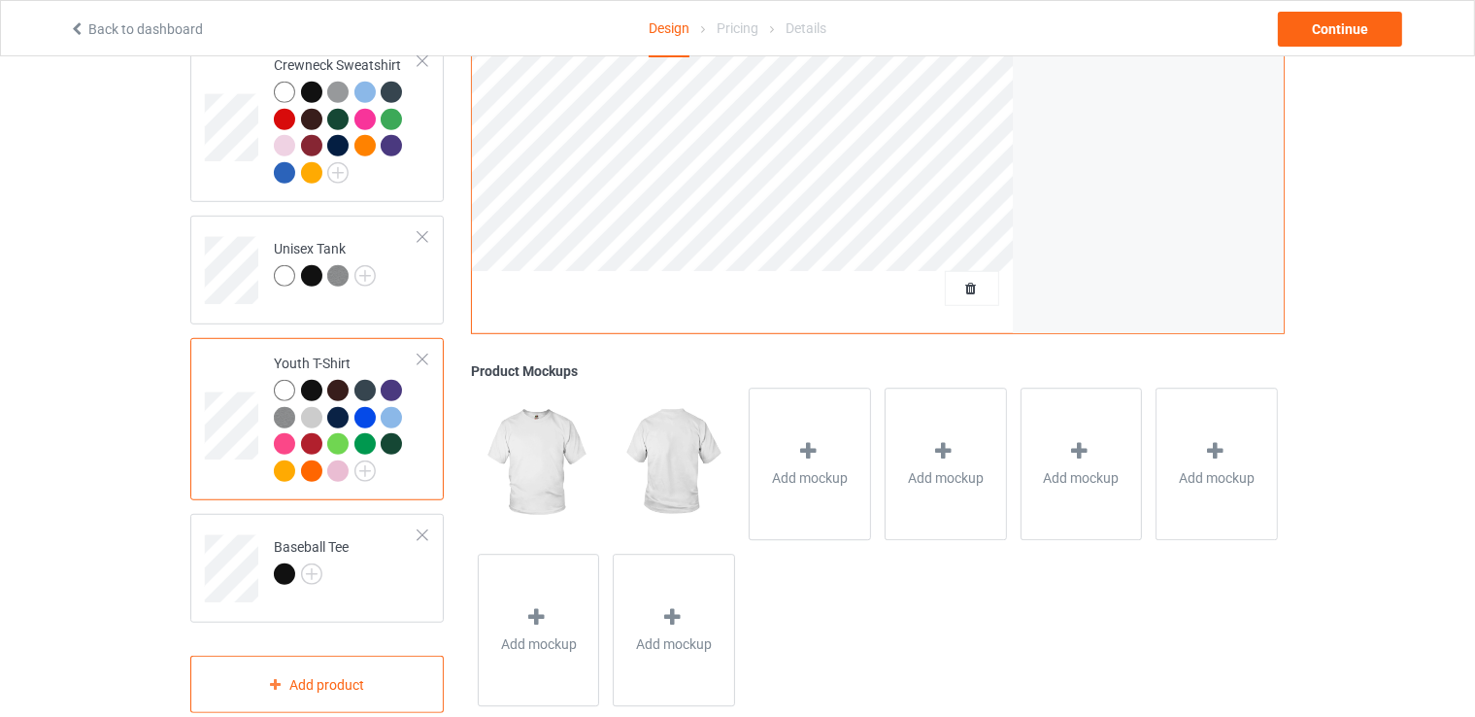
scroll to position [1251, 0]
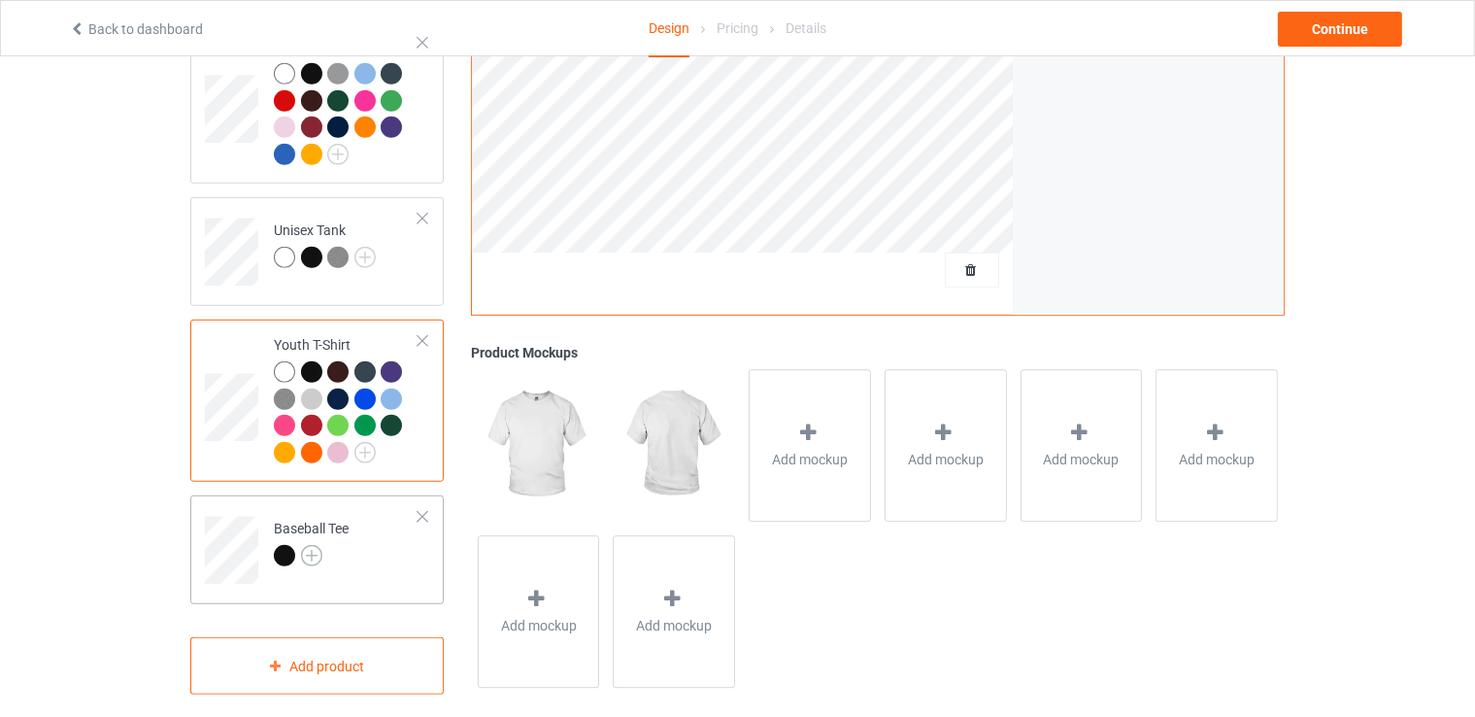
click at [315, 545] on img at bounding box center [311, 555] width 21 height 21
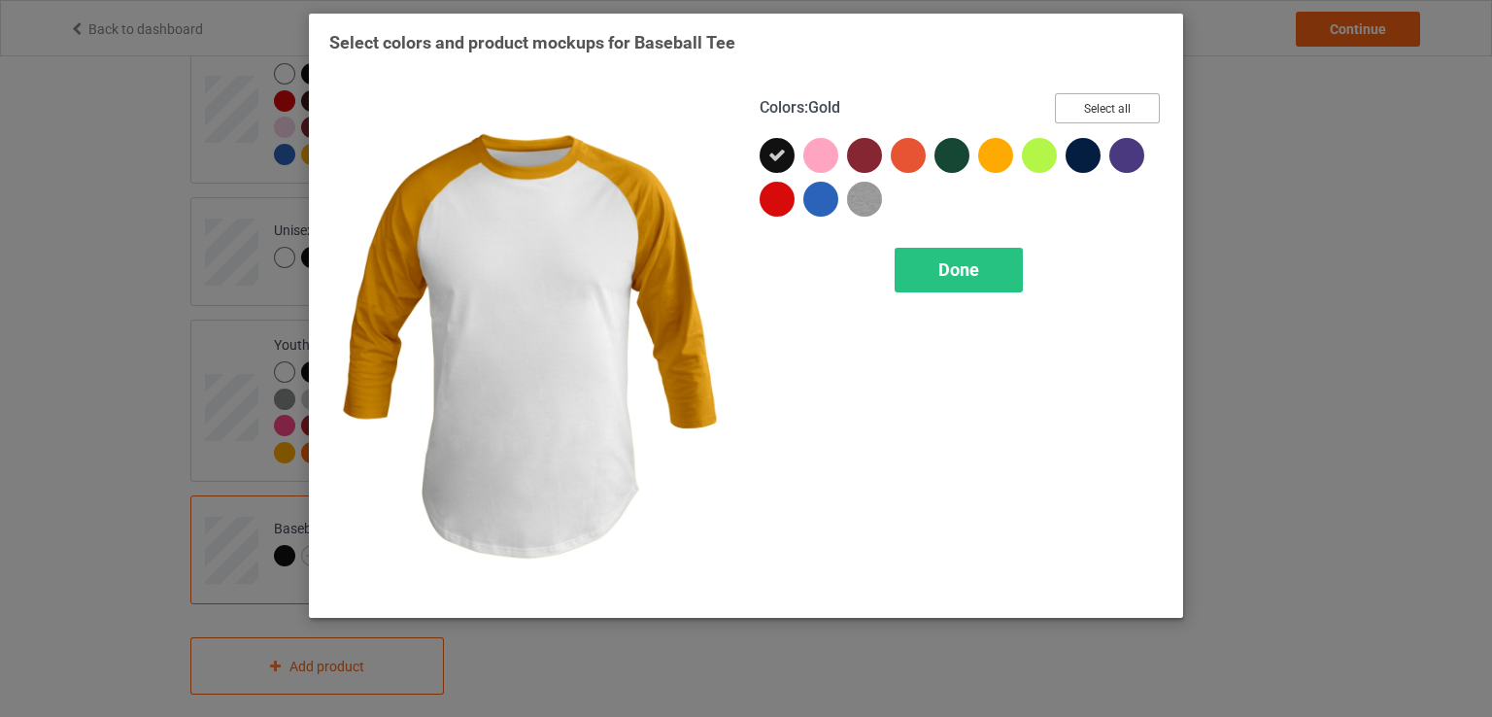
click at [1091, 101] on button "Select all" at bounding box center [1107, 108] width 105 height 30
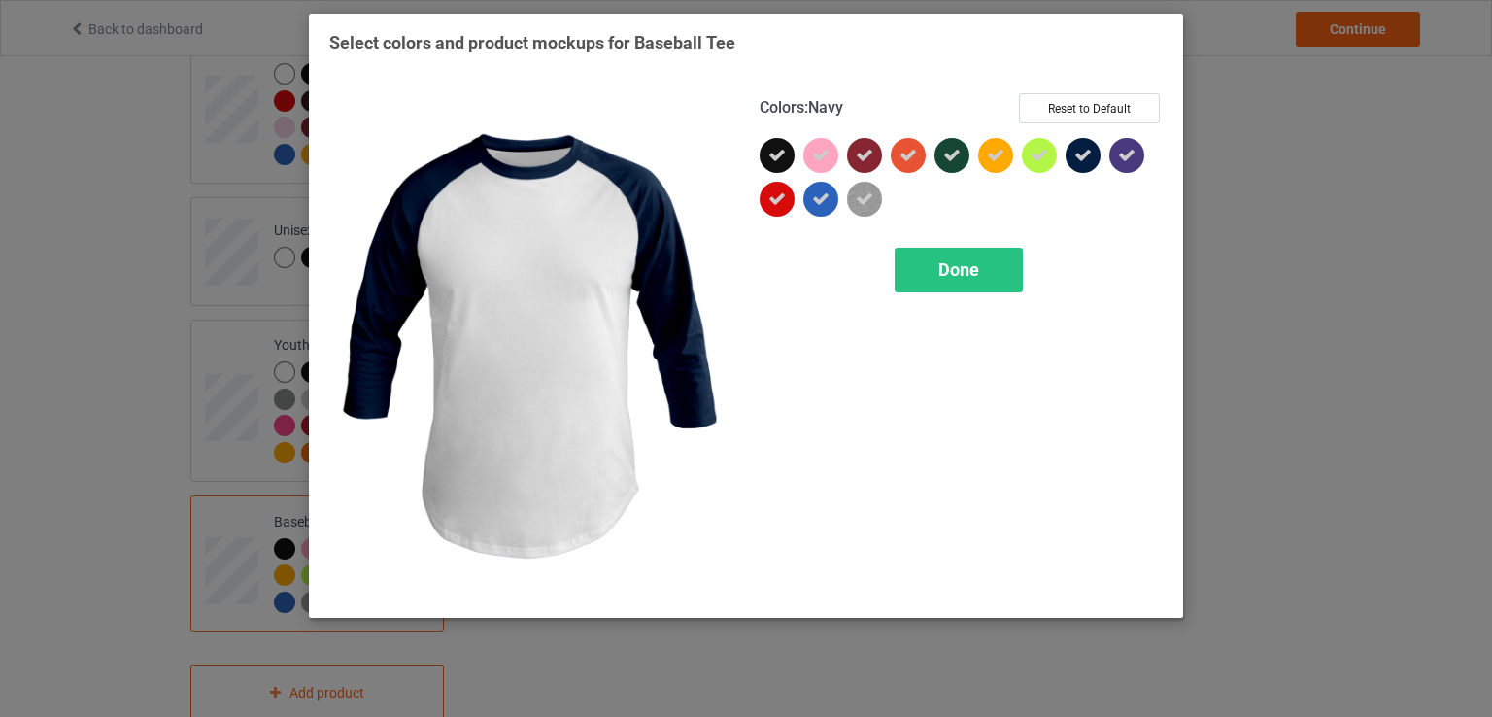
click at [936, 277] on div "Done" at bounding box center [959, 270] width 128 height 45
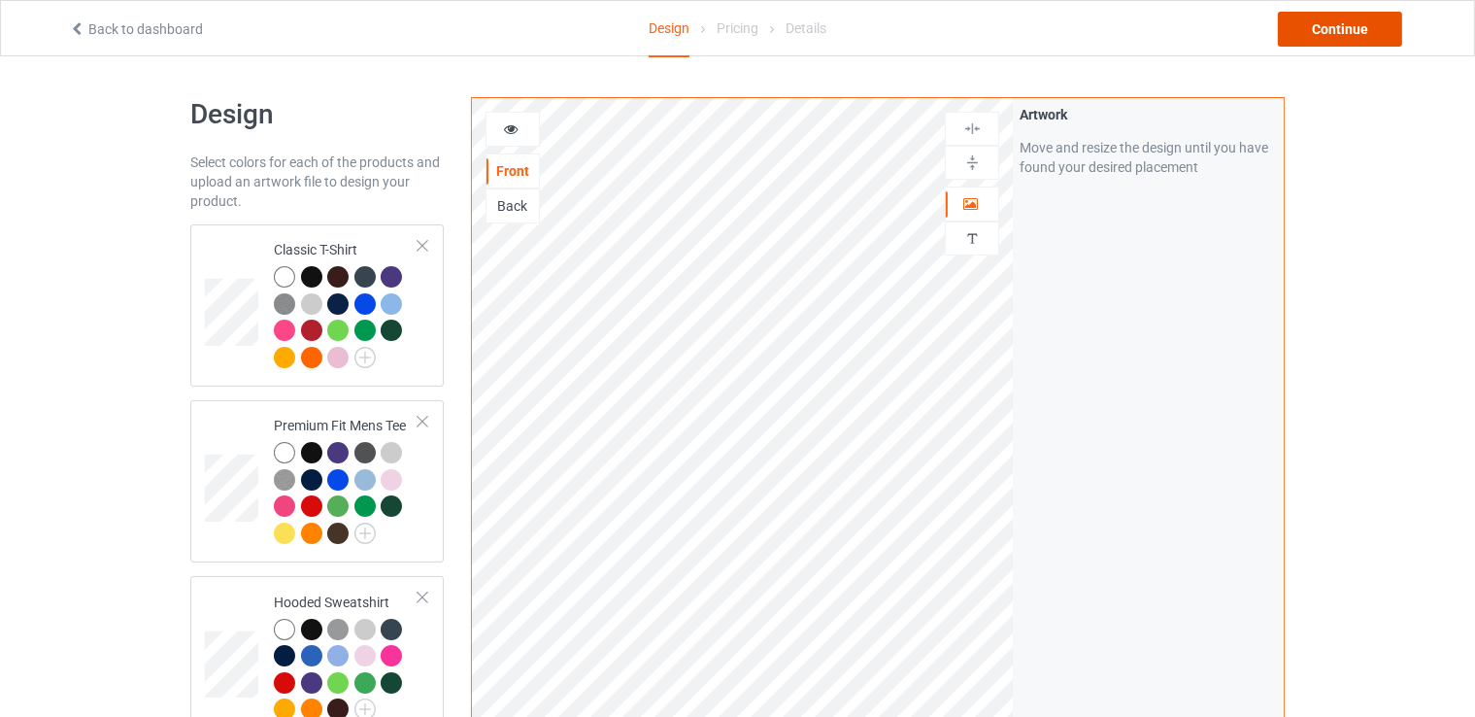
click at [1330, 31] on div "Continue" at bounding box center [1340, 29] width 124 height 35
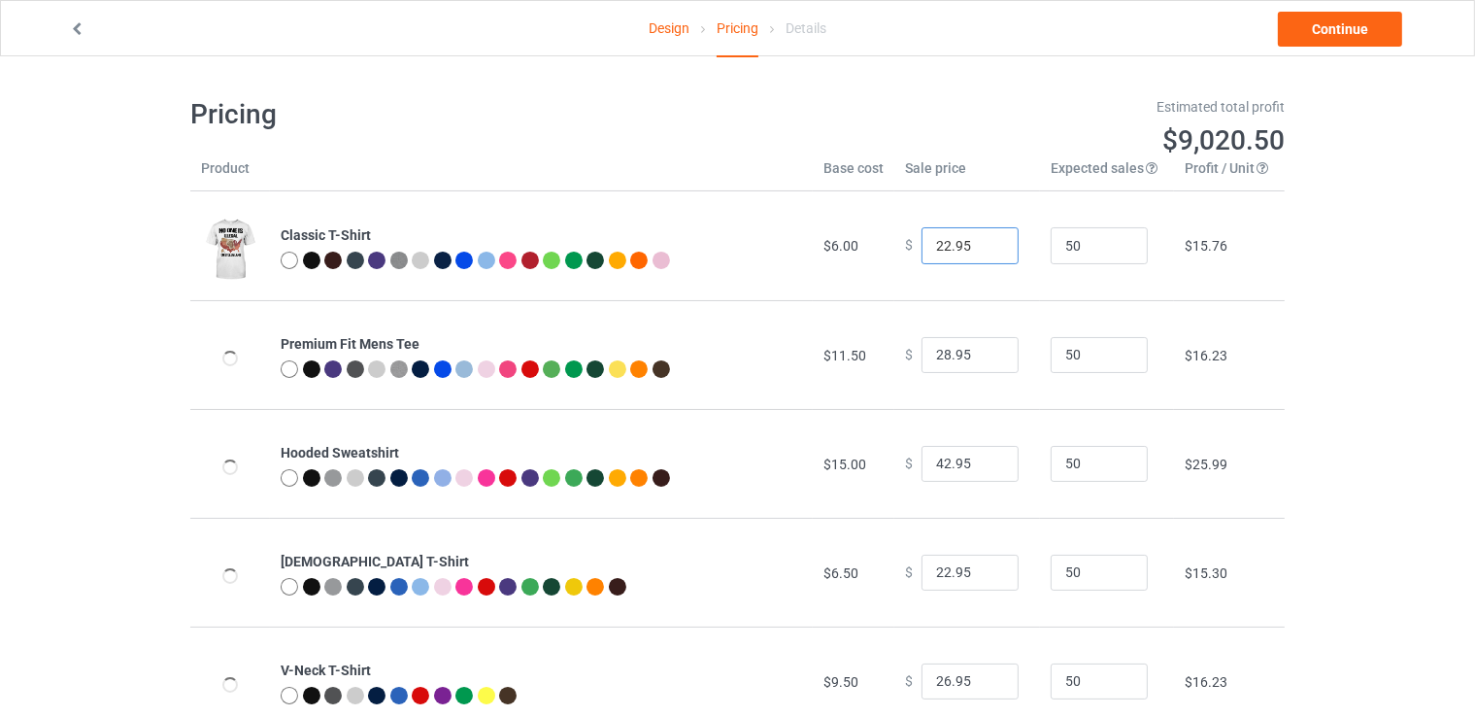
click at [987, 243] on input "23.95" at bounding box center [970, 245] width 97 height 37
type input "24.95"
click at [987, 243] on input "24.95" at bounding box center [970, 245] width 97 height 37
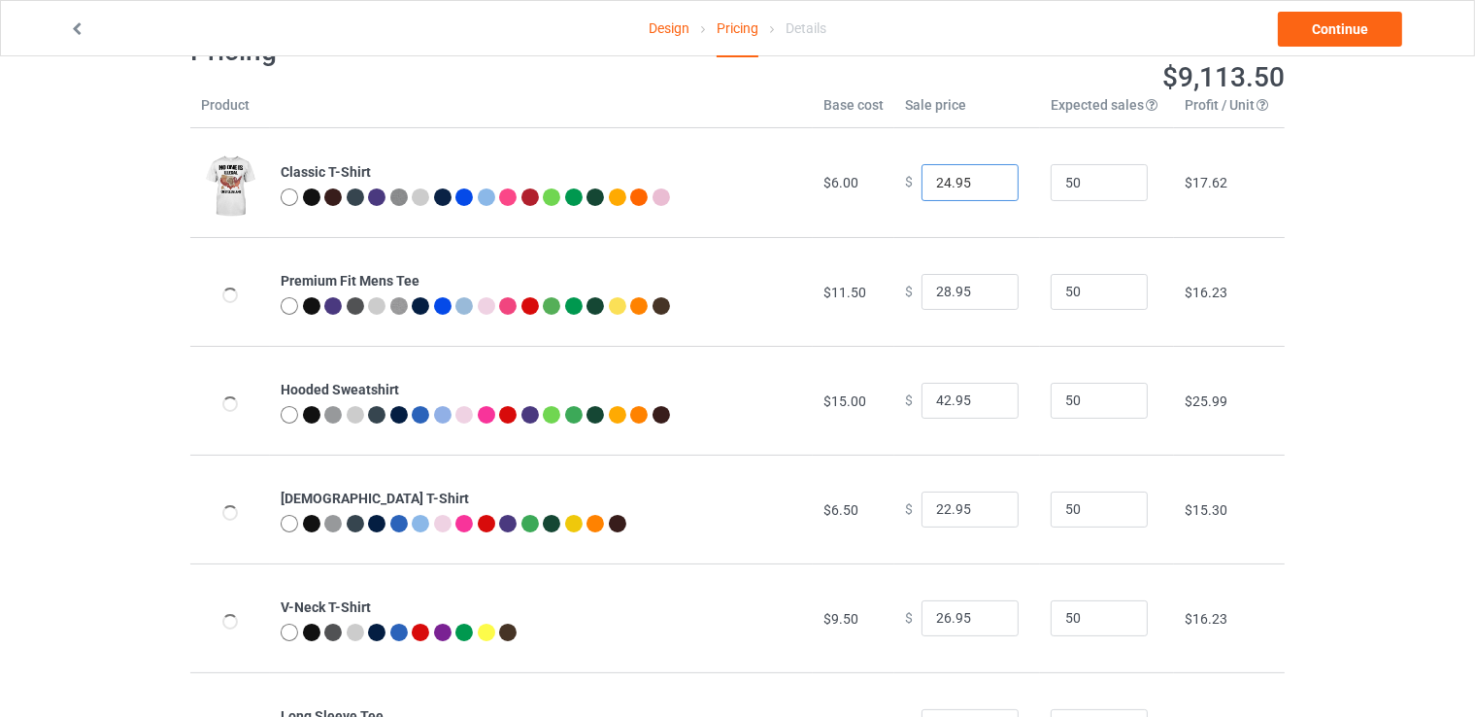
scroll to position [97, 0]
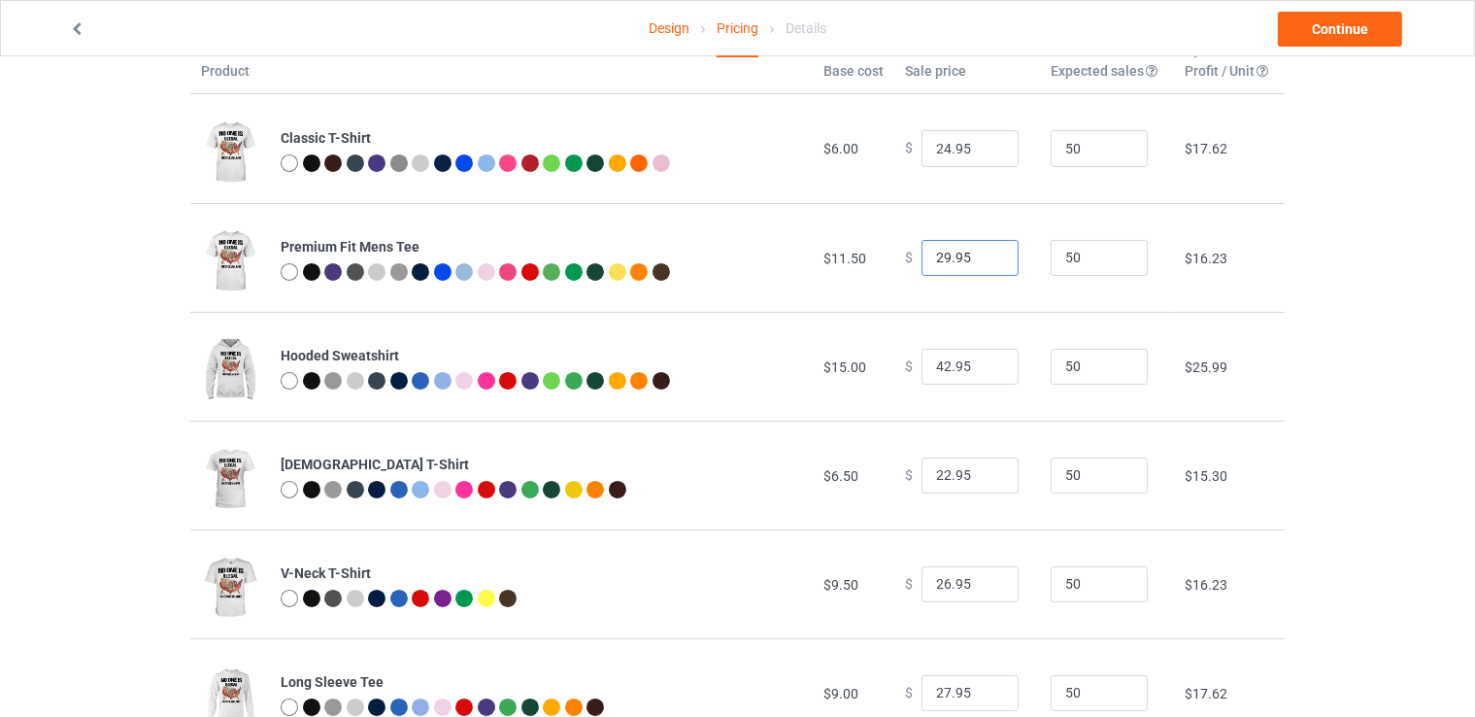
click at [985, 254] on input "29.95" at bounding box center [970, 258] width 97 height 37
type input "30.95"
click at [984, 254] on input "30.95" at bounding box center [970, 258] width 97 height 37
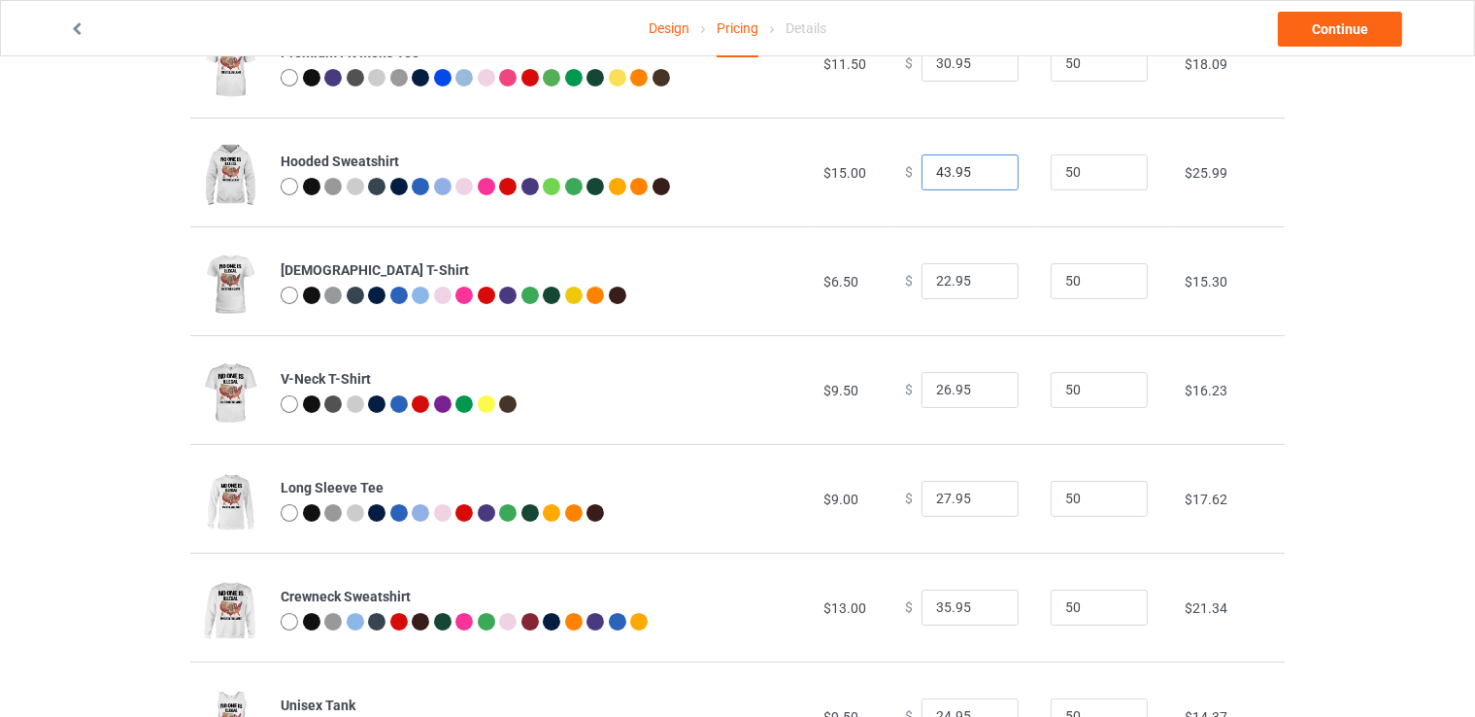
click at [988, 164] on input "43.95" at bounding box center [970, 172] width 97 height 37
drag, startPoint x: 988, startPoint y: 164, endPoint x: 992, endPoint y: 204, distance: 40.0
type input "44.95"
click at [988, 164] on input "44.95" at bounding box center [970, 172] width 97 height 37
click at [989, 274] on input "23.95" at bounding box center [970, 281] width 97 height 37
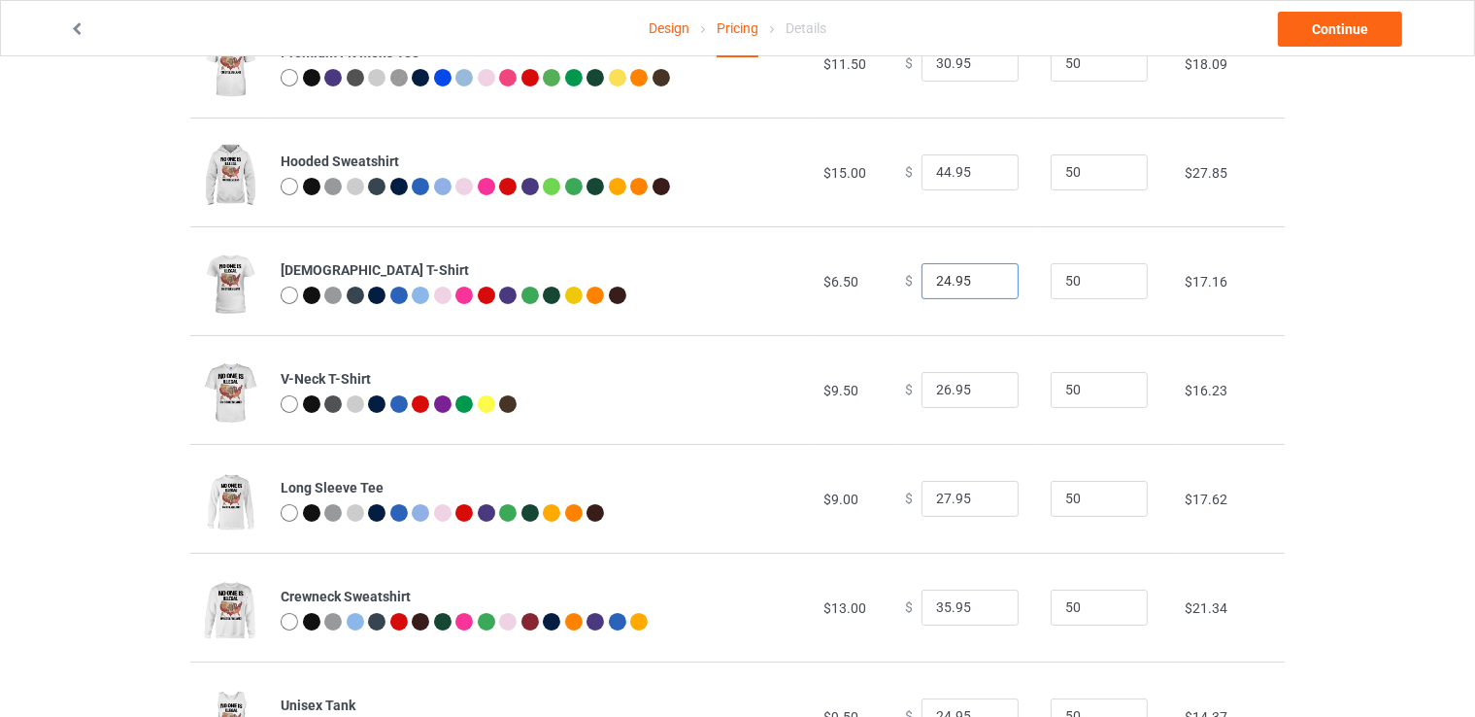
type input "24.95"
click at [989, 274] on input "24.95" at bounding box center [970, 281] width 97 height 37
click at [984, 386] on input "27.95" at bounding box center [970, 390] width 97 height 37
type input "28.95"
click at [984, 386] on input "28.95" at bounding box center [970, 390] width 97 height 37
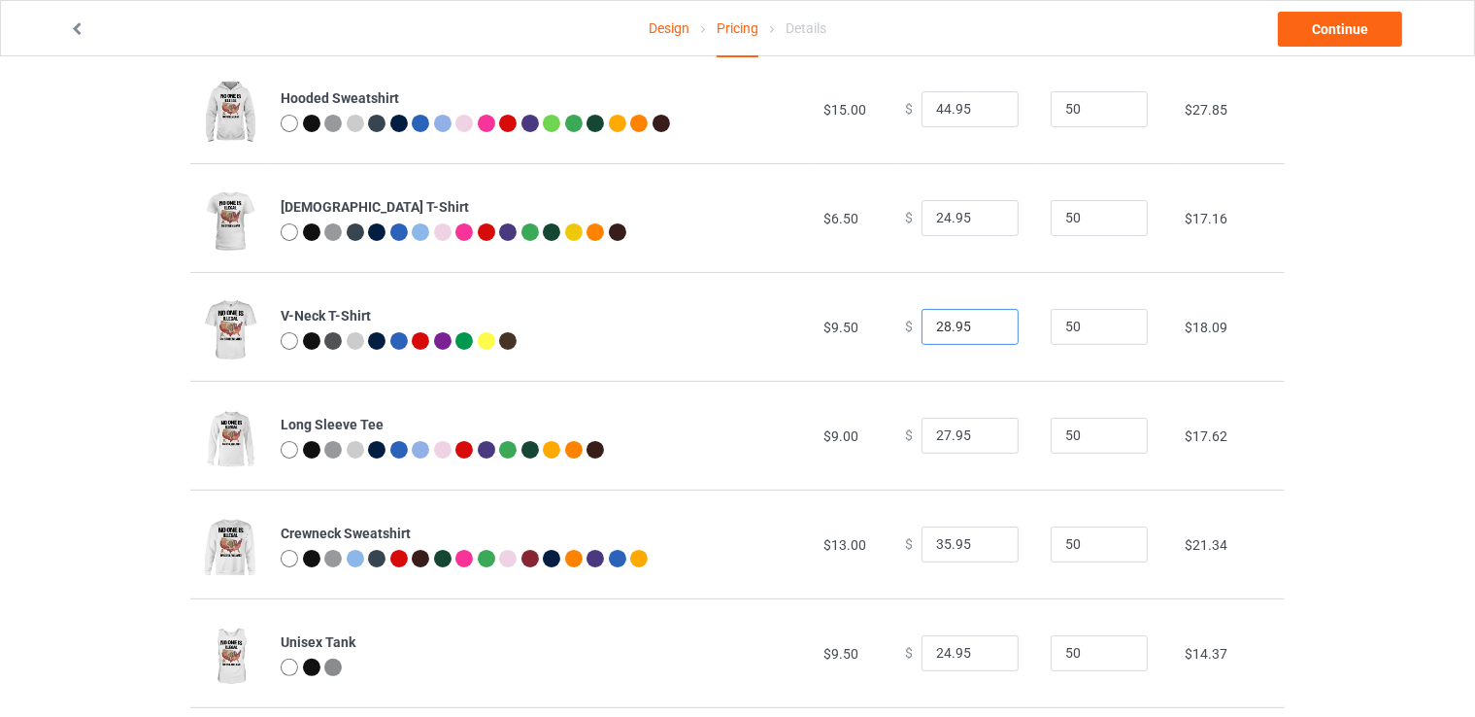
scroll to position [389, 0]
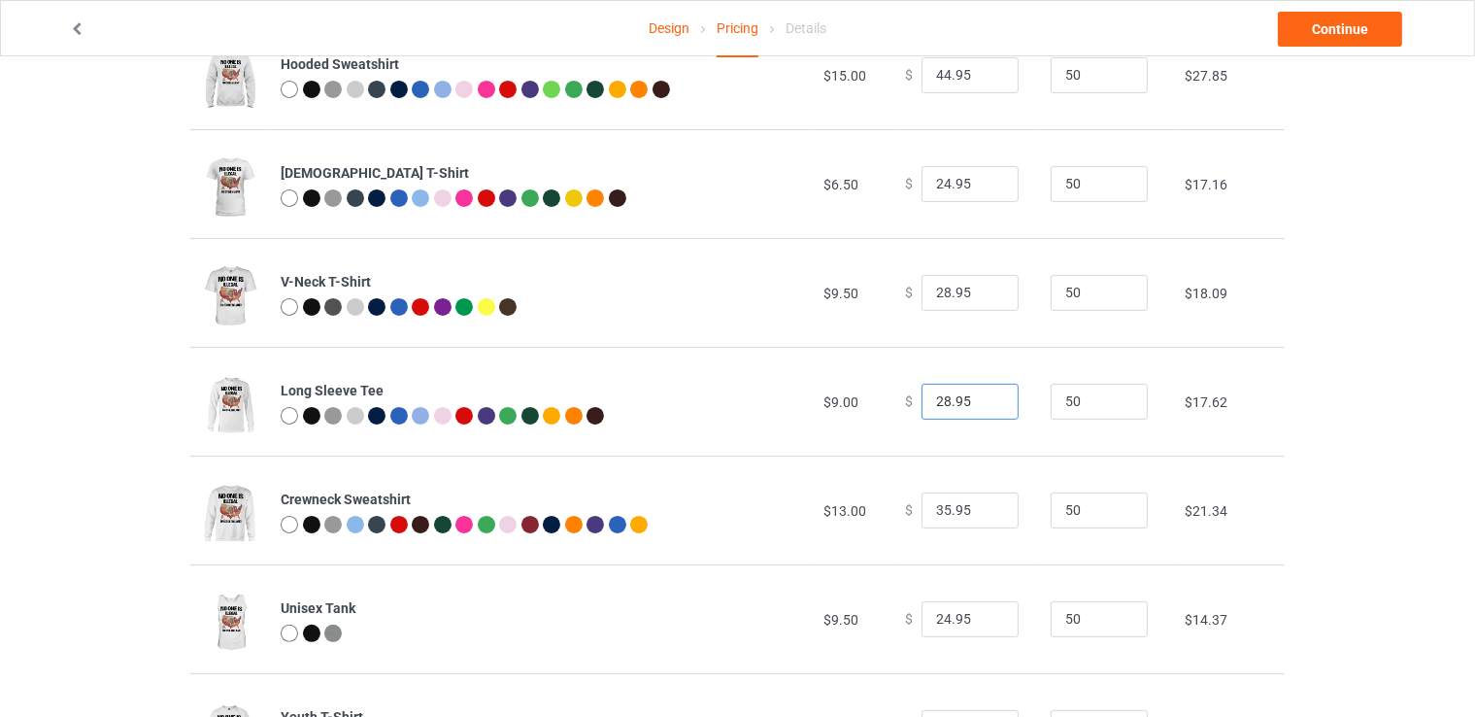
click at [987, 398] on input "28.95" at bounding box center [970, 402] width 97 height 37
type input "29.95"
click at [987, 398] on input "29.95" at bounding box center [970, 402] width 97 height 37
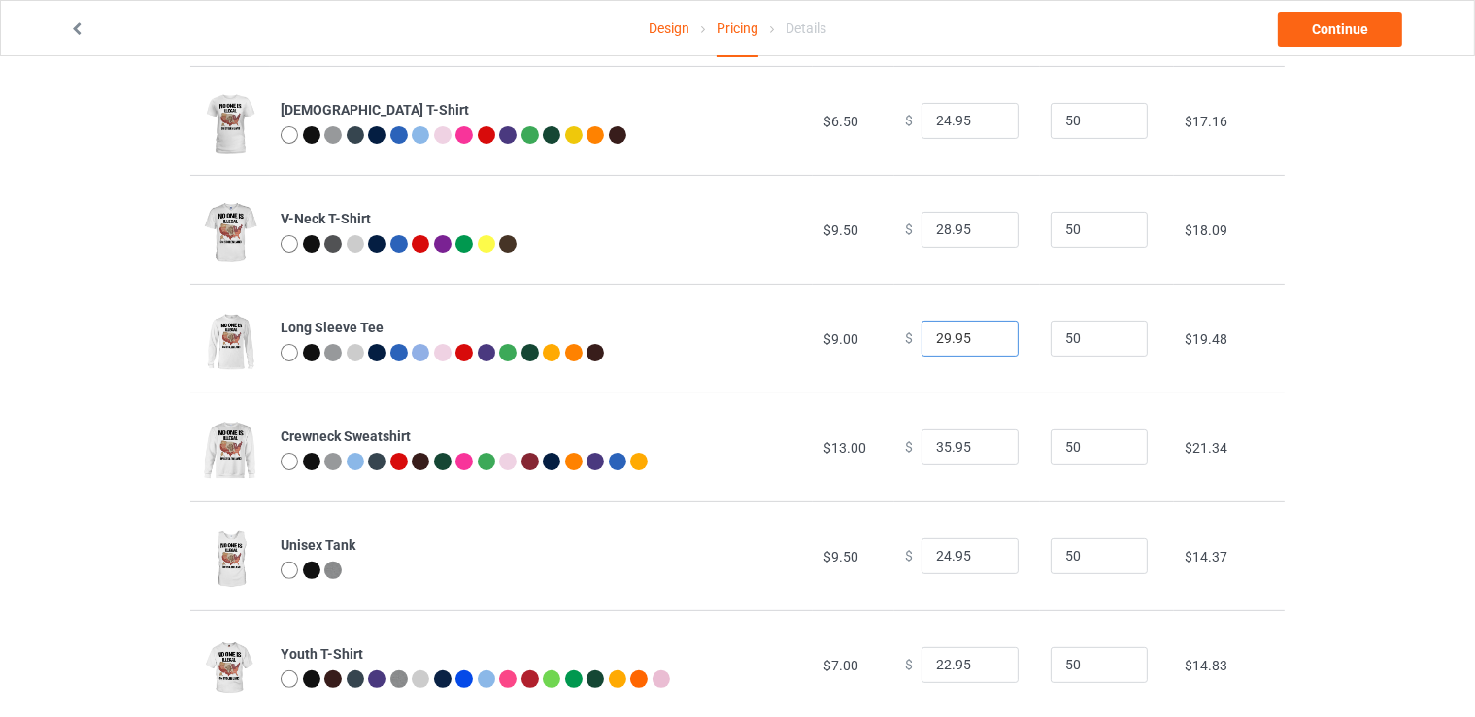
scroll to position [486, 0]
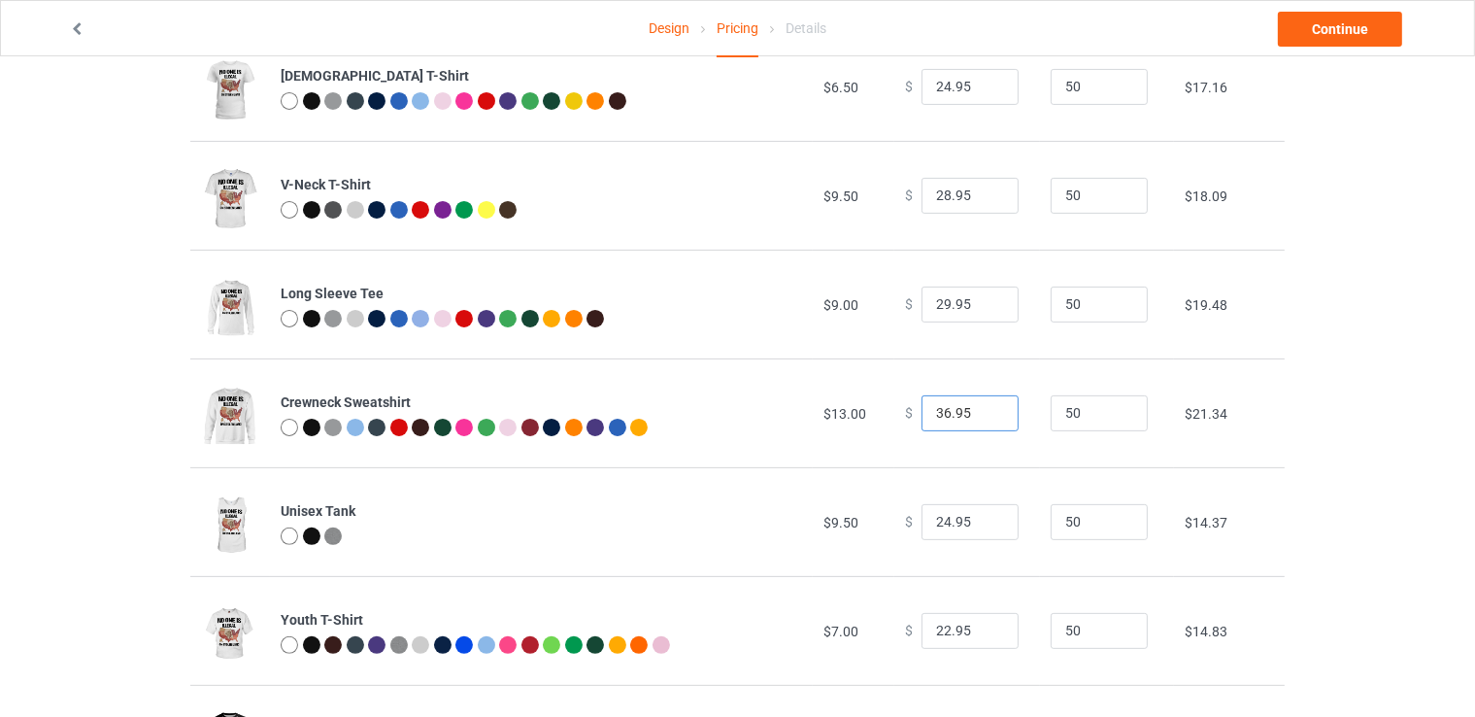
click at [981, 409] on input "36.95" at bounding box center [970, 413] width 97 height 37
type input "37.95"
click at [981, 409] on input "37.95" at bounding box center [970, 413] width 97 height 37
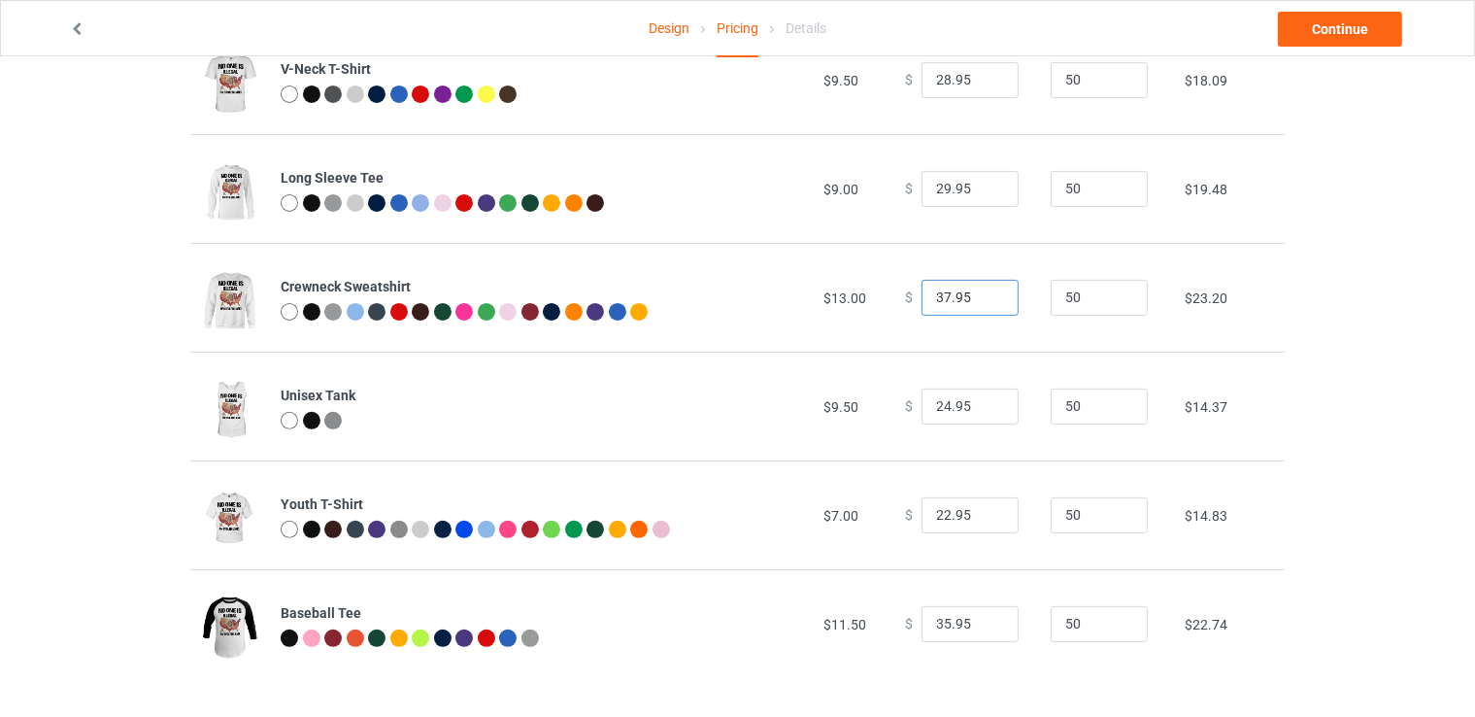
scroll to position [602, 0]
click at [985, 508] on input "23.95" at bounding box center [970, 514] width 97 height 37
type input "24.95"
click at [985, 509] on input "24.95" at bounding box center [970, 514] width 97 height 37
click at [987, 620] on input "36.95" at bounding box center [970, 623] width 97 height 37
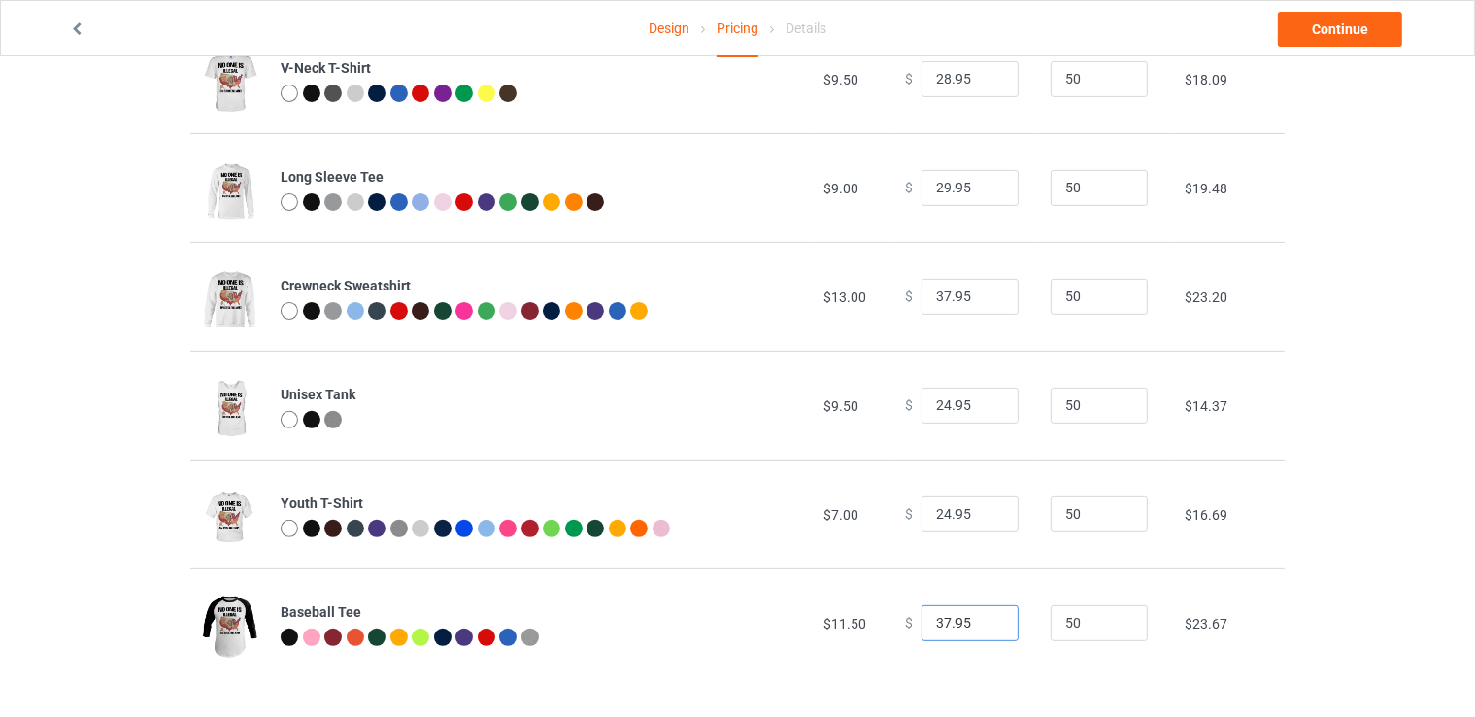
type input "37.95"
click at [984, 617] on input "37.95" at bounding box center [970, 623] width 97 height 37
click at [1340, 29] on link "Continue" at bounding box center [1340, 29] width 124 height 35
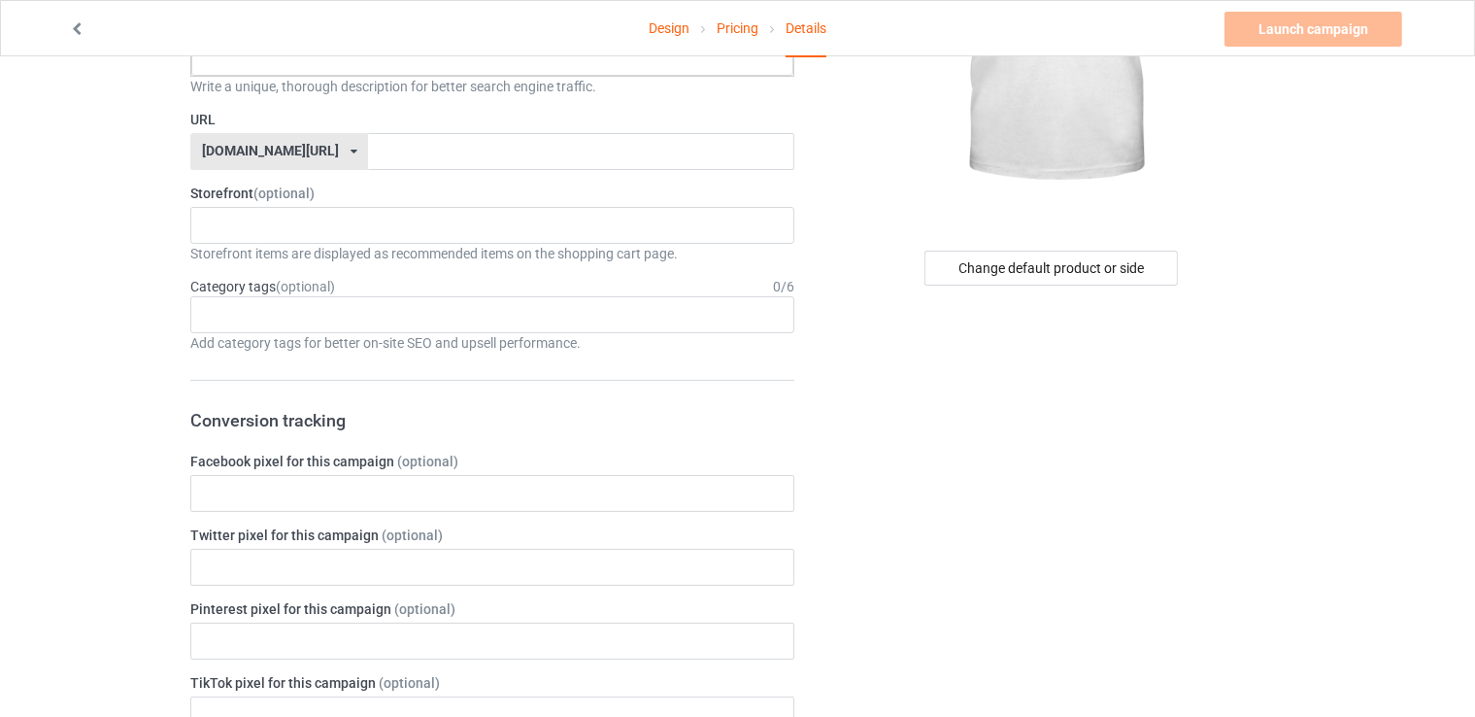
scroll to position [194, 0]
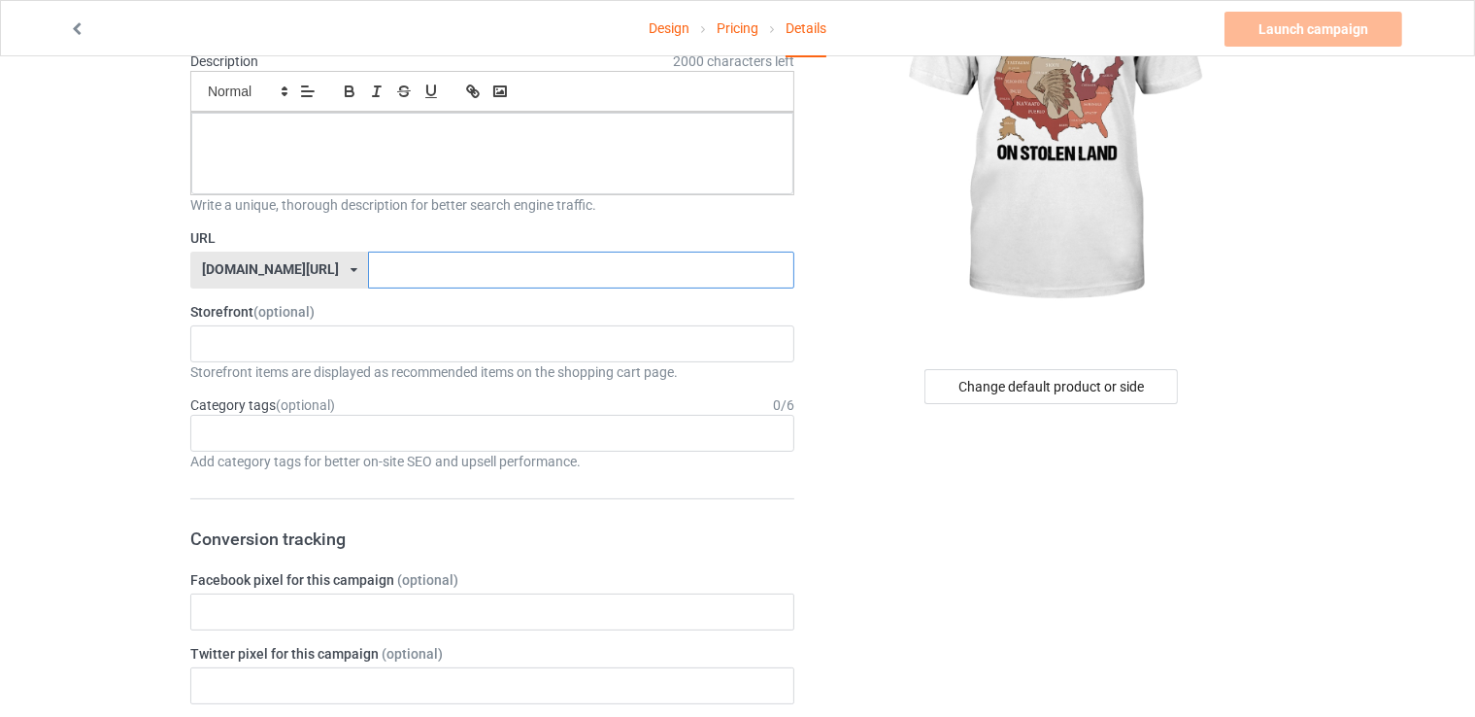
click at [385, 252] on input "text" at bounding box center [580, 270] width 425 height 37
type input "d261"
click at [303, 325] on div "Animals Every-Child-Matters WOLF Blanket Bag Mugs Home Decor Flag 3D 3d-apparel…" at bounding box center [492, 343] width 604 height 37
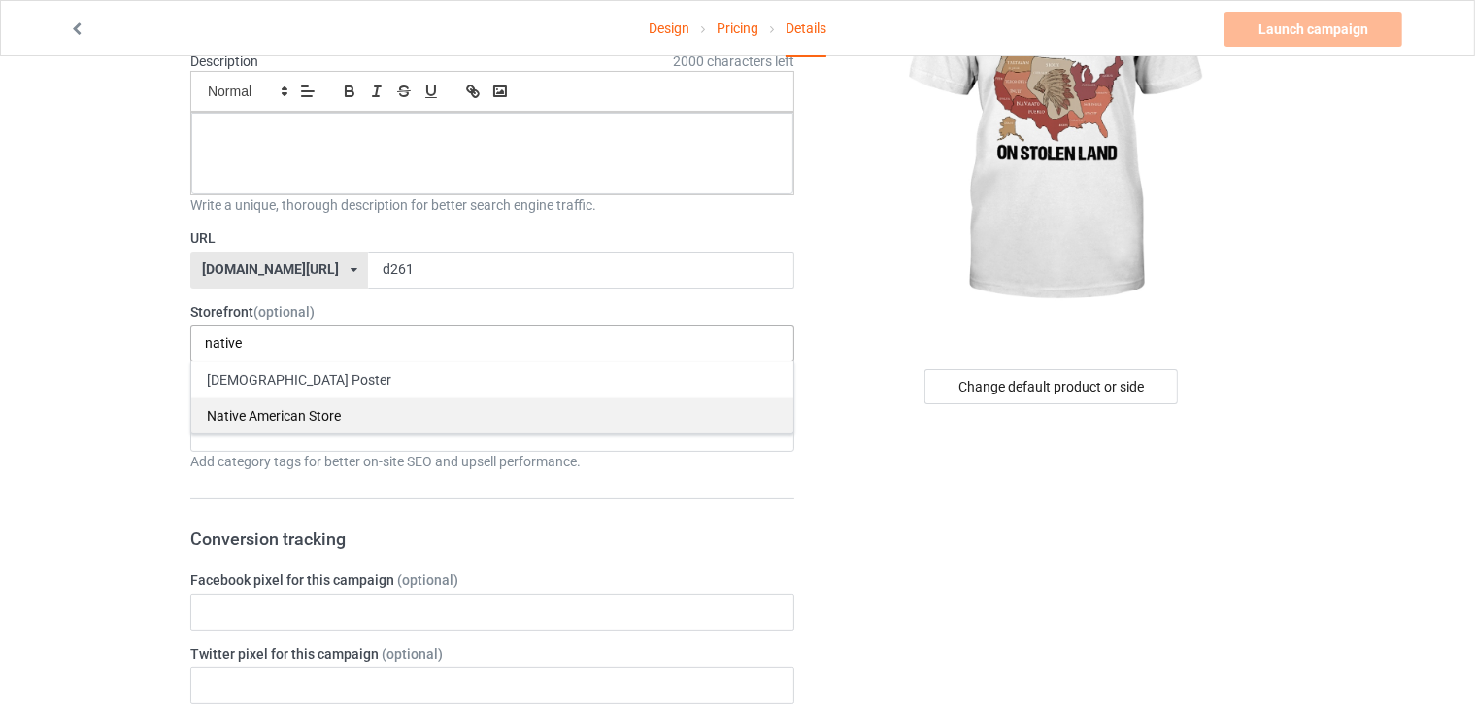
type input "native"
click at [304, 406] on div "Native American Store" at bounding box center [492, 415] width 602 height 36
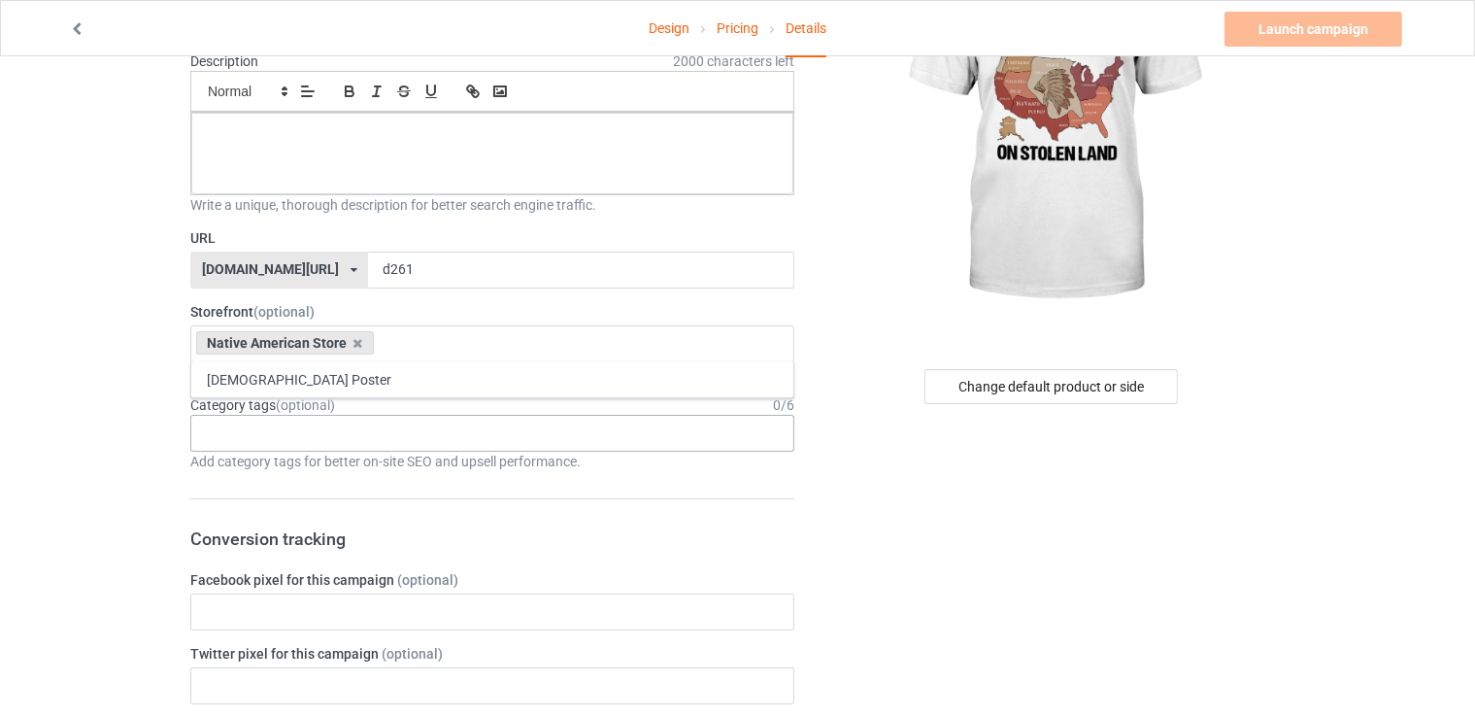
click at [241, 428] on div "Age > [DEMOGRAPHIC_DATA] > 1 Age > [DEMOGRAPHIC_DATA] Months > 1 Month Age > [D…" at bounding box center [492, 433] width 604 height 37
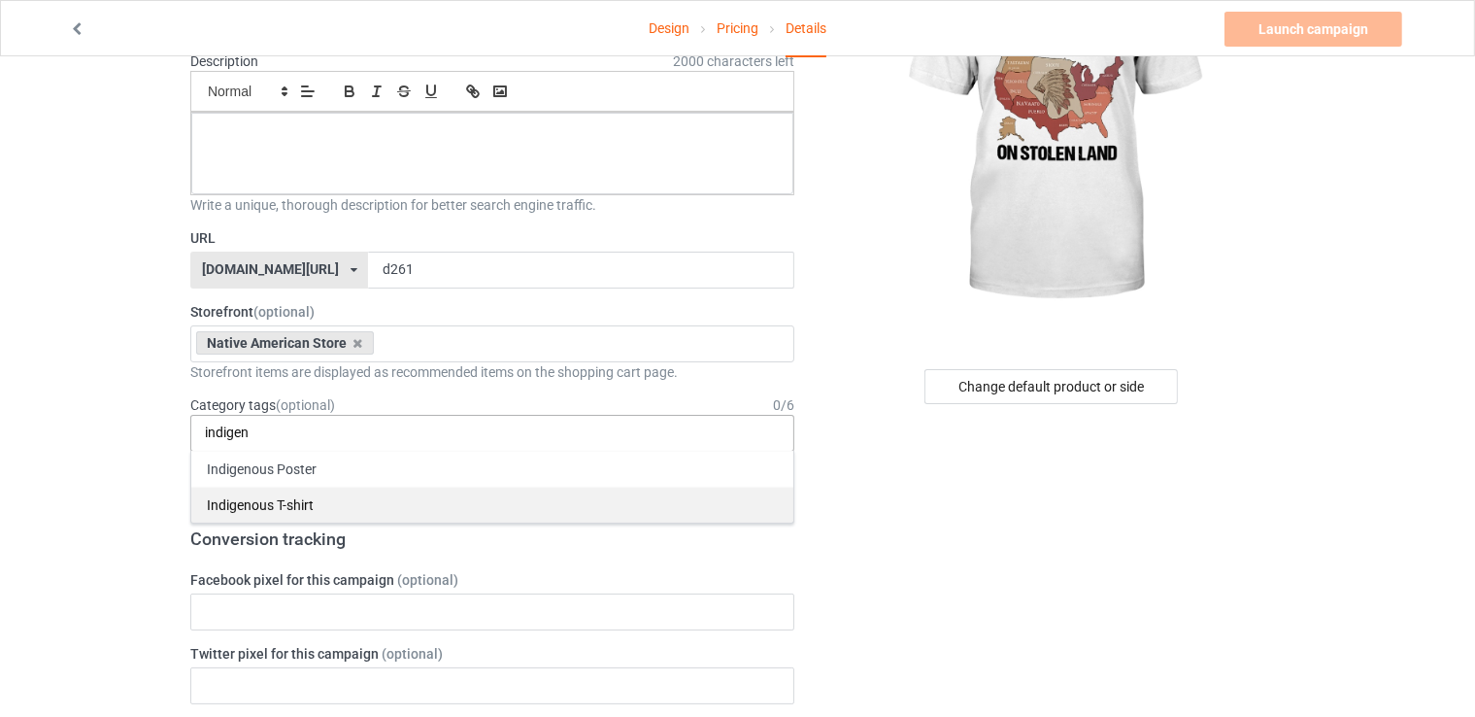
type input "indigen"
click at [285, 502] on div "Indigenous T-shirt" at bounding box center [492, 505] width 602 height 36
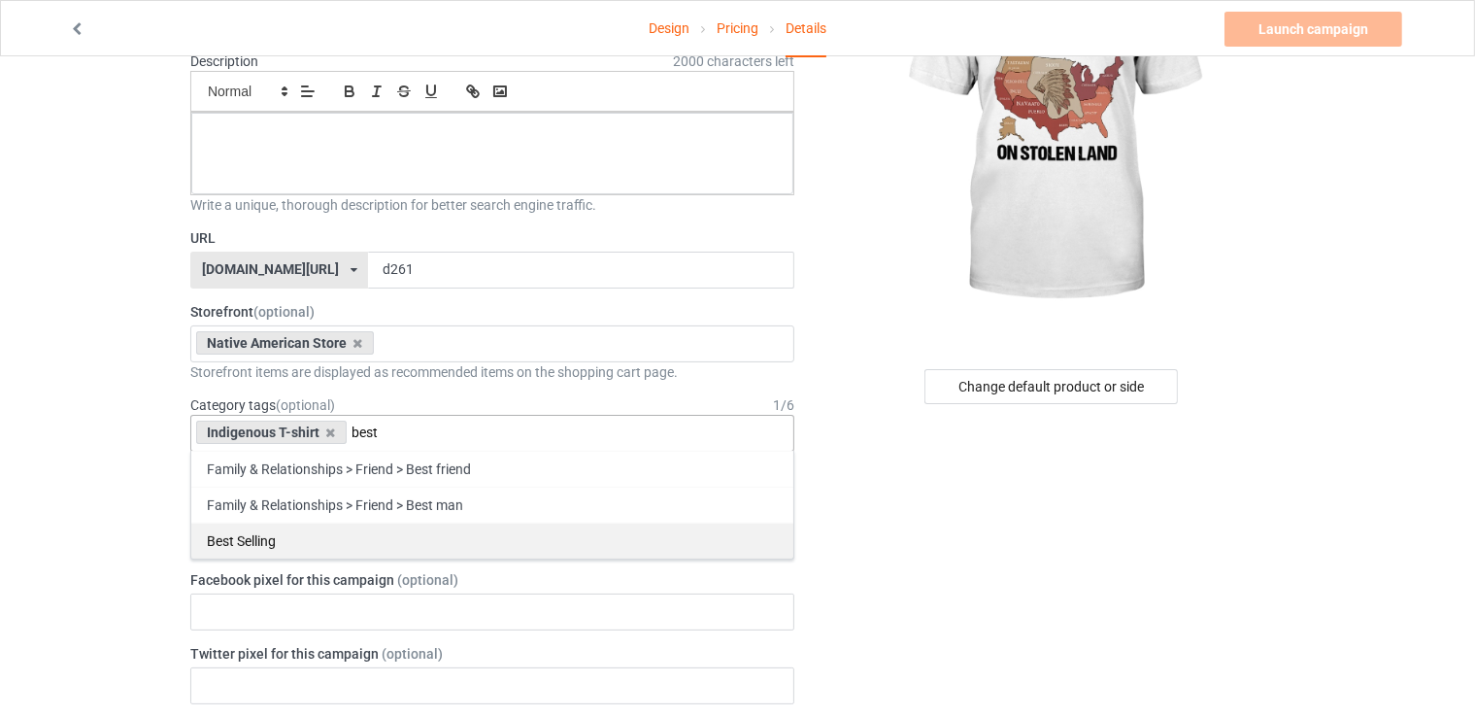
type input "best"
click at [352, 545] on div "Best Selling" at bounding box center [492, 541] width 602 height 36
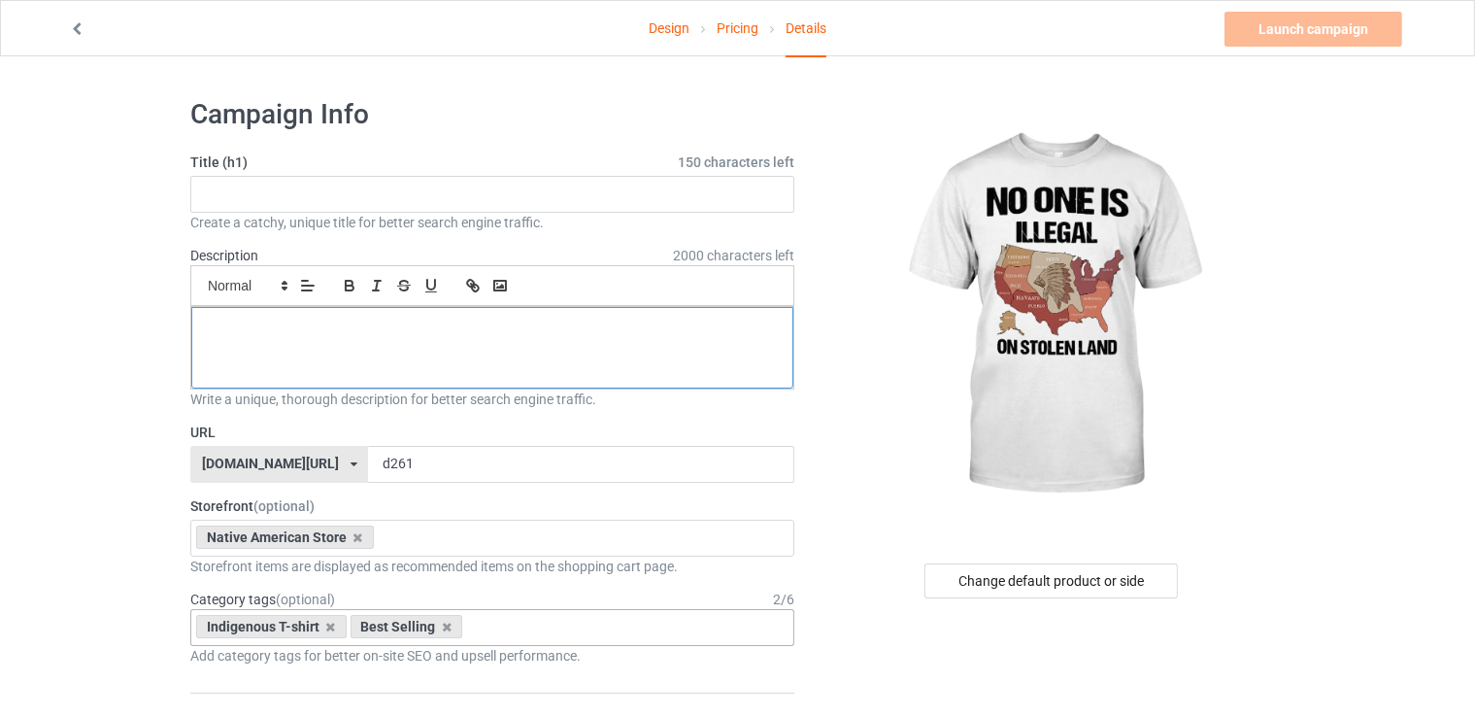
click at [375, 335] on p at bounding box center [492, 329] width 571 height 18
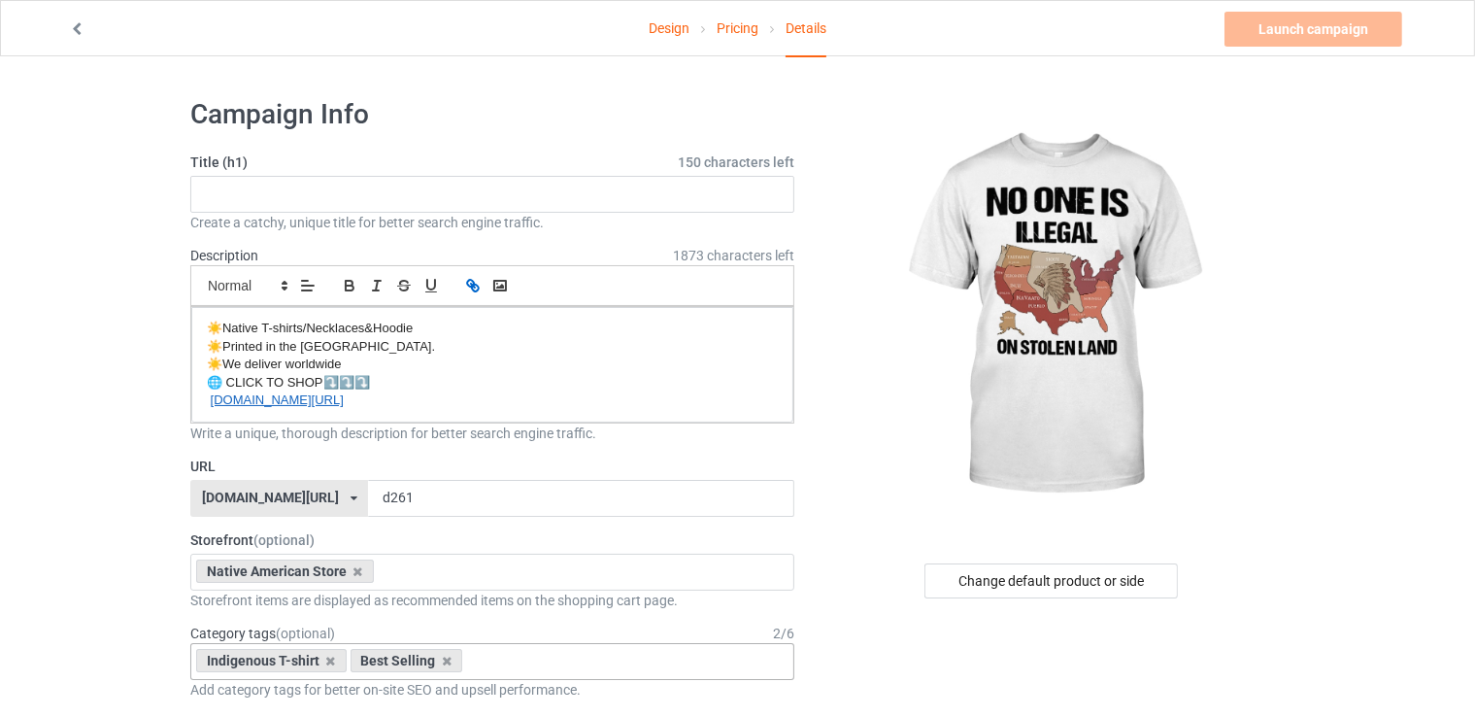
click at [407, 170] on label "Title (h1) 150 characters left" at bounding box center [492, 161] width 604 height 19
click at [344, 180] on input "text" at bounding box center [492, 194] width 604 height 37
paste input "No one Is Illegal On Stolen Land"
type input "No one Is Illegal On Stolen Land"
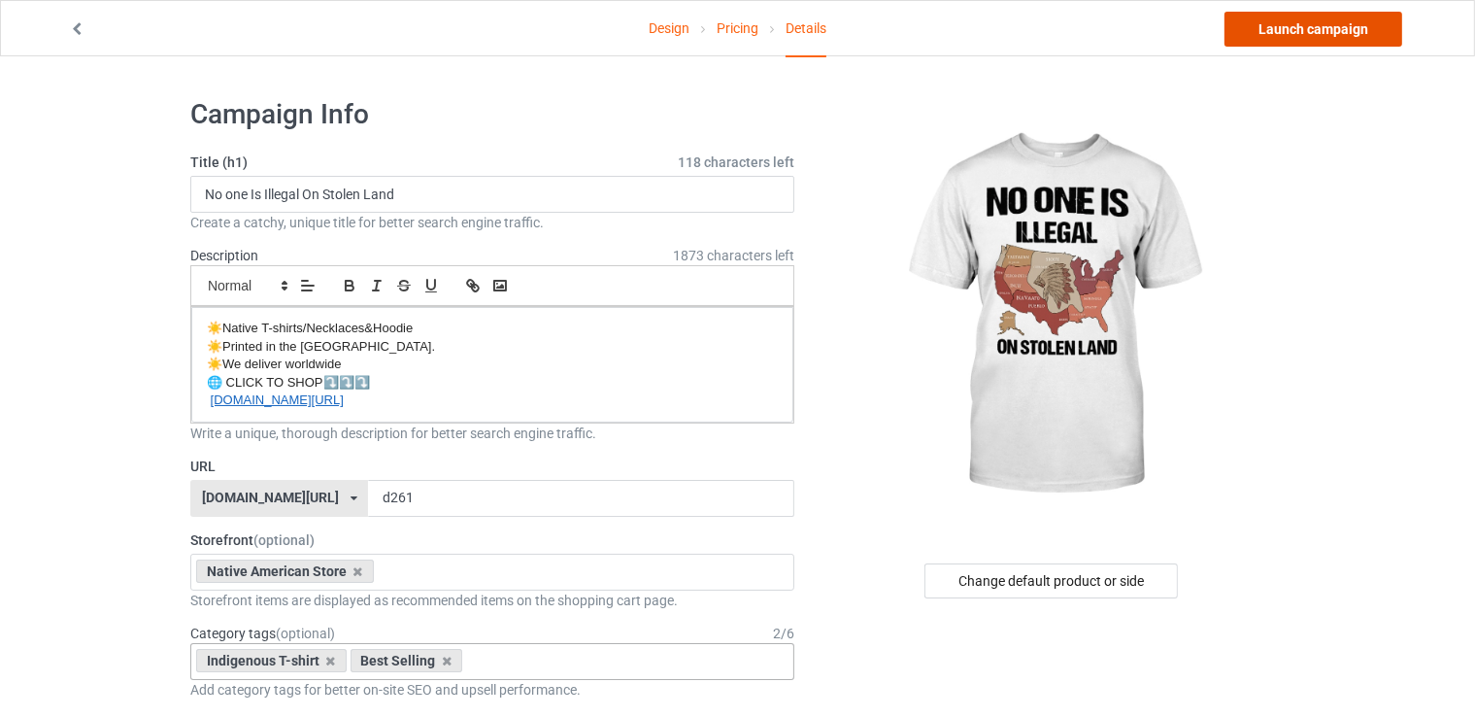
click at [1275, 28] on link "Launch campaign" at bounding box center [1314, 29] width 178 height 35
